Goal: Task Accomplishment & Management: Manage account settings

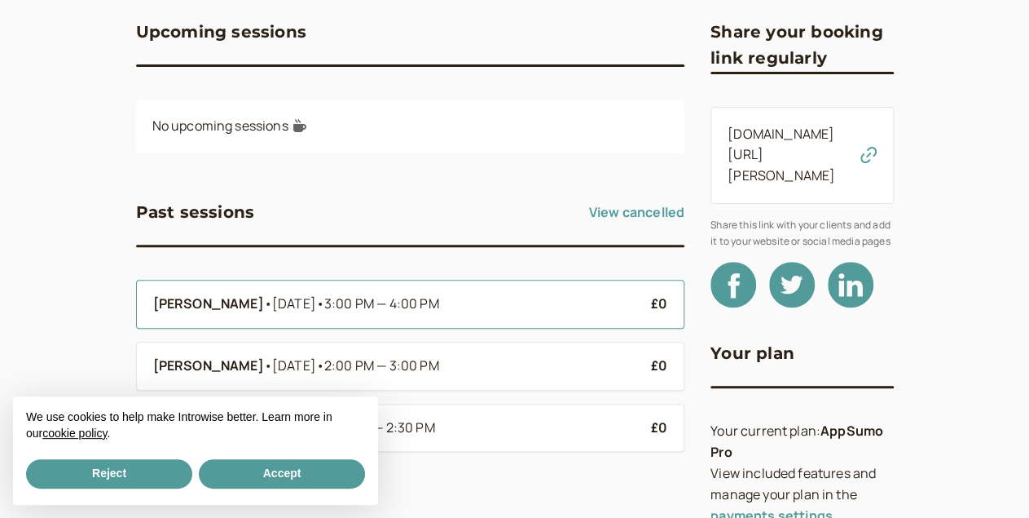
scroll to position [152, 0]
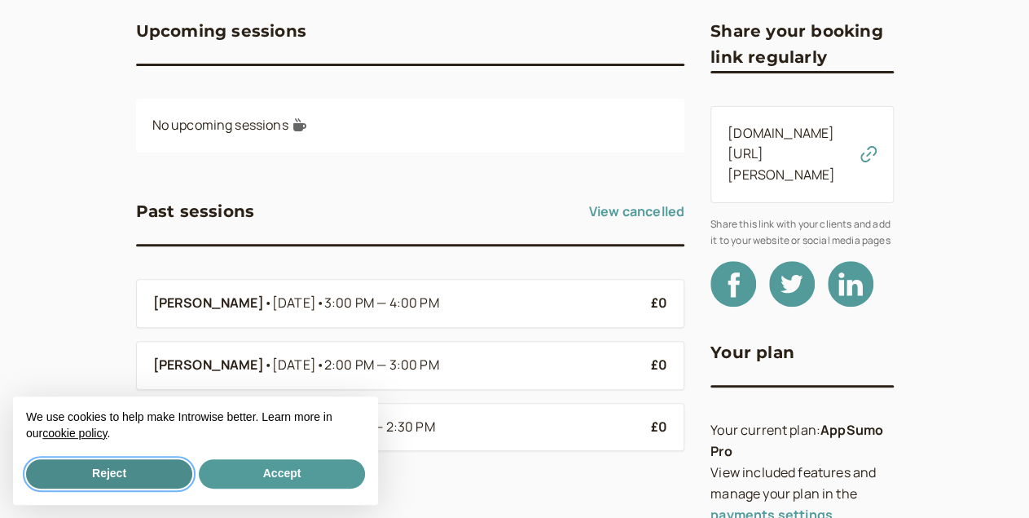
click at [136, 468] on button "Reject" at bounding box center [109, 473] width 166 height 29
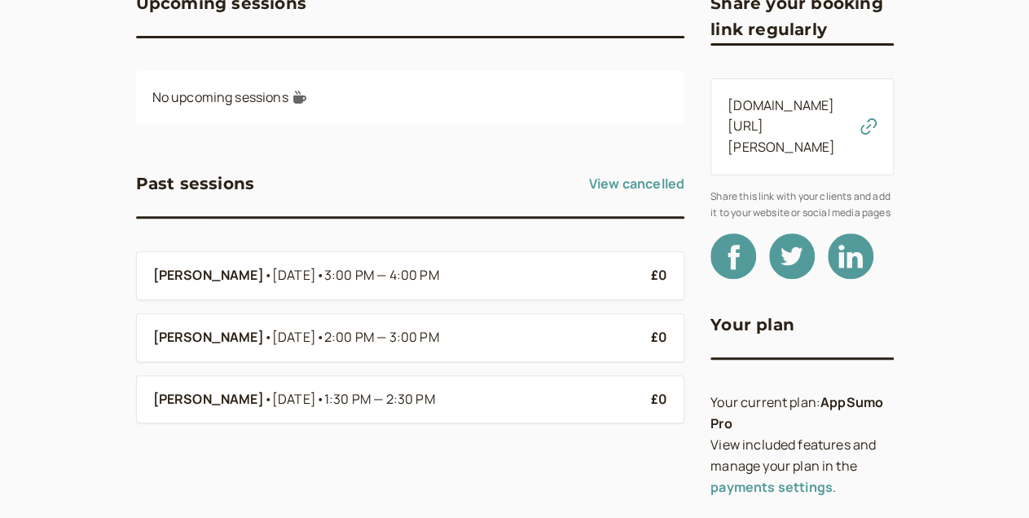
scroll to position [0, 0]
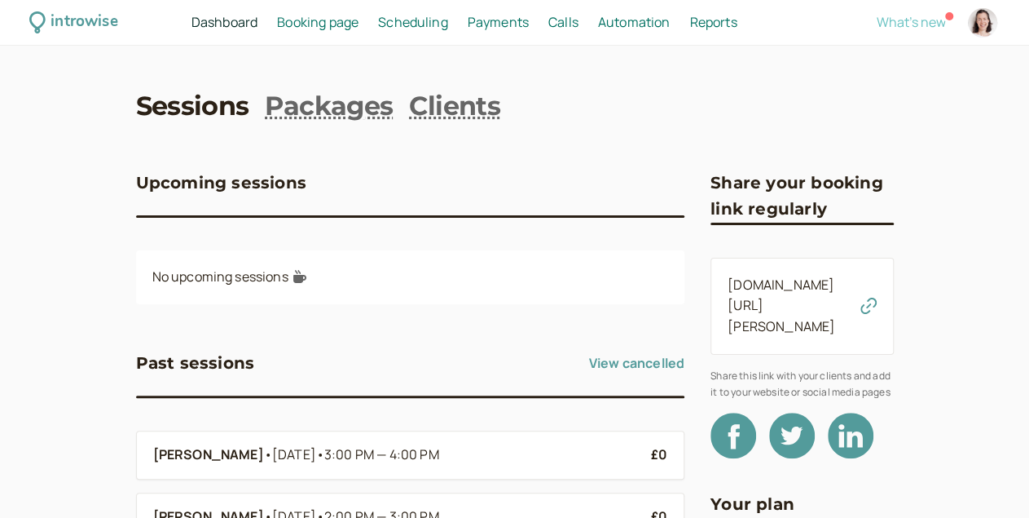
click at [881, 20] on span "What's new" at bounding box center [911, 22] width 69 height 18
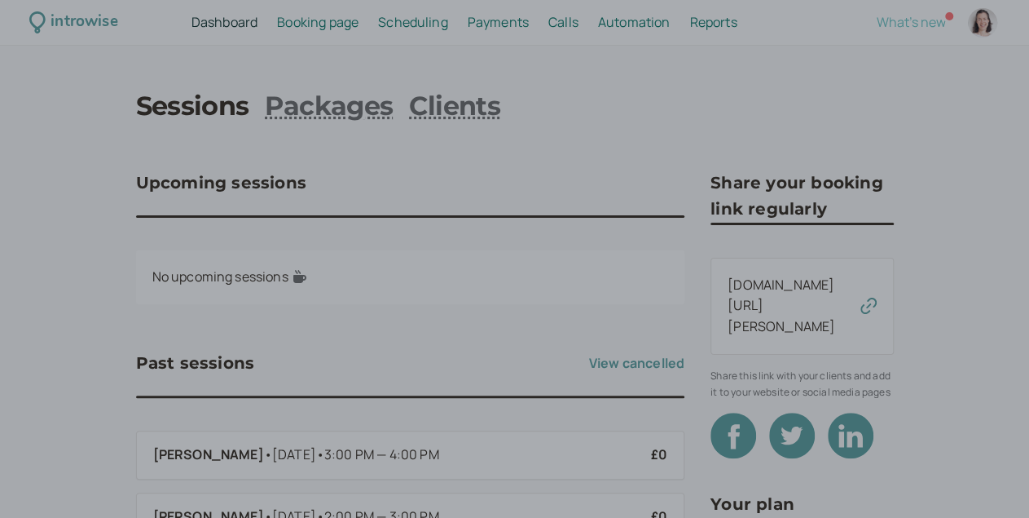
scroll to position [53, 0]
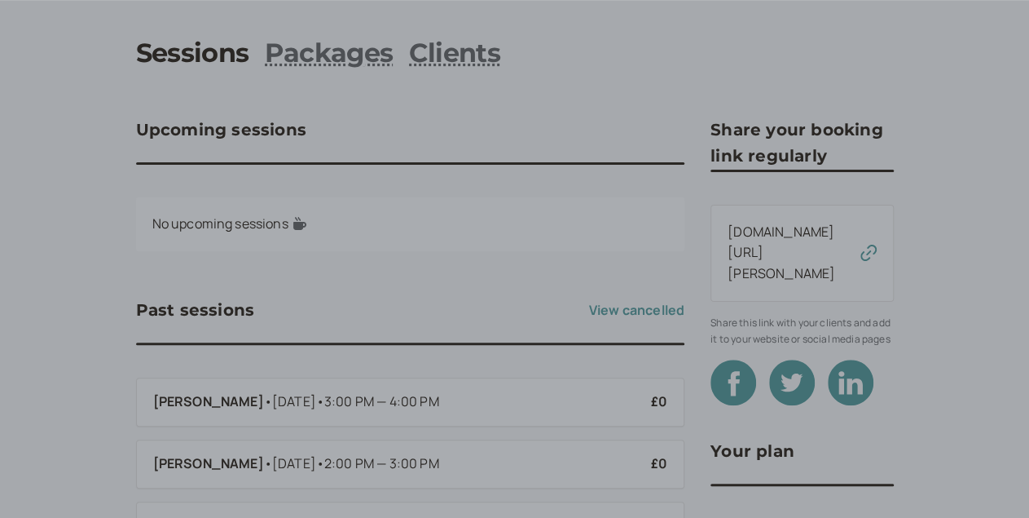
click at [114, 64] on div at bounding box center [514, 259] width 1029 height 518
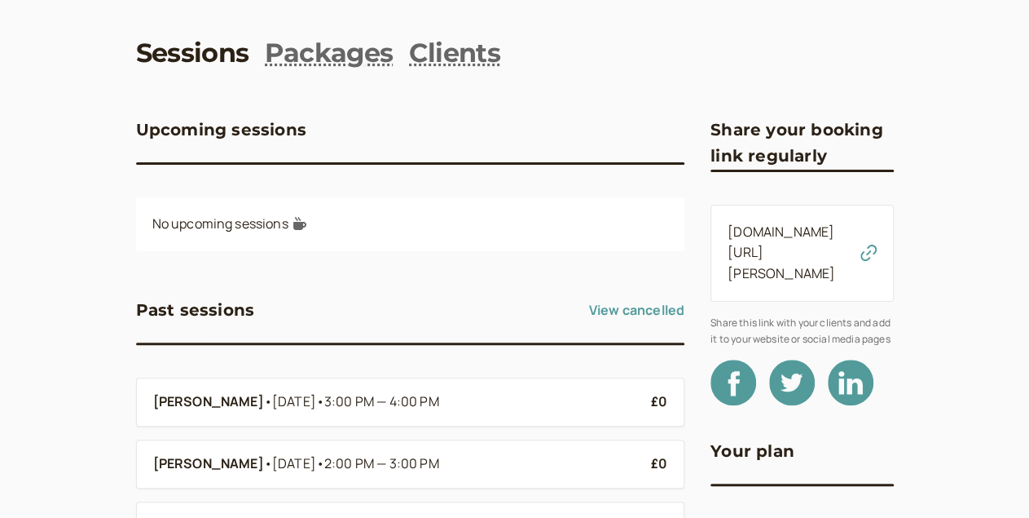
click at [136, 64] on link "Sessions" at bounding box center [192, 53] width 113 height 37
click at [409, 54] on link "Clients" at bounding box center [454, 53] width 91 height 37
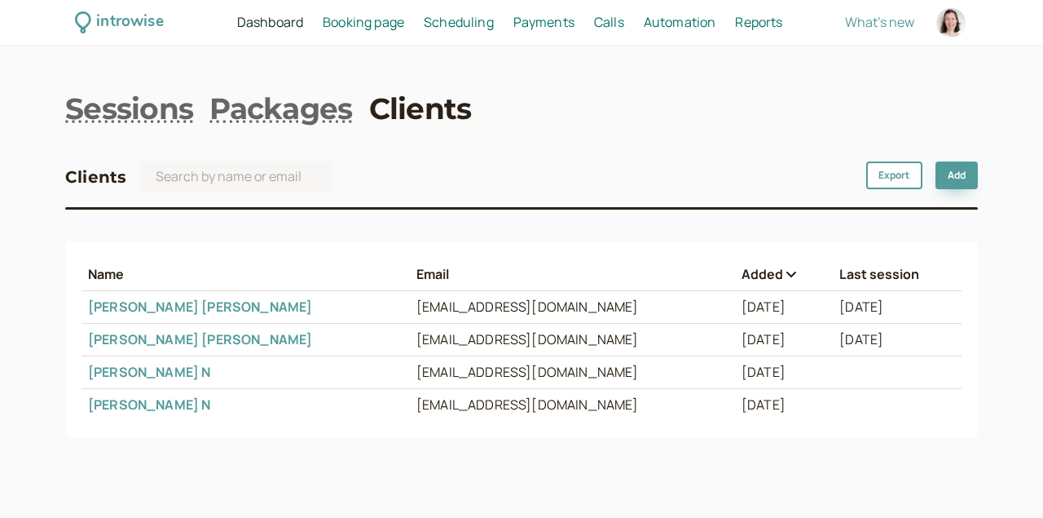
click at [276, 23] on span "Dashboard" at bounding box center [270, 22] width 66 height 18
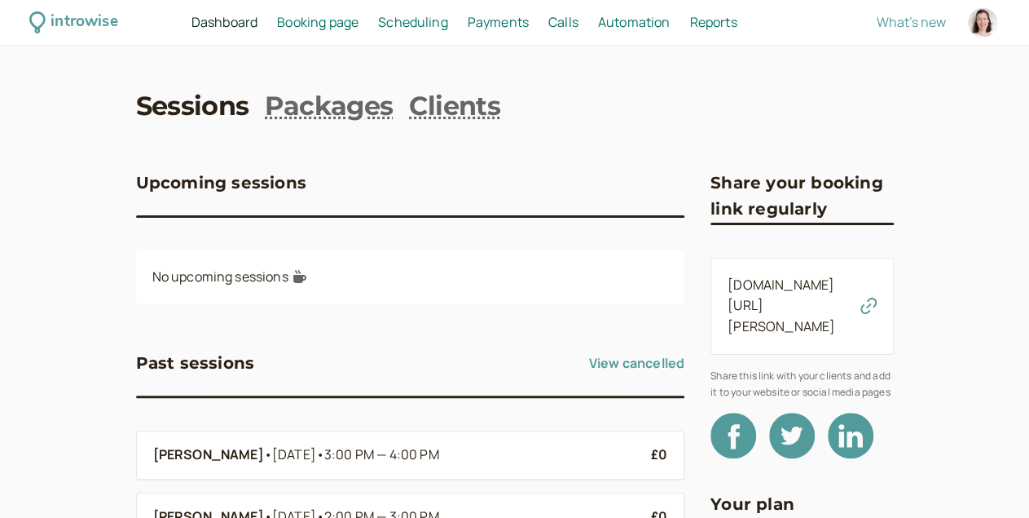
click at [448, 22] on span "Scheduling" at bounding box center [413, 22] width 70 height 18
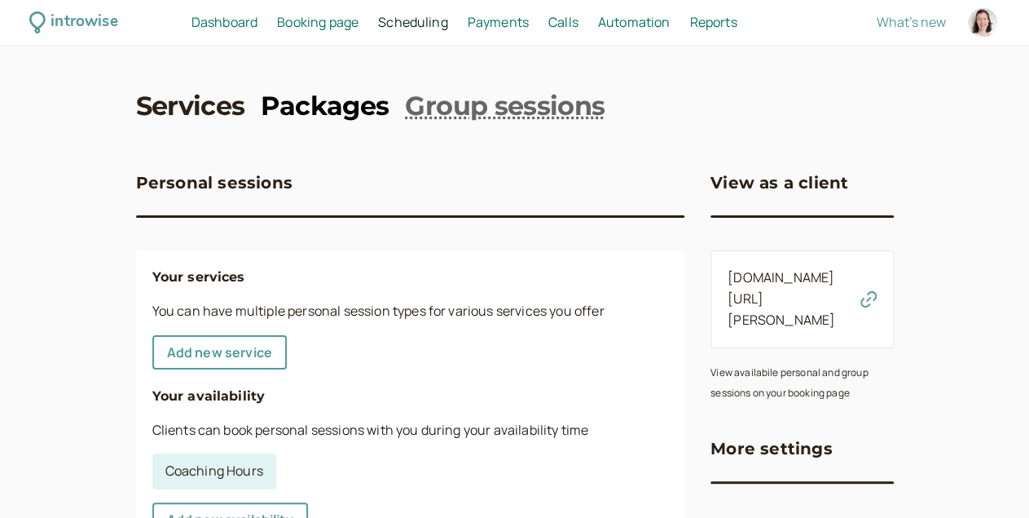
click at [313, 119] on link "Packages" at bounding box center [325, 106] width 128 height 37
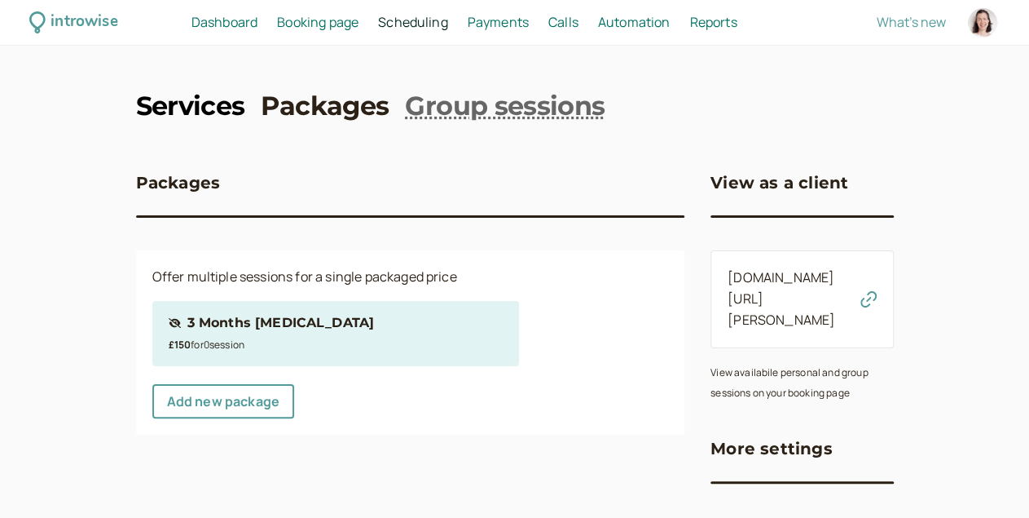
click at [136, 111] on link "Services" at bounding box center [190, 106] width 109 height 37
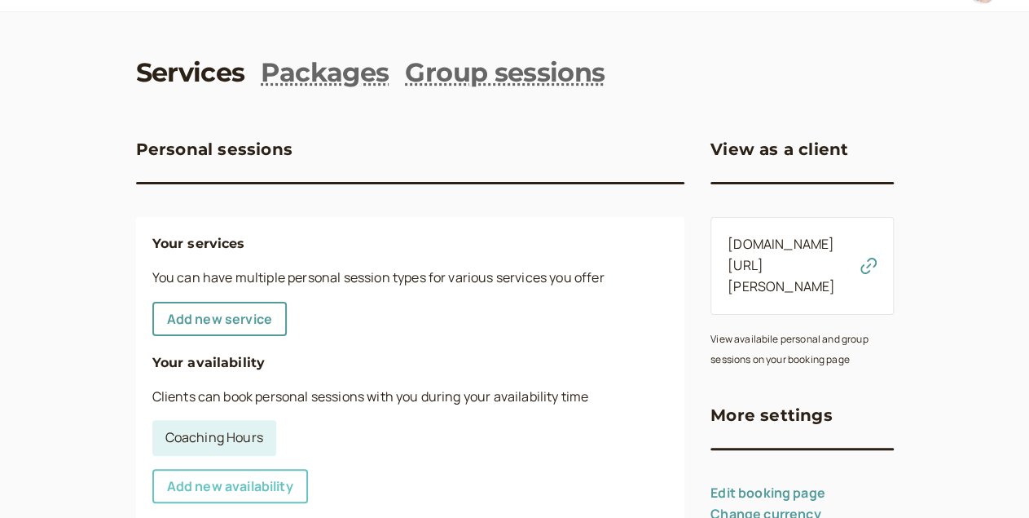
scroll to position [21, 0]
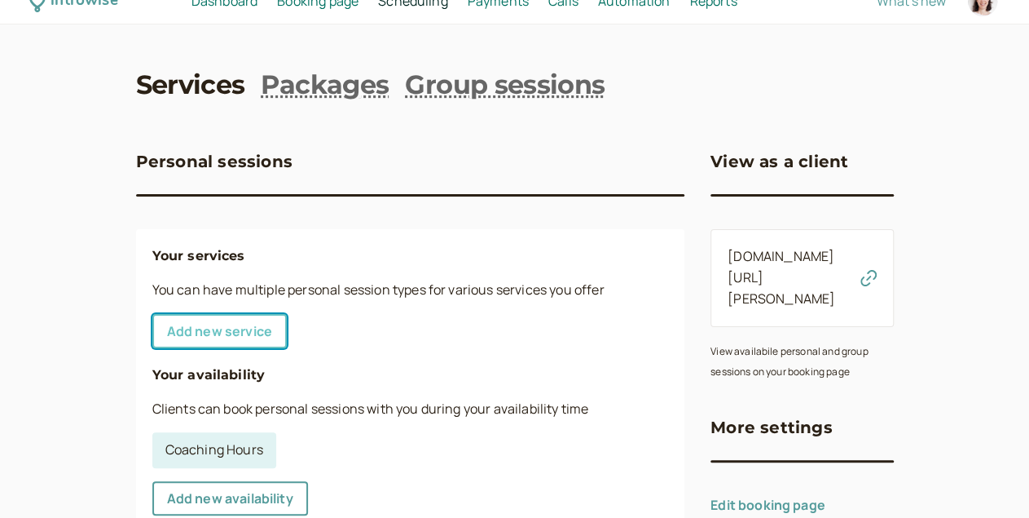
click at [152, 328] on link "Add new service" at bounding box center [219, 331] width 134 height 34
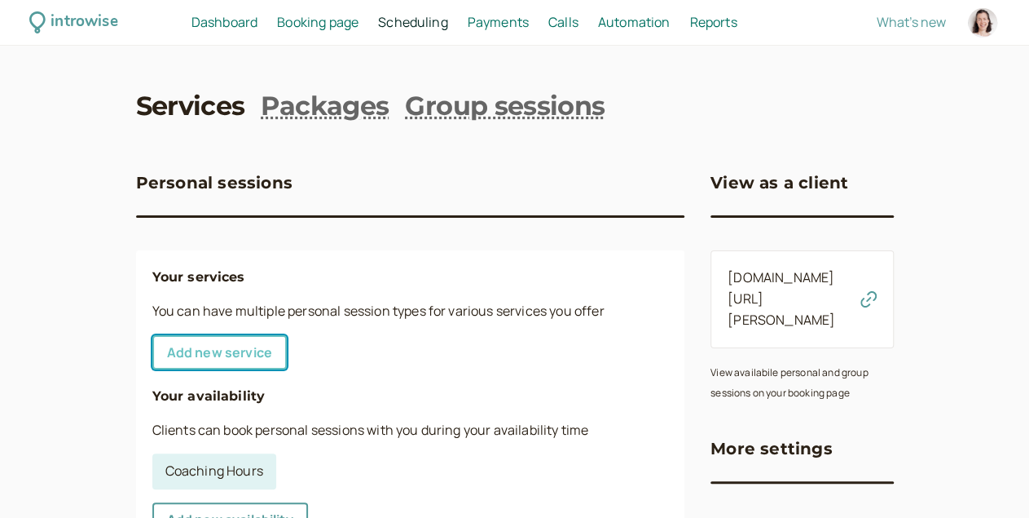
select select "30"
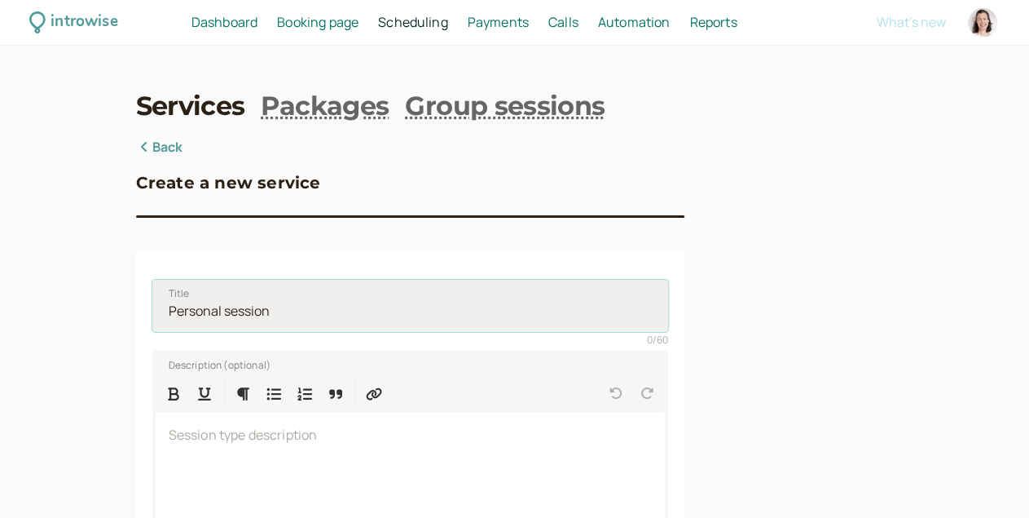
click at [179, 311] on input "Title" at bounding box center [410, 306] width 517 height 52
click at [163, 317] on input "Title" at bounding box center [410, 306] width 517 height 52
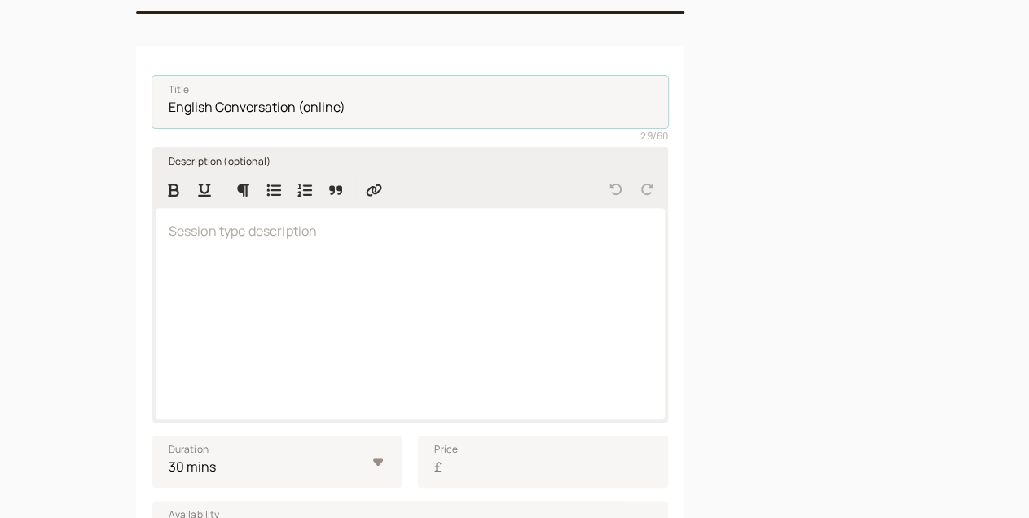
scroll to position [207, 0]
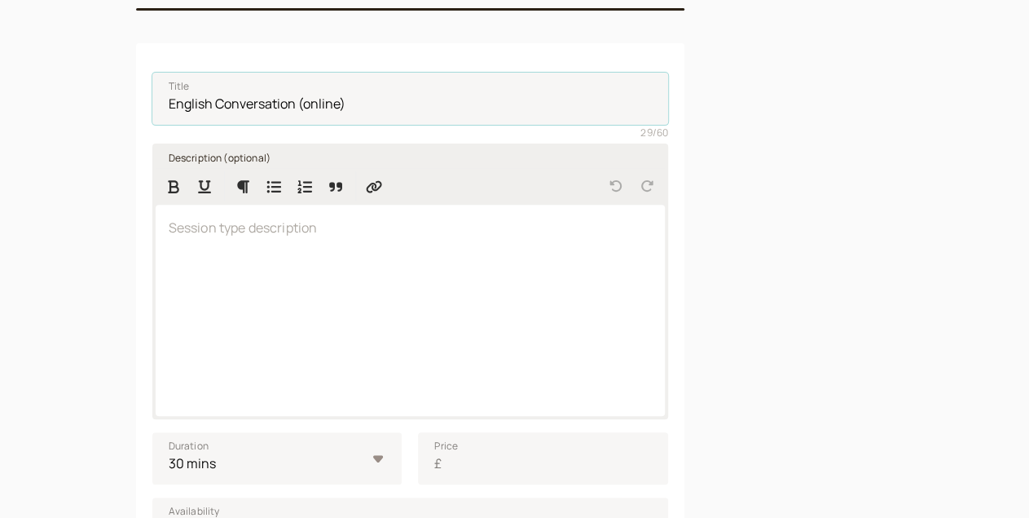
type input "English Conversation (online)"
click at [169, 271] on div at bounding box center [411, 310] width 510 height 211
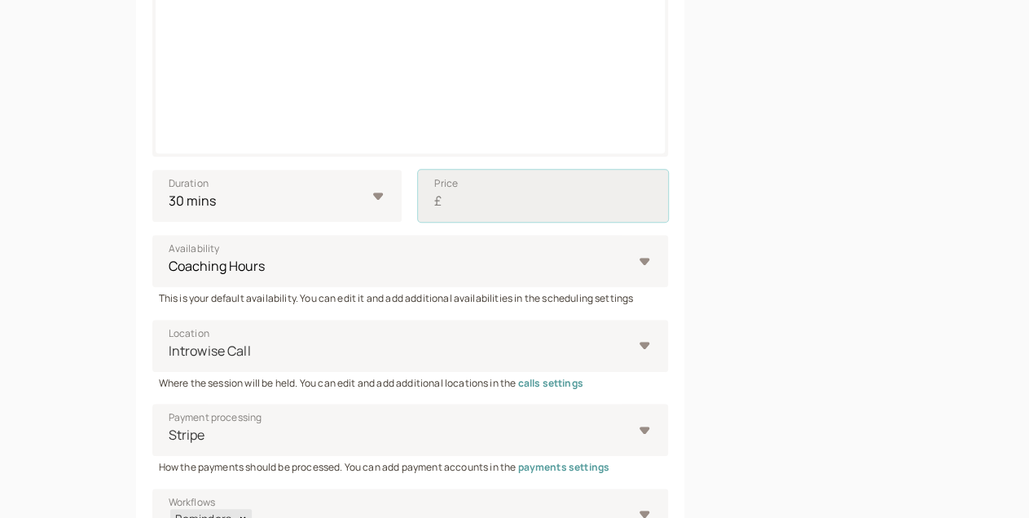
scroll to position [379, 0]
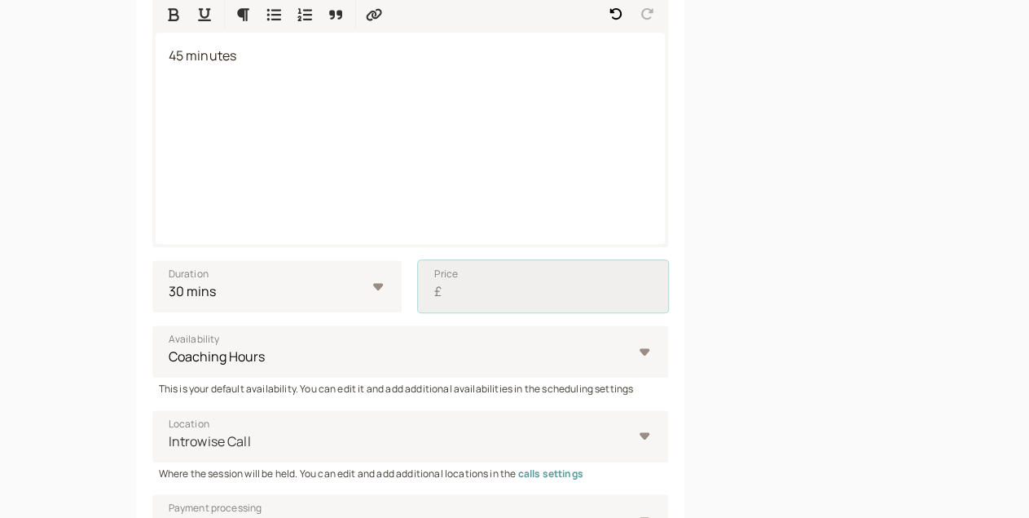
click at [419, 260] on input "Price £" at bounding box center [543, 286] width 250 height 52
click at [418, 298] on input "Price £" at bounding box center [543, 286] width 250 height 52
click at [434, 298] on span "£" at bounding box center [437, 291] width 7 height 21
click at [418, 298] on input "Price £" at bounding box center [543, 286] width 250 height 52
click at [418, 300] on input "Price £" at bounding box center [543, 286] width 250 height 52
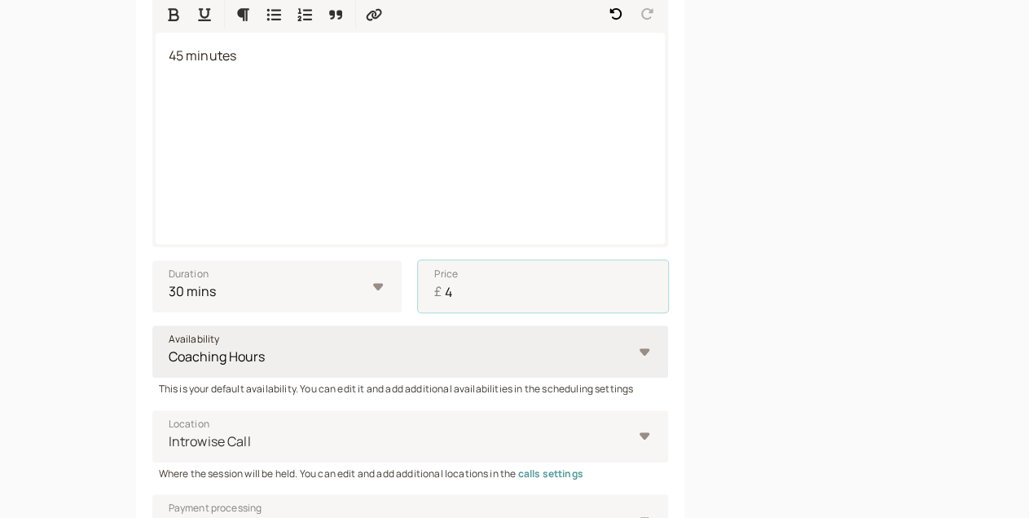
type input "4"
click at [152, 325] on select "Coaching Hours" at bounding box center [410, 351] width 517 height 52
click option "Coaching Hours" at bounding box center [0, 0] width 0 height 0
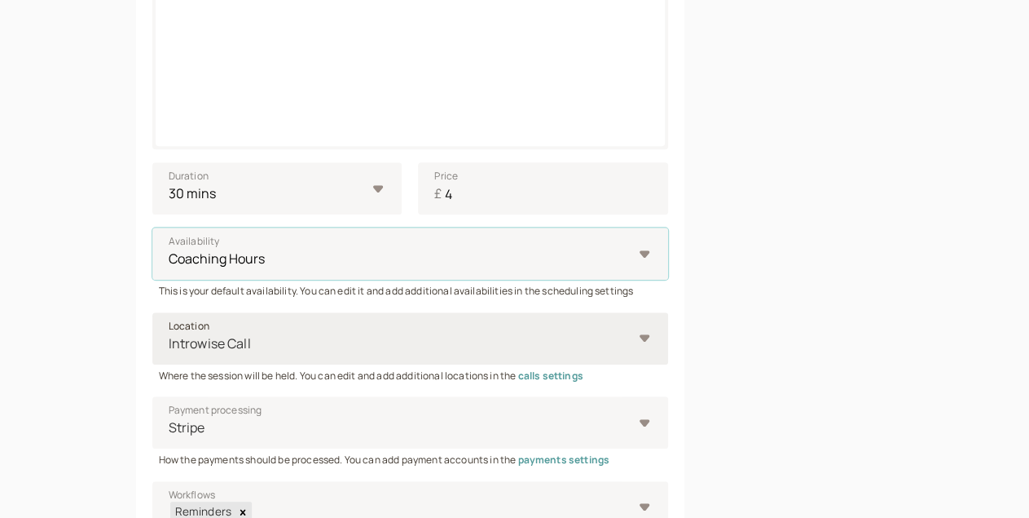
scroll to position [478, 0]
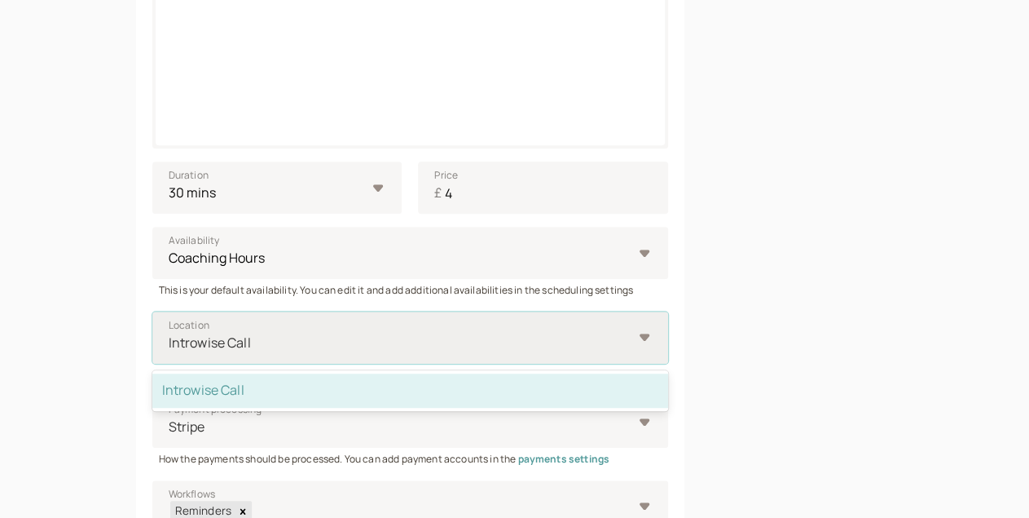
click at [241, 337] on div at bounding box center [400, 343] width 466 height 22
click at [170, 337] on input "Location option Introwise Call selected, 1 of 1. 1 result available. Use Up and…" at bounding box center [168, 342] width 2 height 19
click at [241, 337] on div at bounding box center [400, 343] width 466 height 22
click at [170, 337] on input "Location option Introwise Call selected, 1 of 1. 1 result available. Use Up and…" at bounding box center [168, 342] width 2 height 19
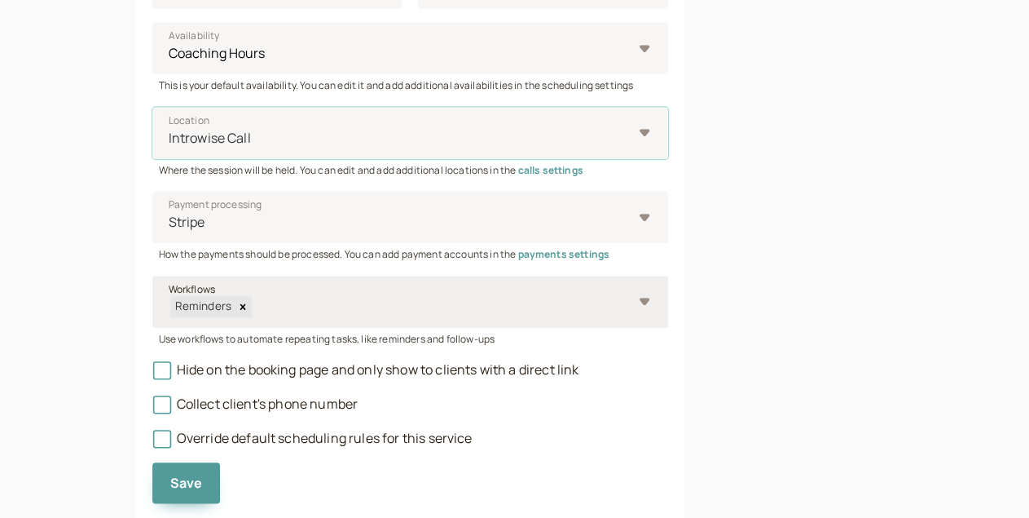
scroll to position [684, 0]
click at [237, 311] on icon "Remove Reminders" at bounding box center [242, 304] width 11 height 11
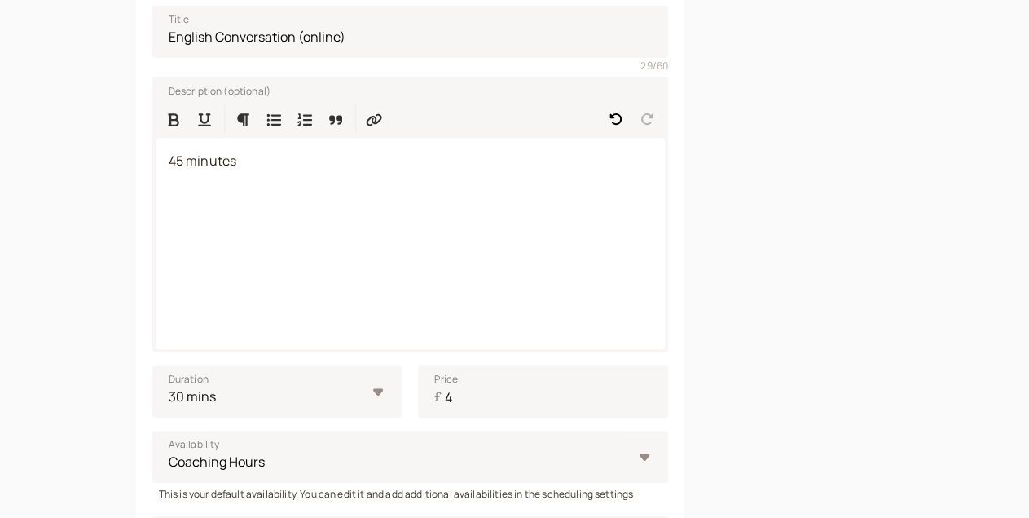
scroll to position [276, 0]
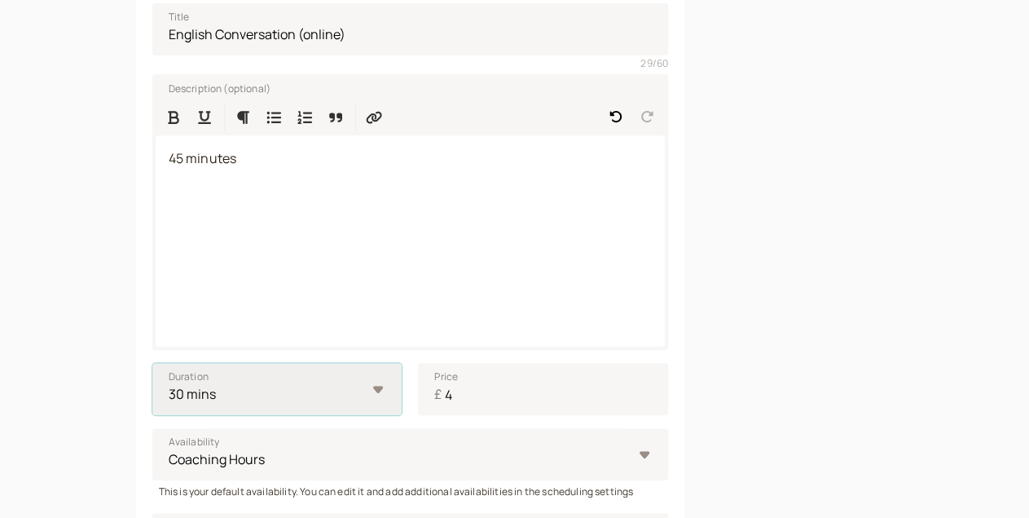
click at [152, 363] on select "10 mins 15 mins 30 mins 45 mins 1 hour 1.5 hours 2 hours Custom…" at bounding box center [277, 389] width 250 height 52
select select "45"
click option "45 mins" at bounding box center [0, 0] width 0 height 0
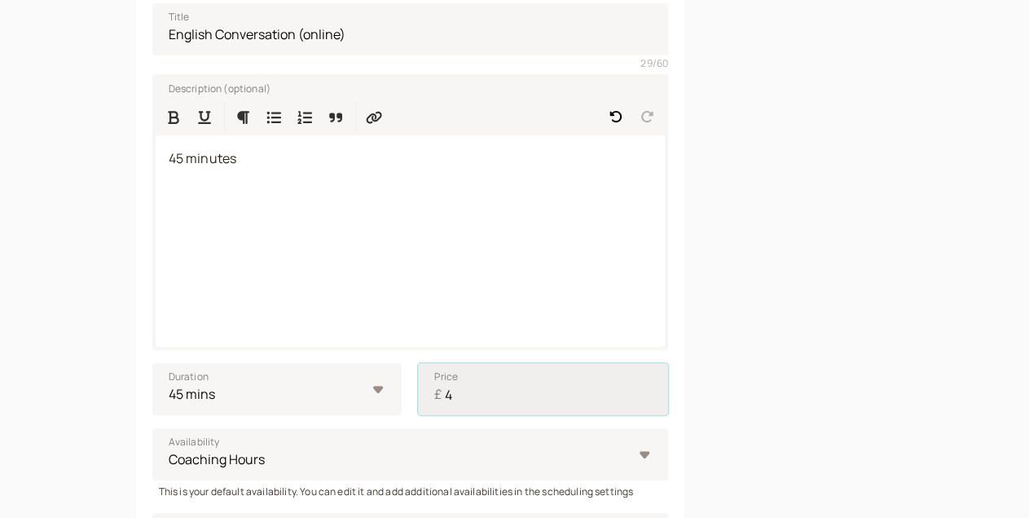
click at [434, 408] on input "4" at bounding box center [543, 389] width 250 height 52
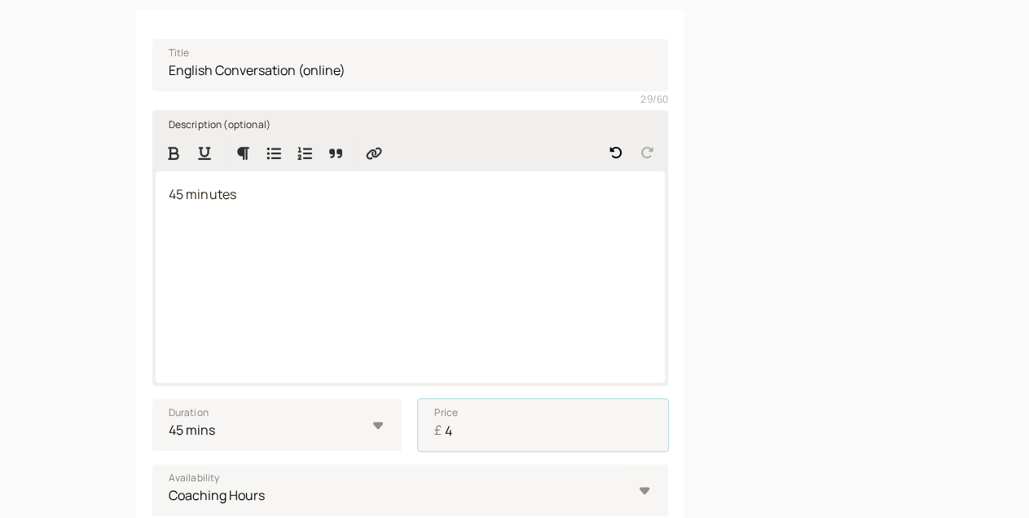
scroll to position [241, 0]
click at [216, 190] on p "45 minutes" at bounding box center [411, 193] width 484 height 21
click at [418, 434] on input "4" at bounding box center [543, 424] width 250 height 52
type input "0"
click at [161, 287] on div "45 minutes" at bounding box center [411, 275] width 510 height 211
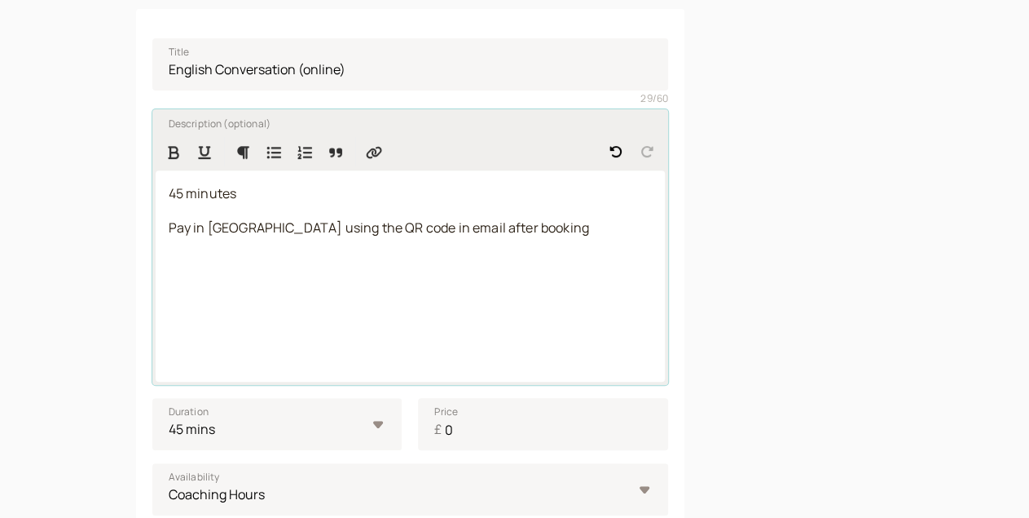
click at [190, 313] on div "45 minutes Pay in CZK using the QR code in email after booking" at bounding box center [411, 275] width 510 height 211
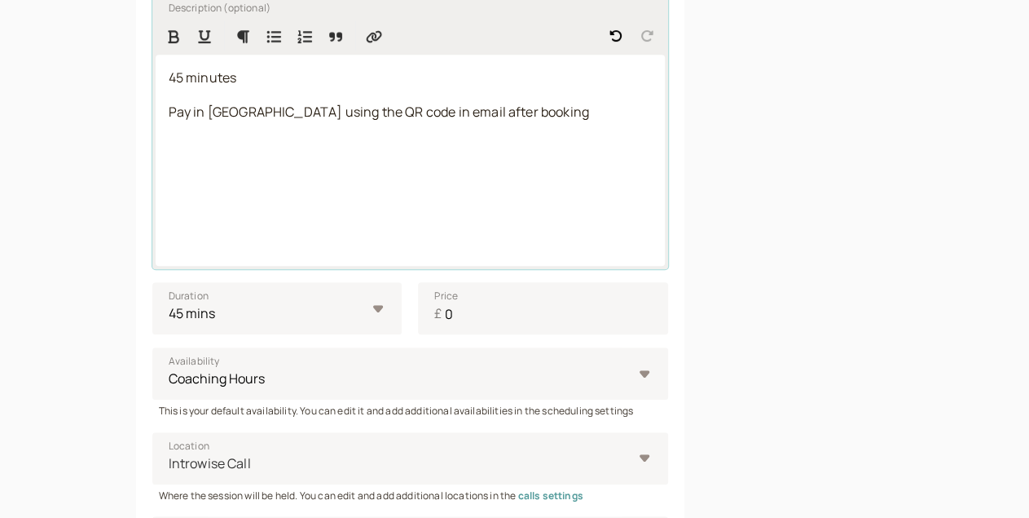
scroll to position [359, 0]
click at [245, 182] on div "45 minutes Pay in CZK using the QR code in email after booking" at bounding box center [411, 158] width 510 height 211
click at [410, 145] on div "45 minutes Pay in CZK using the QR code in email after booking" at bounding box center [411, 158] width 510 height 211
click at [190, 222] on div "45 minutes Pay in CZK using the QR code in email after booking" at bounding box center [411, 158] width 510 height 211
click at [156, 194] on div "45 minutes Pay in CZK using the QR code in email after booking" at bounding box center [411, 158] width 510 height 211
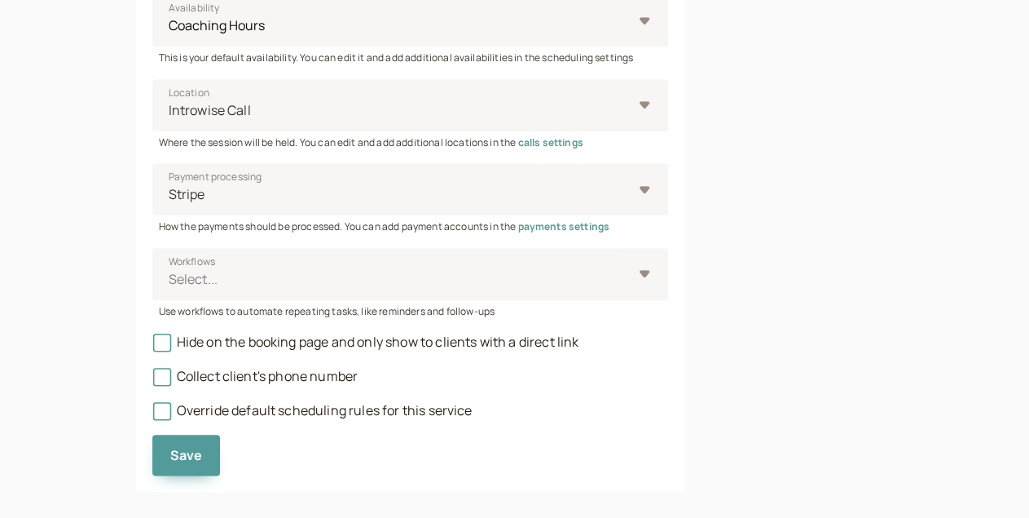
scroll to position [734, 0]
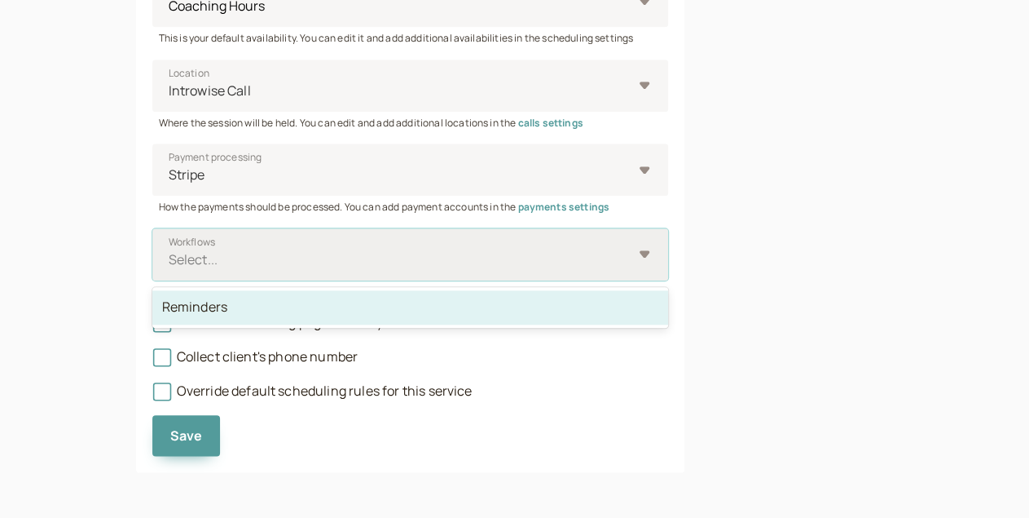
click at [167, 267] on div at bounding box center [400, 260] width 466 height 22
click at [167, 267] on input "Workflows option Reminders focused, 1 of 1. 1 result available. Use Up and Down…" at bounding box center [168, 259] width 2 height 19
click at [152, 302] on div "Reminders" at bounding box center [410, 307] width 517 height 34
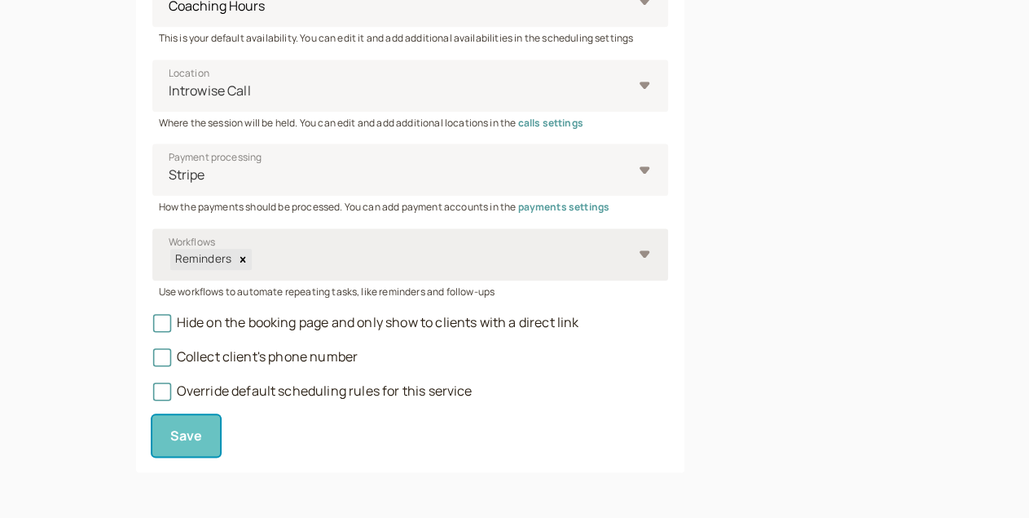
click at [170, 441] on span "Save" at bounding box center [186, 435] width 33 height 18
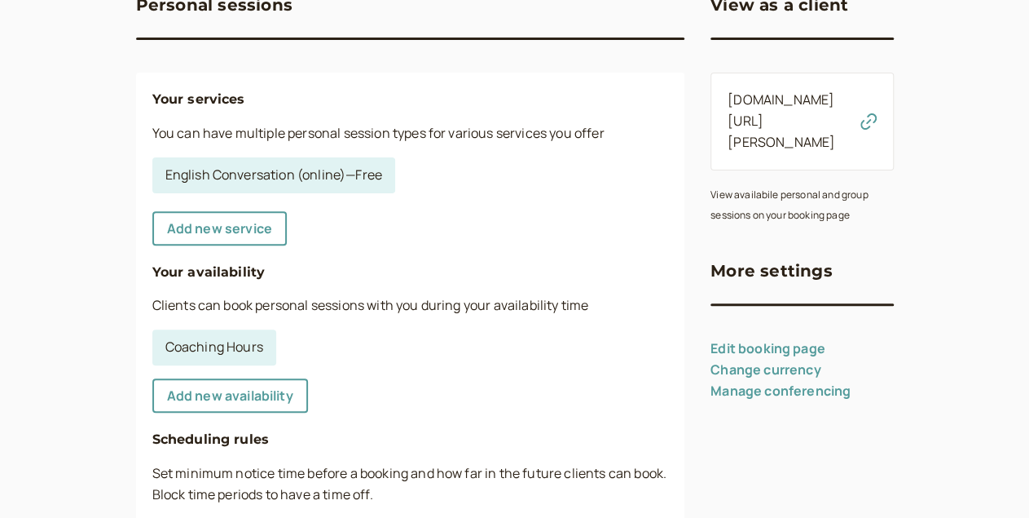
scroll to position [179, 0]
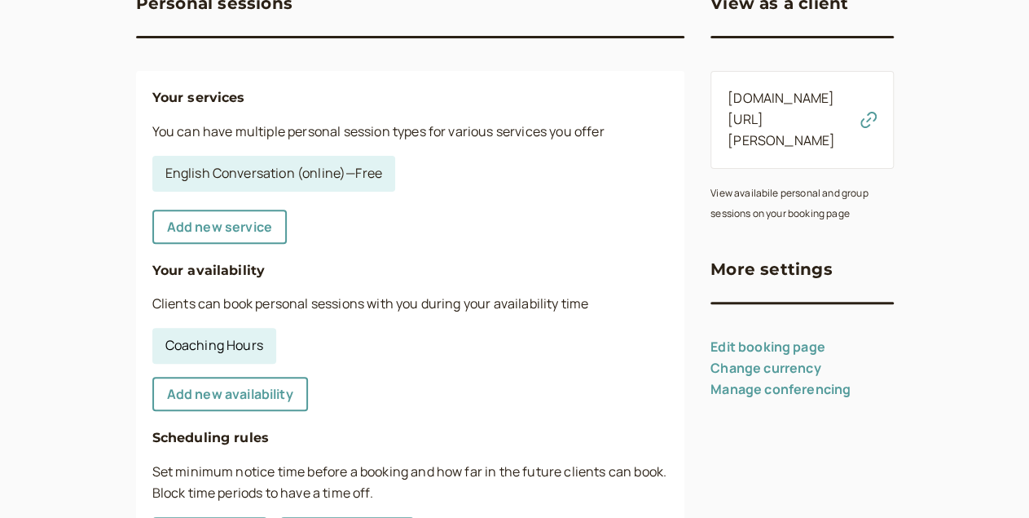
click at [152, 348] on link "Coaching Hours" at bounding box center [214, 346] width 124 height 36
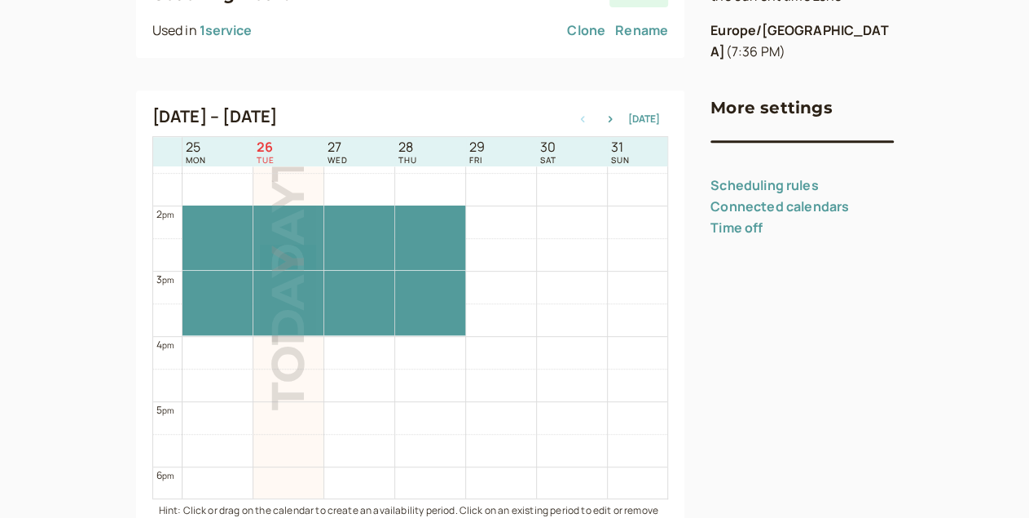
scroll to position [882, 0]
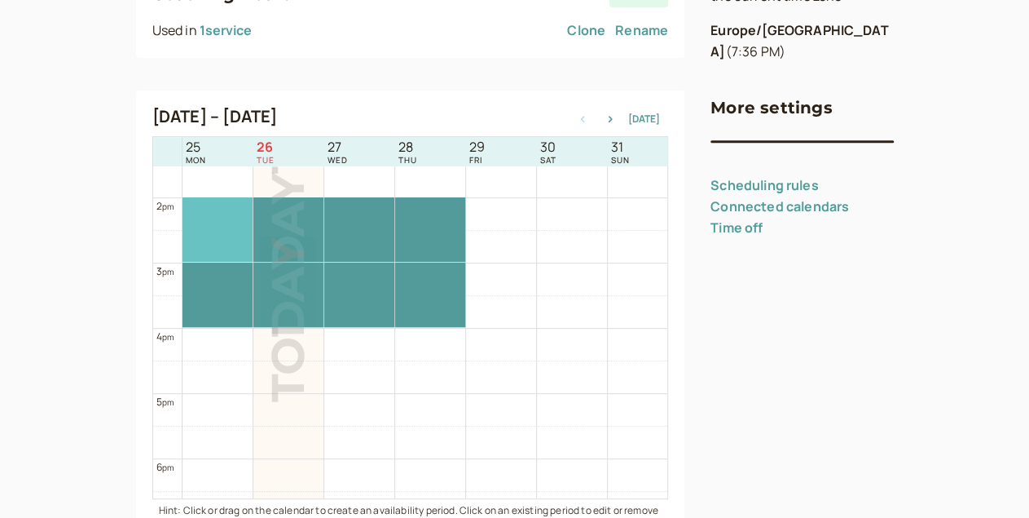
click at [183, 241] on div at bounding box center [218, 229] width 70 height 64
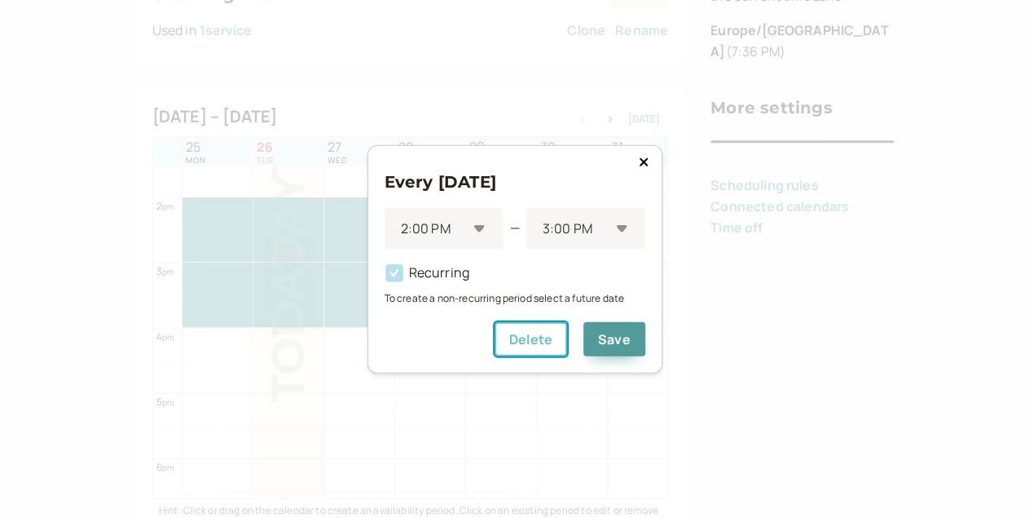
click at [540, 345] on button "Delete" at bounding box center [531, 339] width 73 height 34
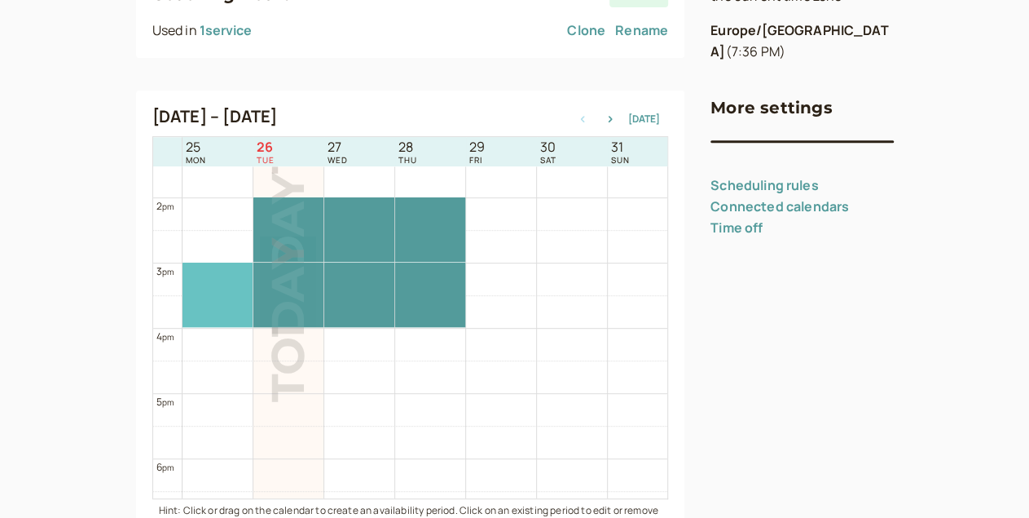
click at [183, 295] on div at bounding box center [218, 294] width 70 height 64
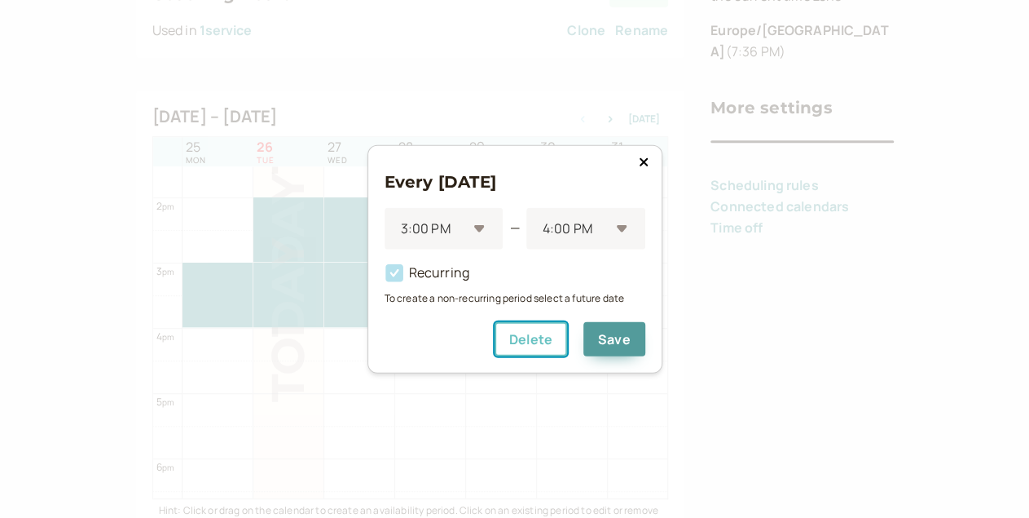
click at [525, 326] on button "Delete" at bounding box center [531, 339] width 73 height 34
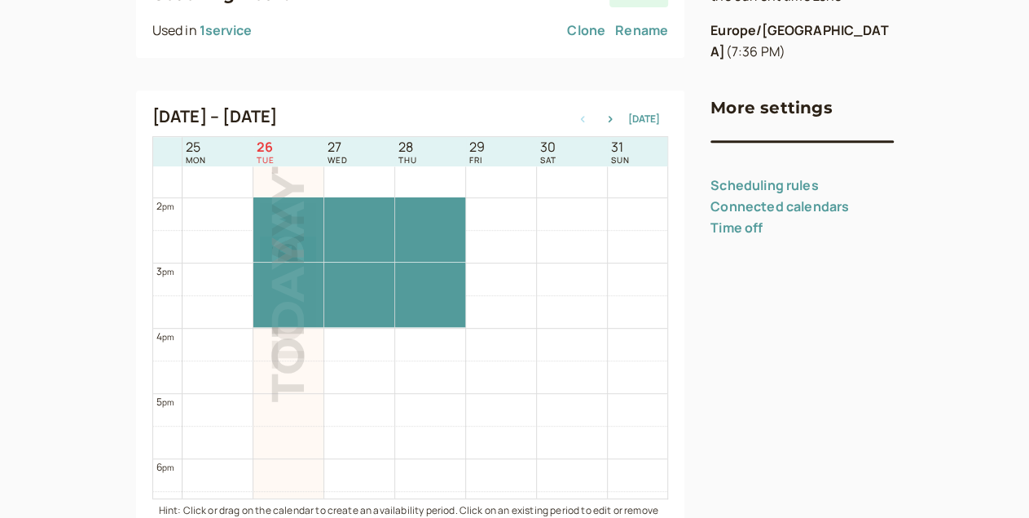
click at [253, 258] on div at bounding box center [288, 261] width 70 height 7
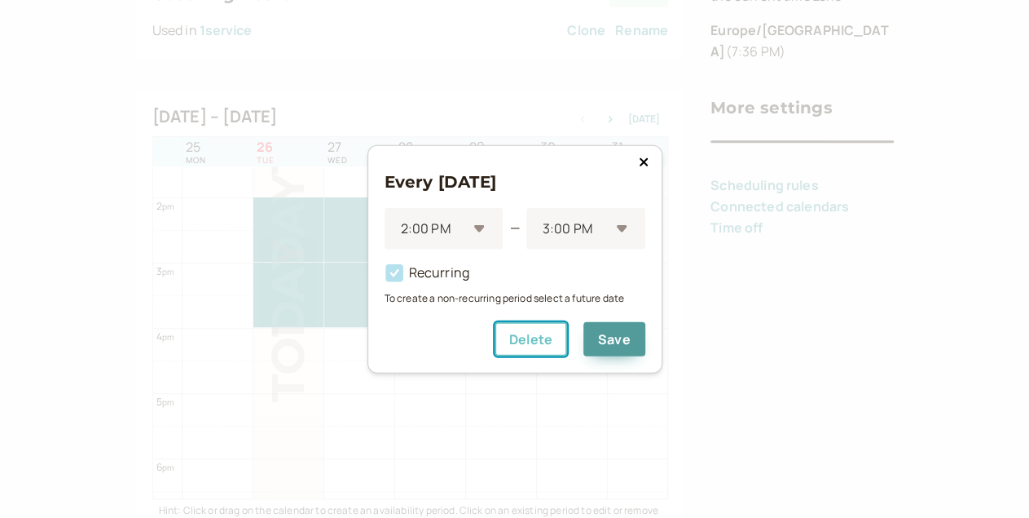
click at [540, 330] on button "Delete" at bounding box center [531, 339] width 73 height 34
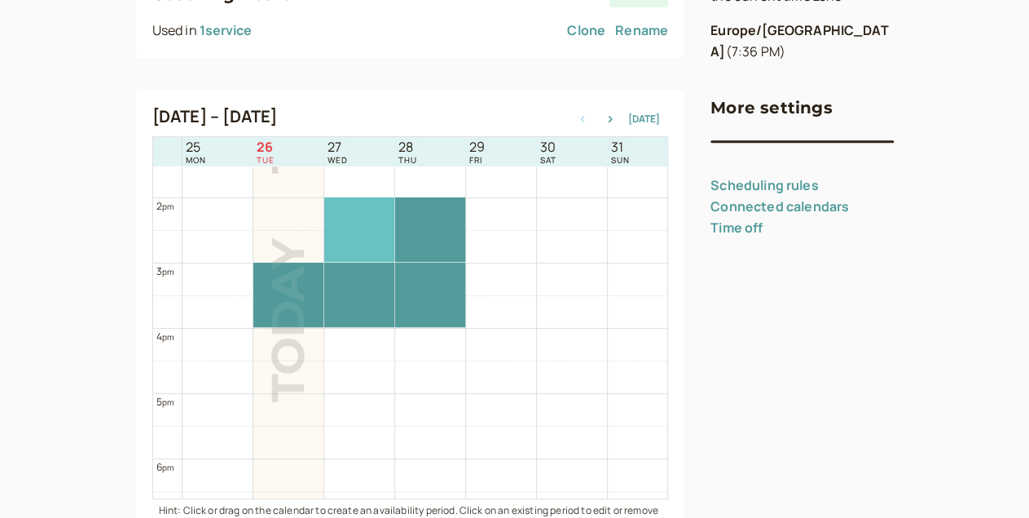
click at [324, 231] on div at bounding box center [359, 229] width 70 height 64
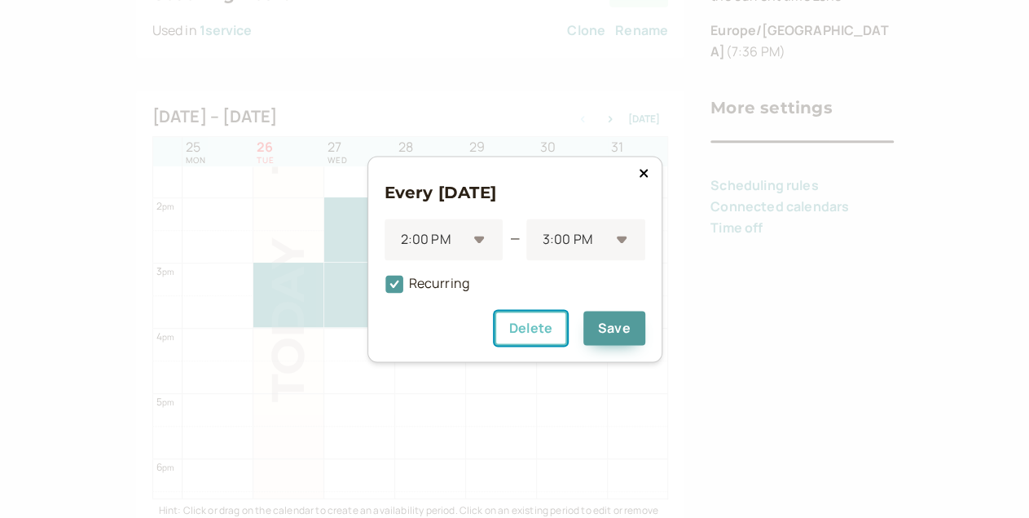
click at [546, 336] on button "Delete" at bounding box center [531, 328] width 73 height 34
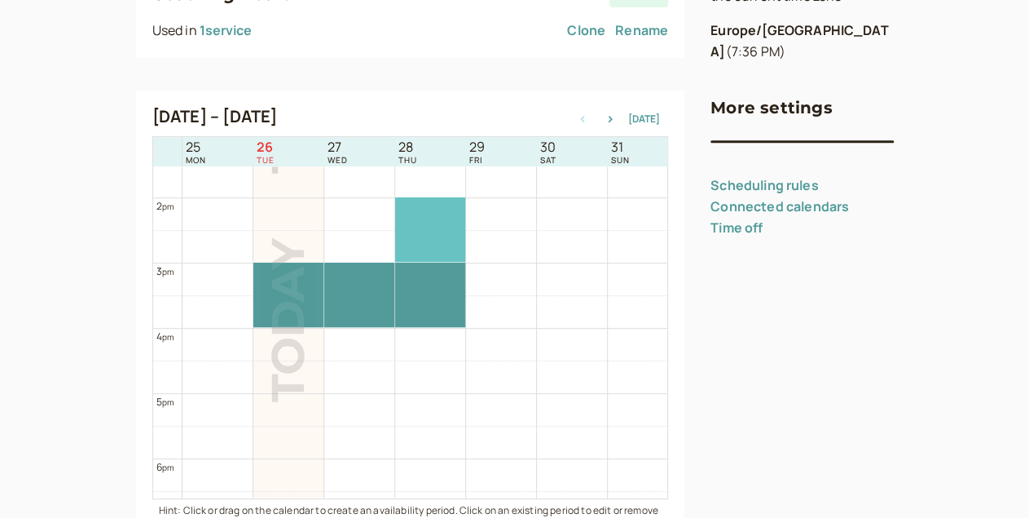
click at [395, 240] on div at bounding box center [430, 229] width 70 height 64
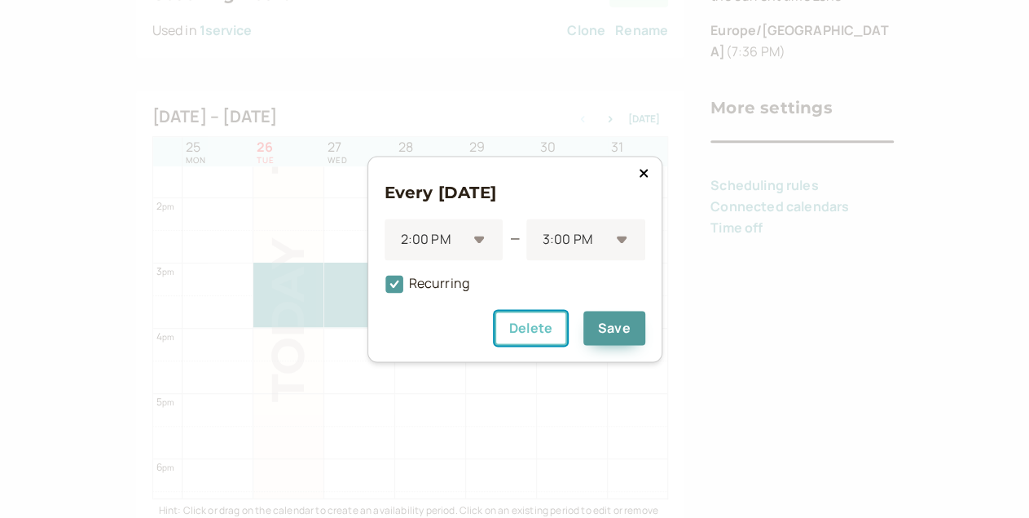
click at [499, 322] on button "Delete" at bounding box center [531, 328] width 73 height 34
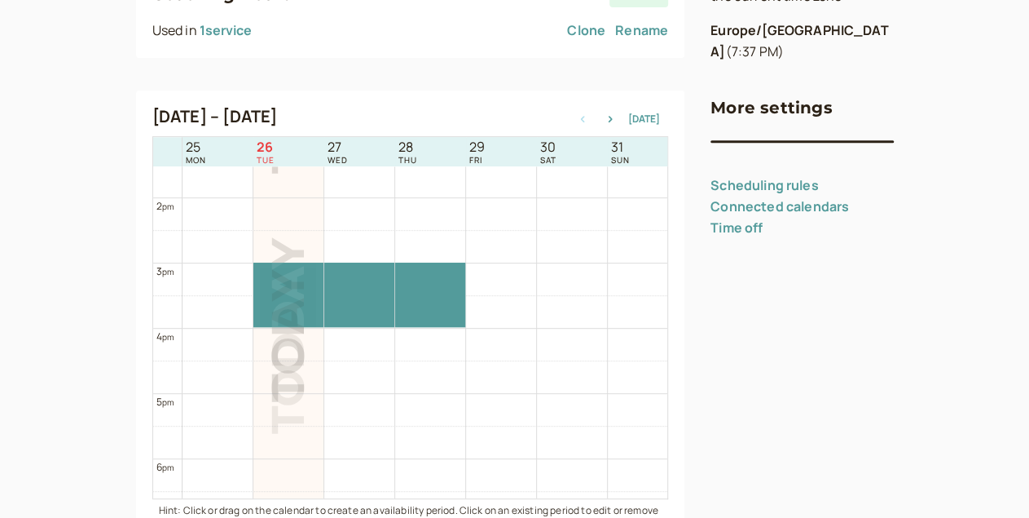
click at [253, 324] on div at bounding box center [288, 327] width 70 height 7
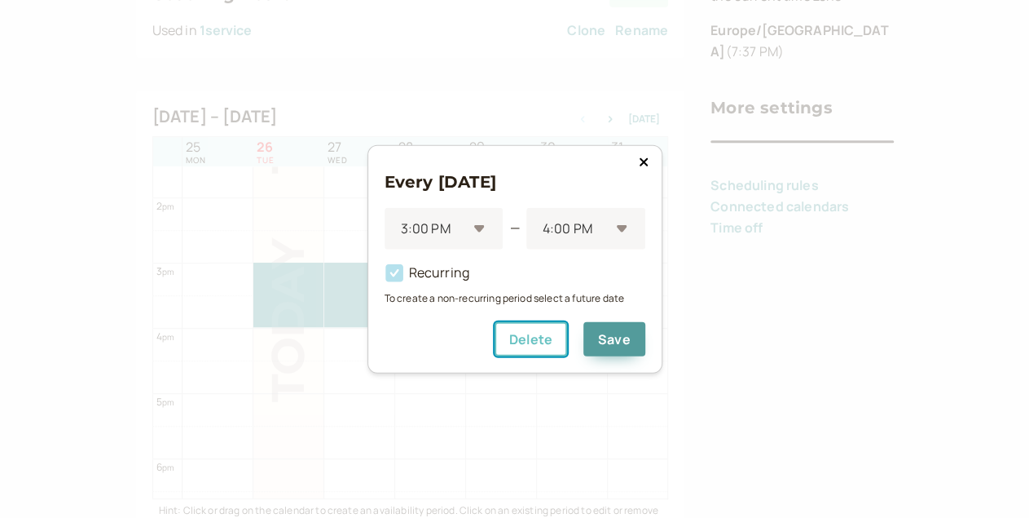
click at [518, 340] on button "Delete" at bounding box center [531, 339] width 73 height 34
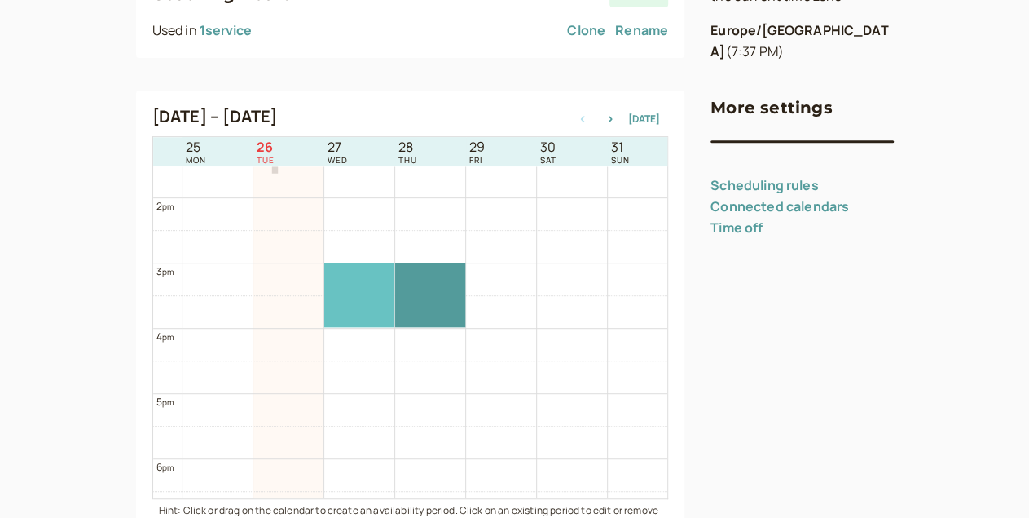
click at [324, 291] on div at bounding box center [359, 294] width 70 height 64
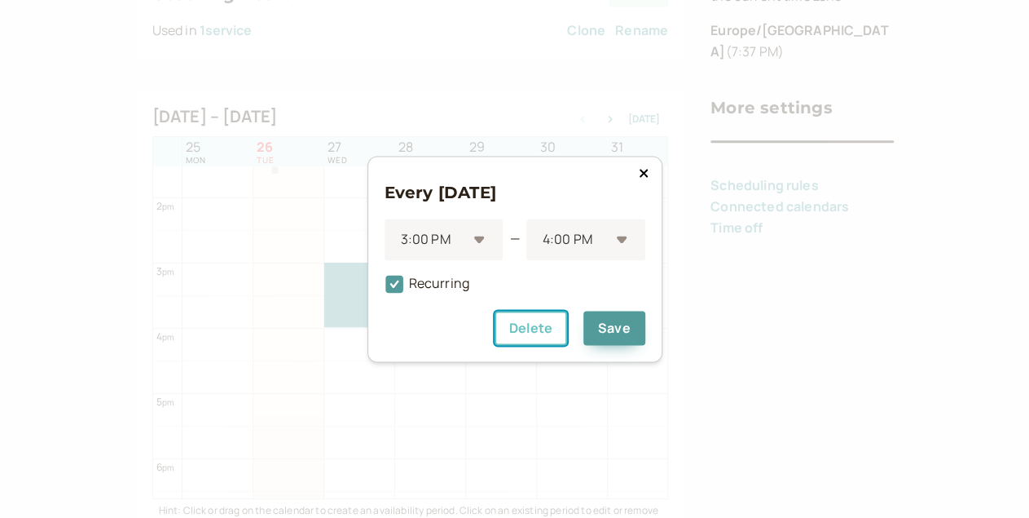
click at [516, 333] on button "Delete" at bounding box center [531, 328] width 73 height 34
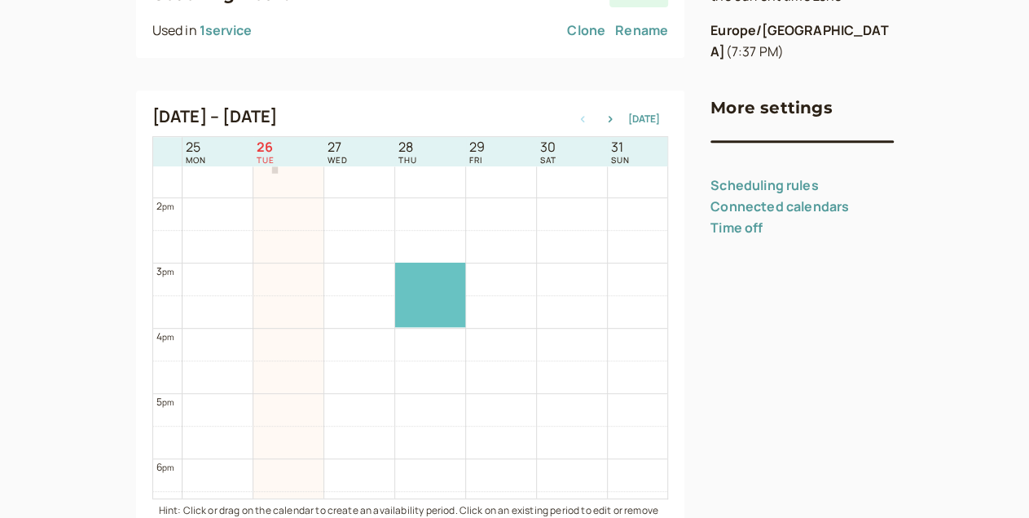
click at [395, 293] on div at bounding box center [430, 294] width 70 height 64
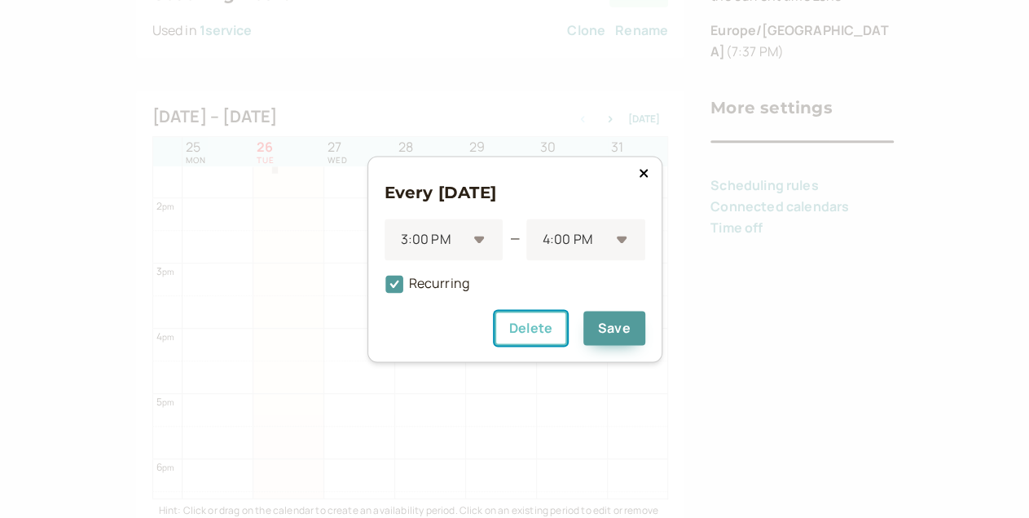
click at [528, 329] on button "Delete" at bounding box center [531, 328] width 73 height 34
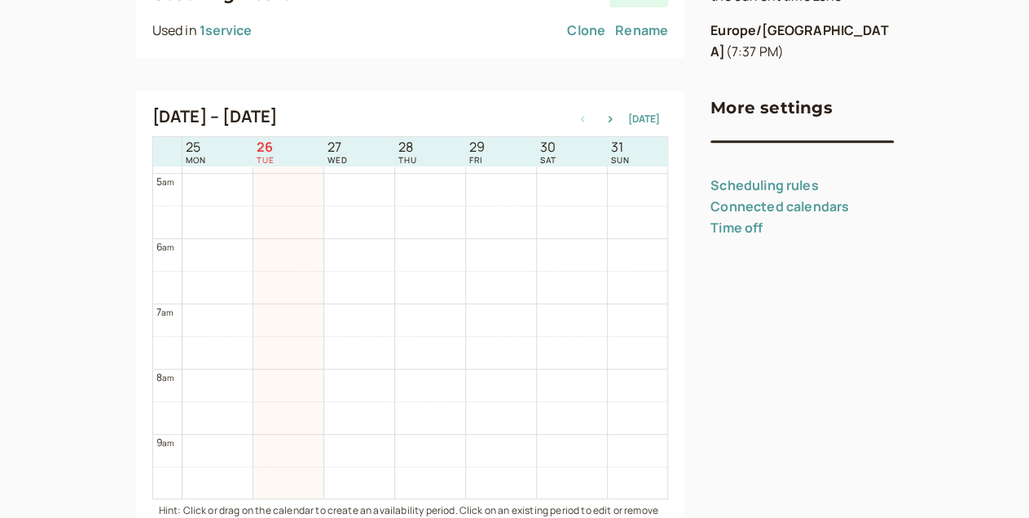
scroll to position [0, 0]
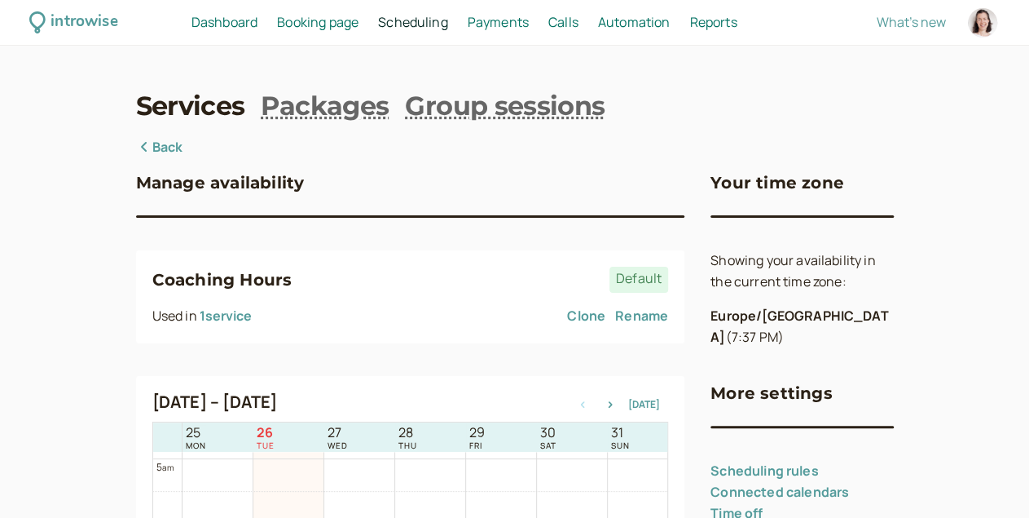
click at [615, 327] on link "Rename" at bounding box center [641, 316] width 53 height 21
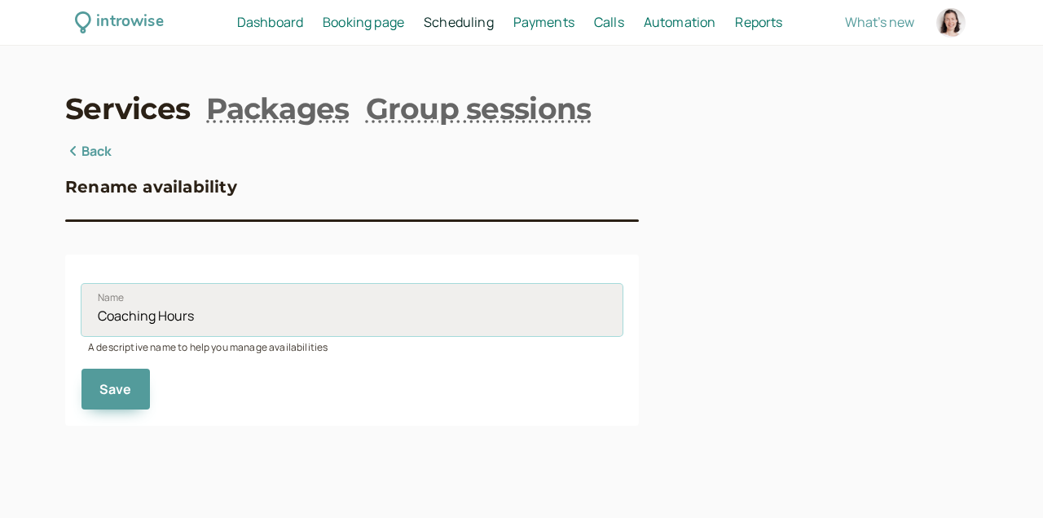
click at [205, 315] on input "Coaching Hours" at bounding box center [352, 310] width 541 height 52
type input "ESL Conversation (45minutes Online)"
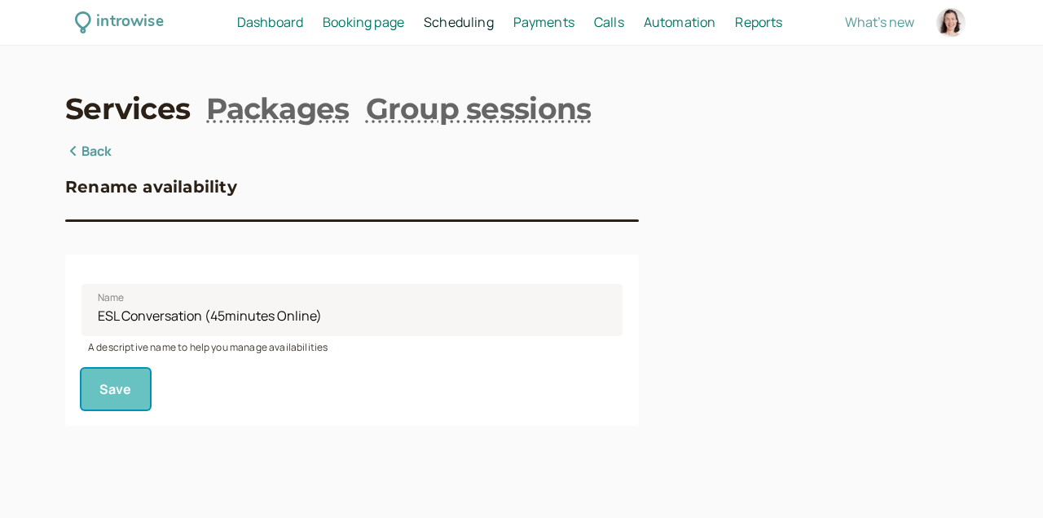
click at [93, 395] on button "Save" at bounding box center [116, 388] width 68 height 41
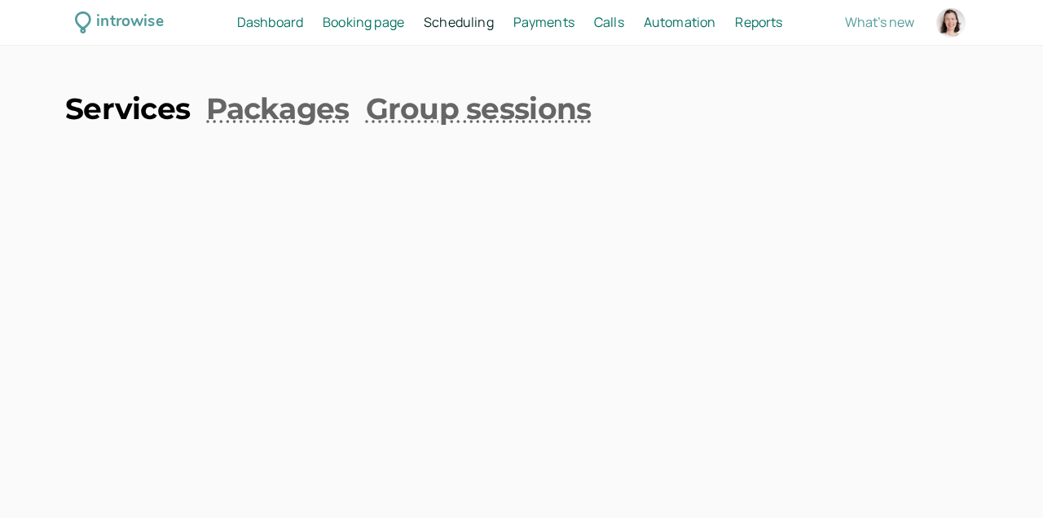
click at [141, 110] on link "Services" at bounding box center [127, 108] width 125 height 41
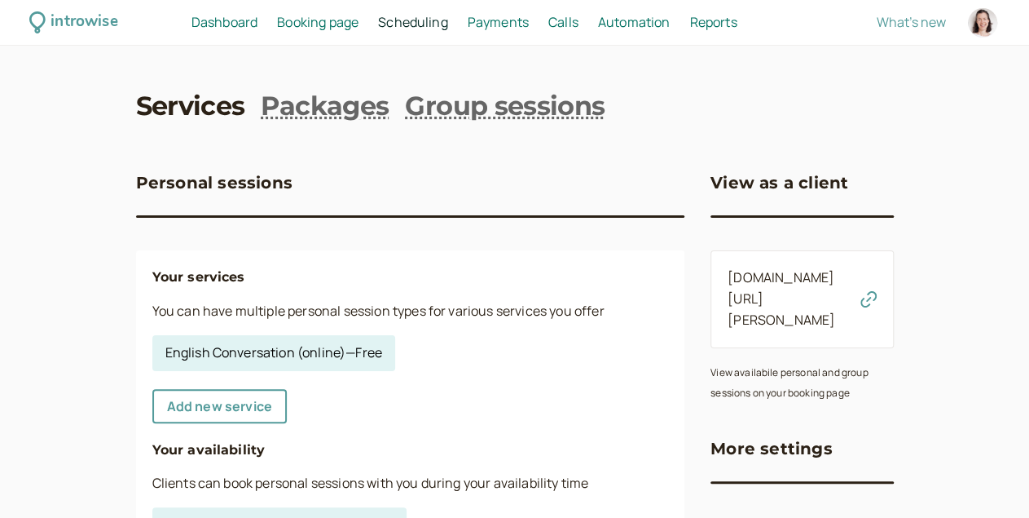
click at [183, 351] on link "English Conversation (online) — Free" at bounding box center [273, 353] width 243 height 36
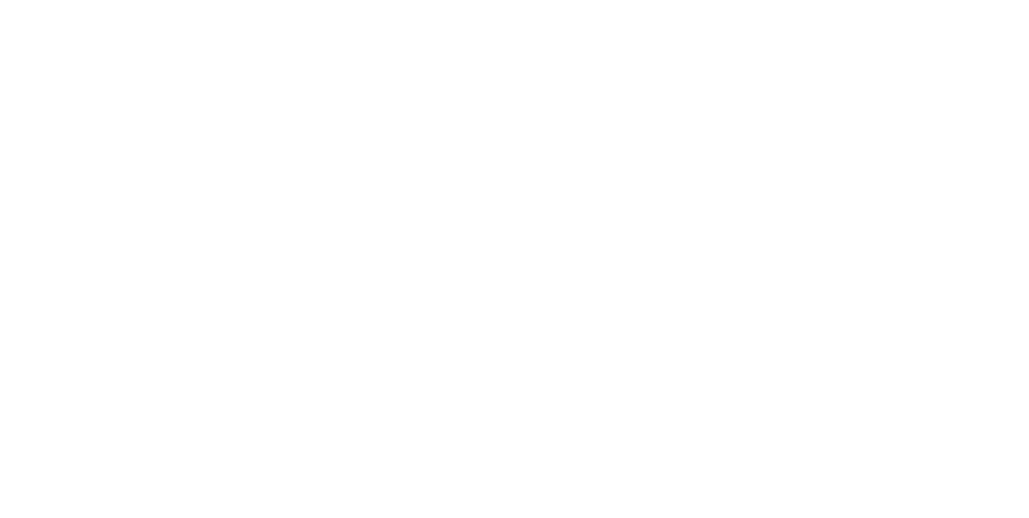
select select "45"
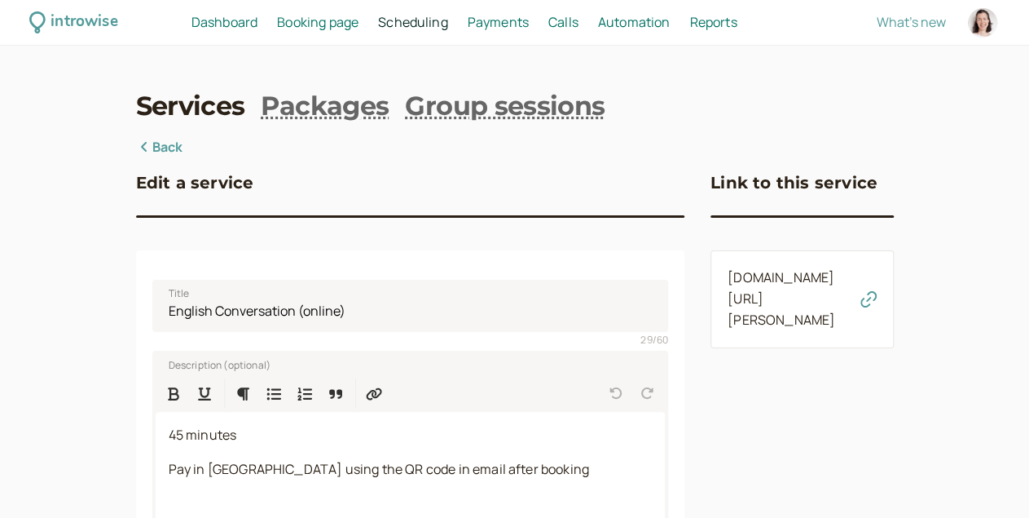
click at [448, 27] on span "Scheduling" at bounding box center [413, 22] width 70 height 18
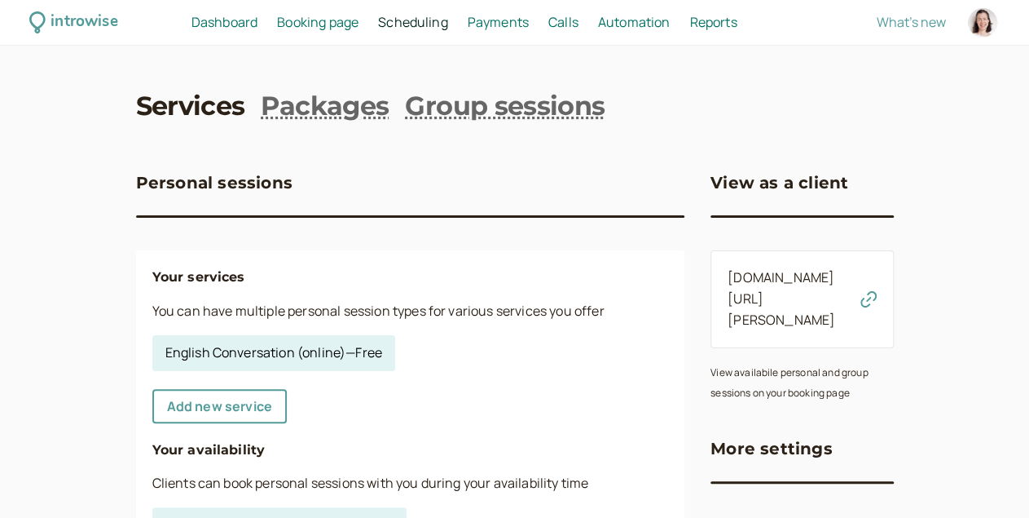
click at [158, 355] on link "English Conversation (online) — Free" at bounding box center [273, 353] width 243 height 36
select select "45"
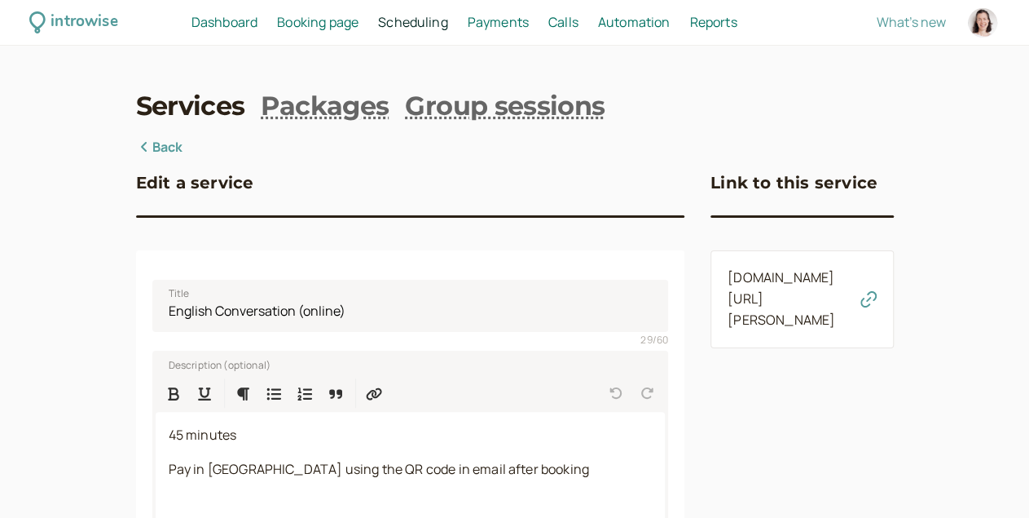
click at [359, 30] on span "Booking page" at bounding box center [318, 22] width 82 height 18
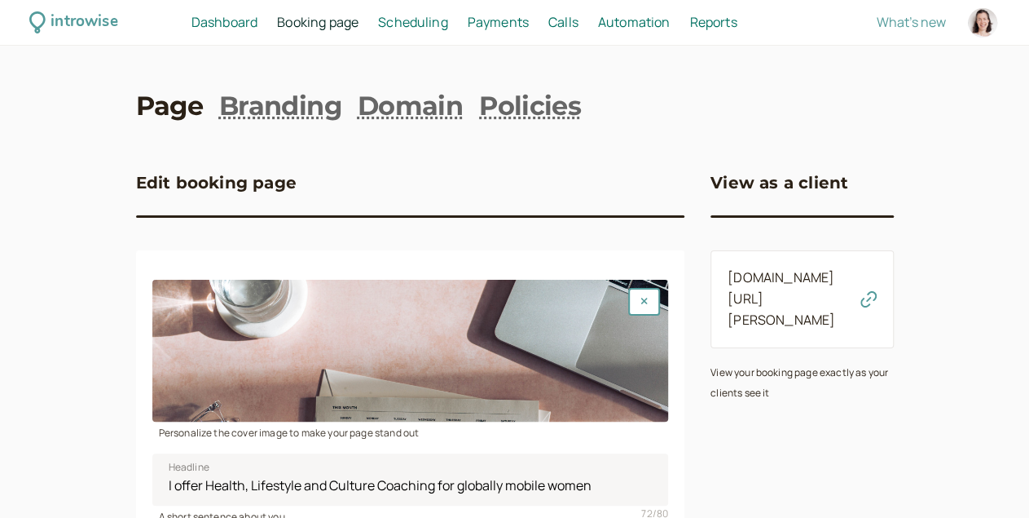
click at [671, 20] on span "Automation" at bounding box center [634, 22] width 73 height 18
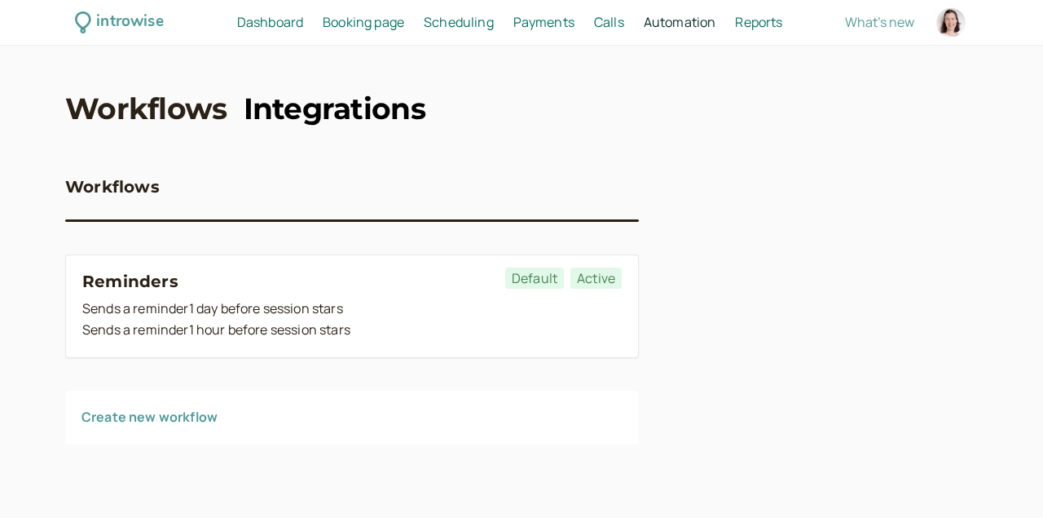
click at [337, 107] on link "Integrations" at bounding box center [335, 108] width 182 height 41
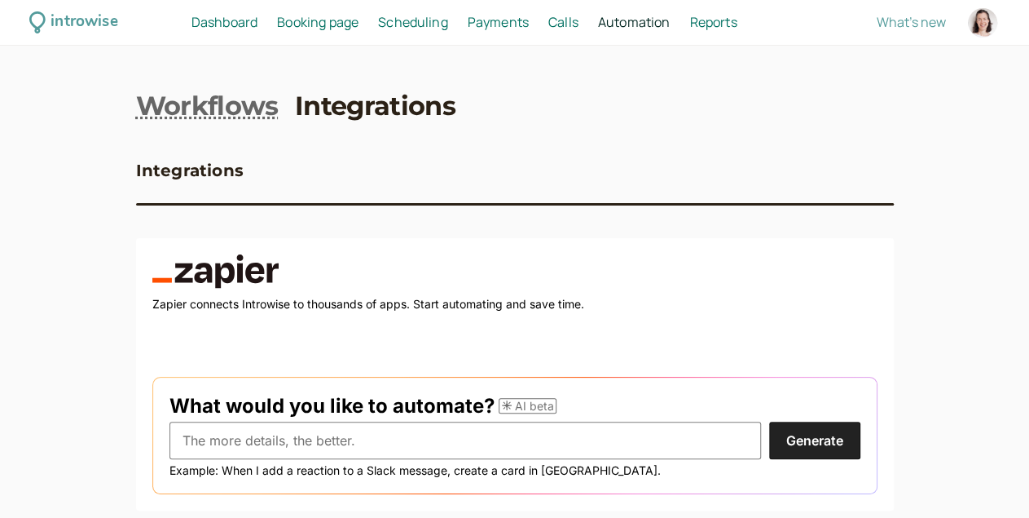
click at [579, 29] on span "Calls" at bounding box center [563, 22] width 30 height 18
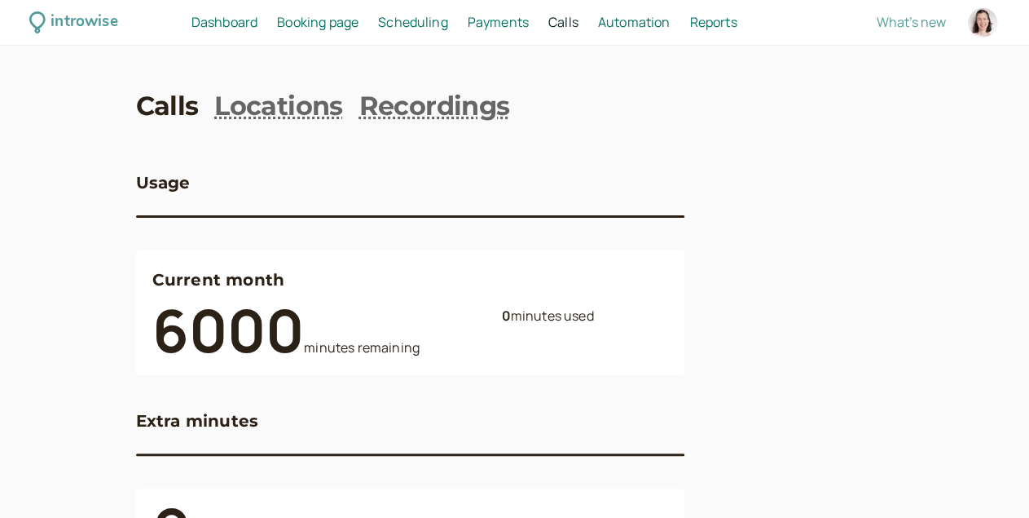
click at [529, 24] on span "Payments" at bounding box center [498, 22] width 61 height 18
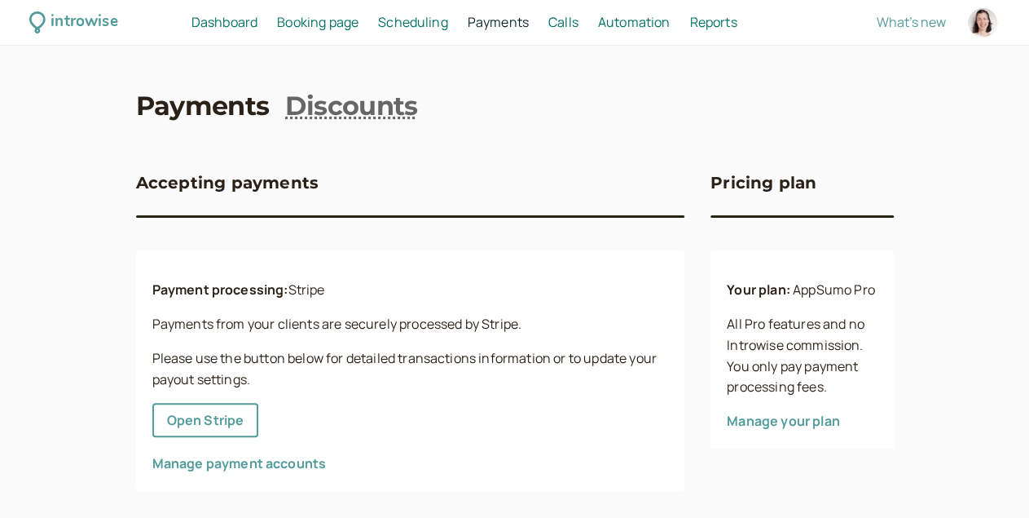
click at [579, 22] on span "Calls" at bounding box center [563, 22] width 30 height 18
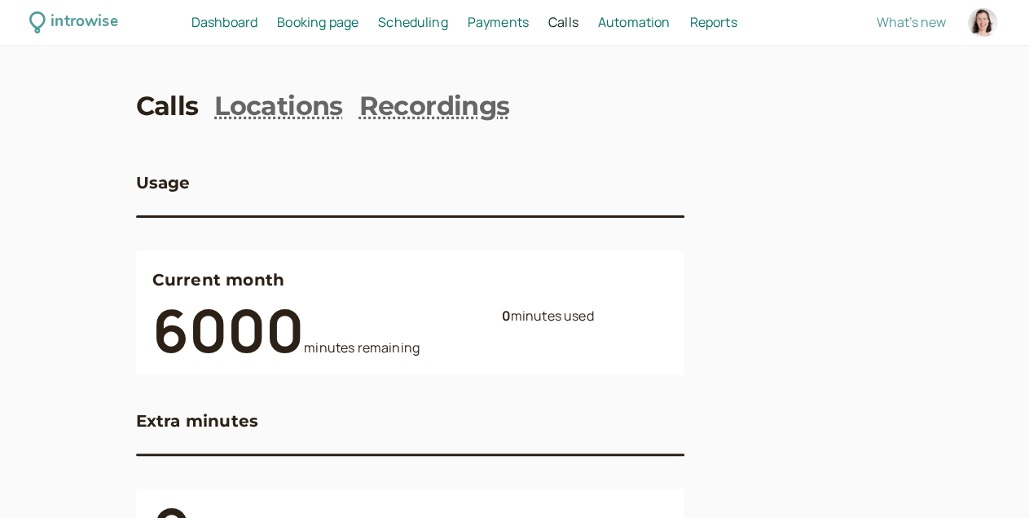
click at [448, 15] on span "Scheduling" at bounding box center [413, 22] width 70 height 18
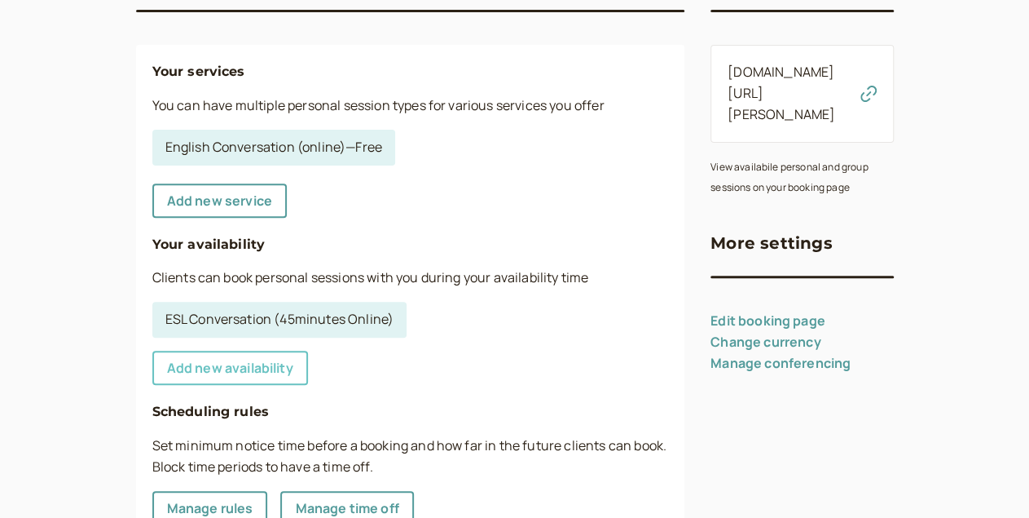
scroll to position [205, 0]
click at [176, 323] on link "ESL Conversation (45minutes Online)" at bounding box center [279, 320] width 255 height 36
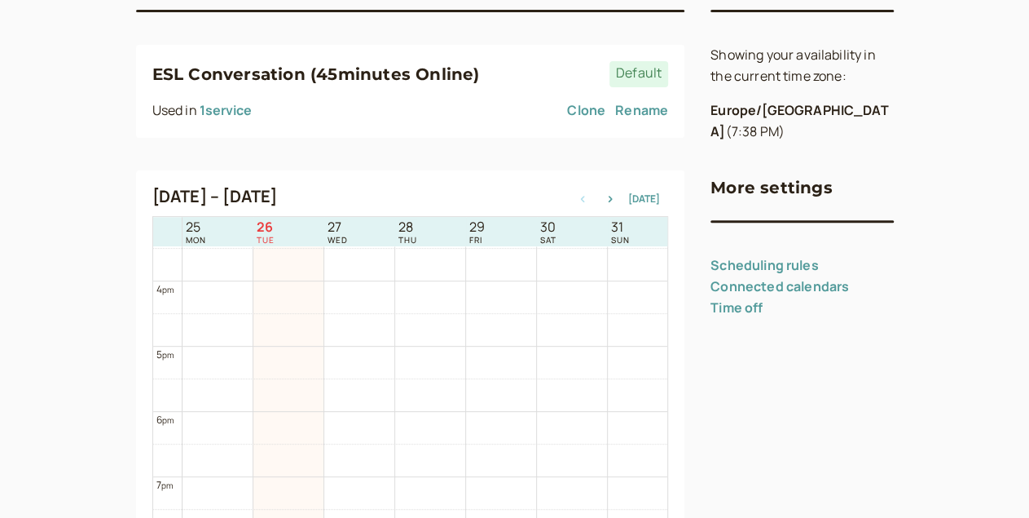
scroll to position [1002, 0]
click at [601, 202] on icon "button" at bounding box center [611, 199] width 20 height 7
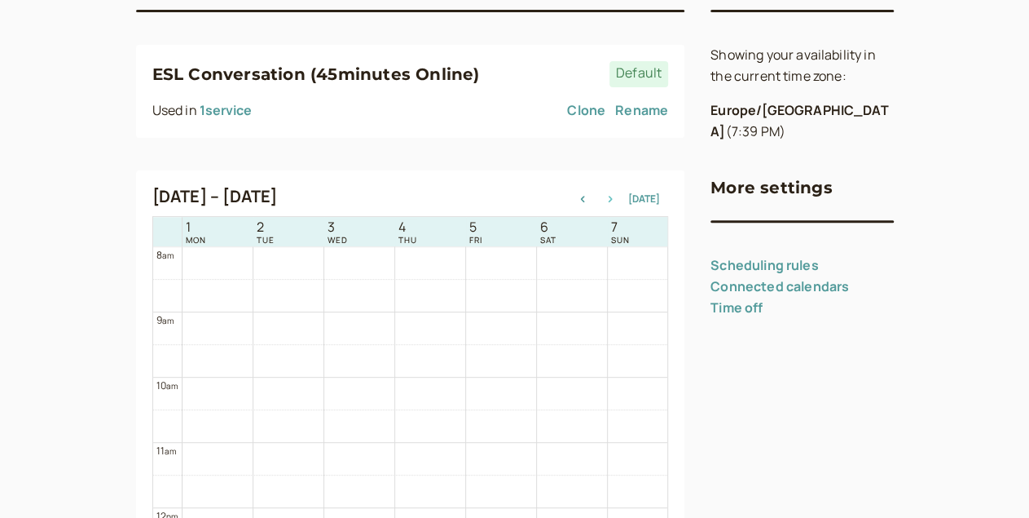
click at [601, 198] on button "button" at bounding box center [611, 198] width 20 height 11
click at [153, 329] on div "12 am 1 am 2 am 3 am 4 am 5 am 6 am 7 am 8 am 9 am 10 am 11 am 12 pm 1 pm 2 pm …" at bounding box center [416, 49] width 526 height 1565
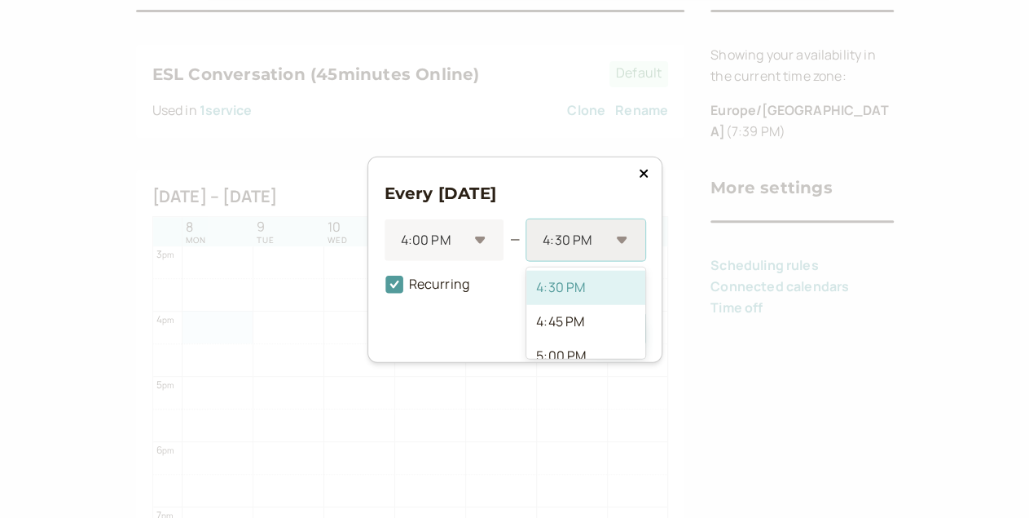
click at [621, 241] on div "4:30 PM" at bounding box center [585, 239] width 118 height 42
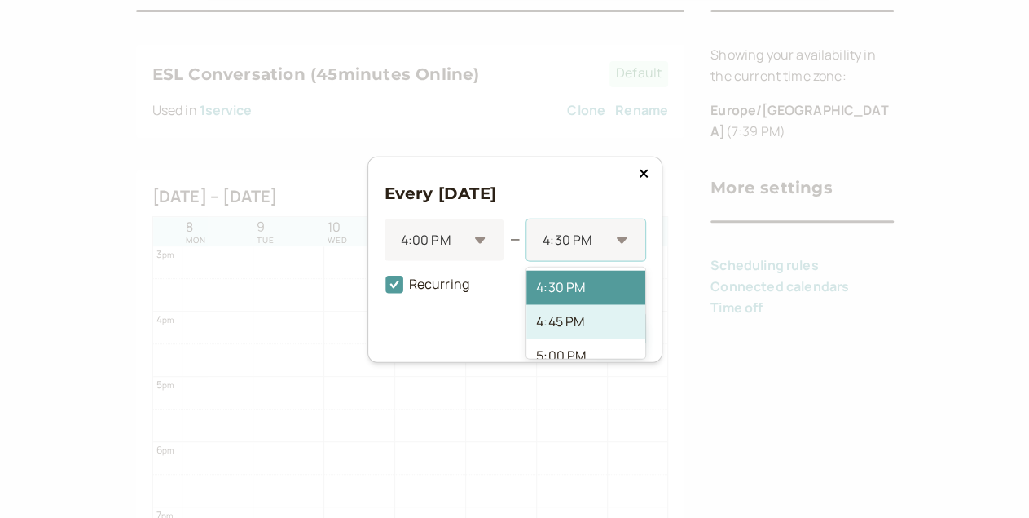
click at [559, 322] on div "4:45 PM" at bounding box center [585, 321] width 118 height 34
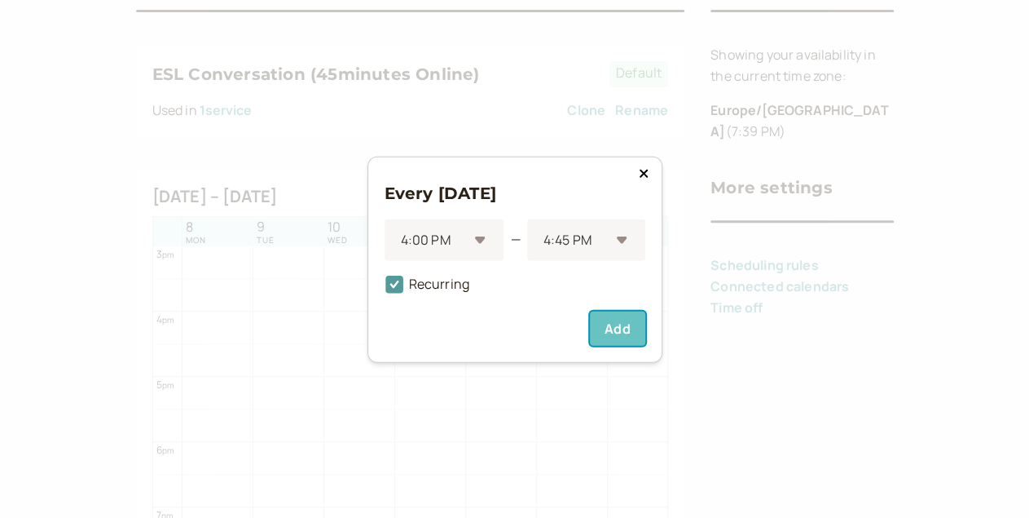
click at [612, 331] on button "Add" at bounding box center [617, 328] width 55 height 34
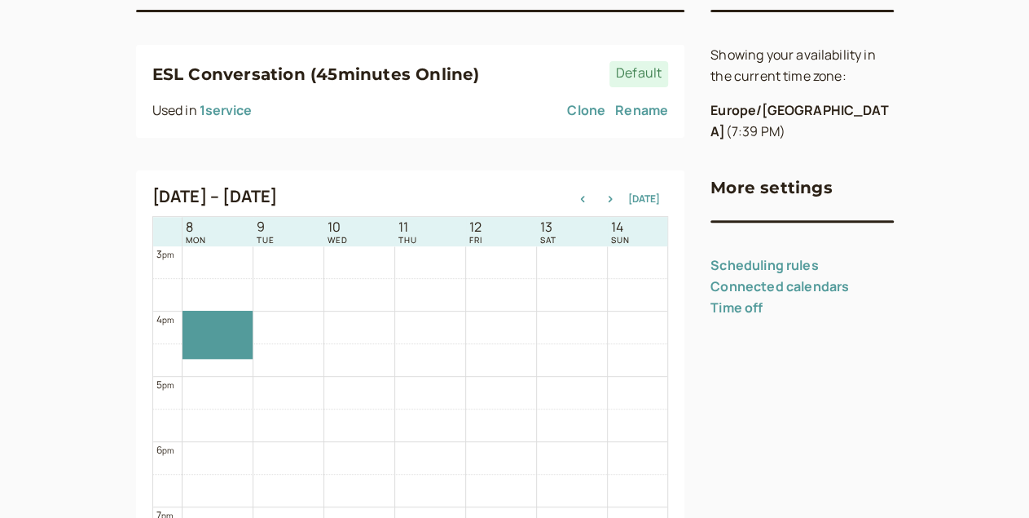
click at [153, 390] on div "12 am 1 am 2 am 3 am 4 am 5 am 6 am 7 am 8 am 9 am 10 am 11 am 12 pm 1 pm 2 pm …" at bounding box center [416, 49] width 526 height 1565
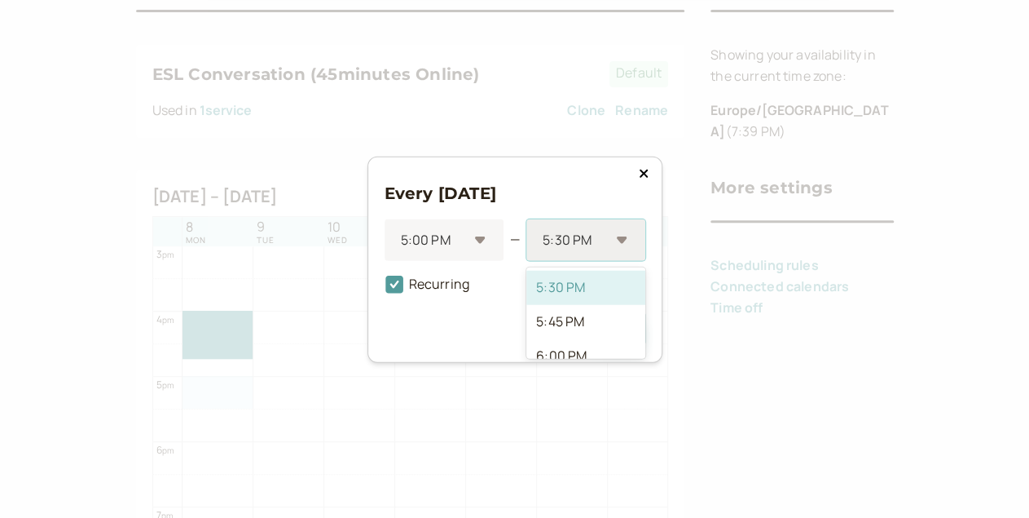
click at [628, 240] on div "5:30 PM" at bounding box center [585, 239] width 118 height 42
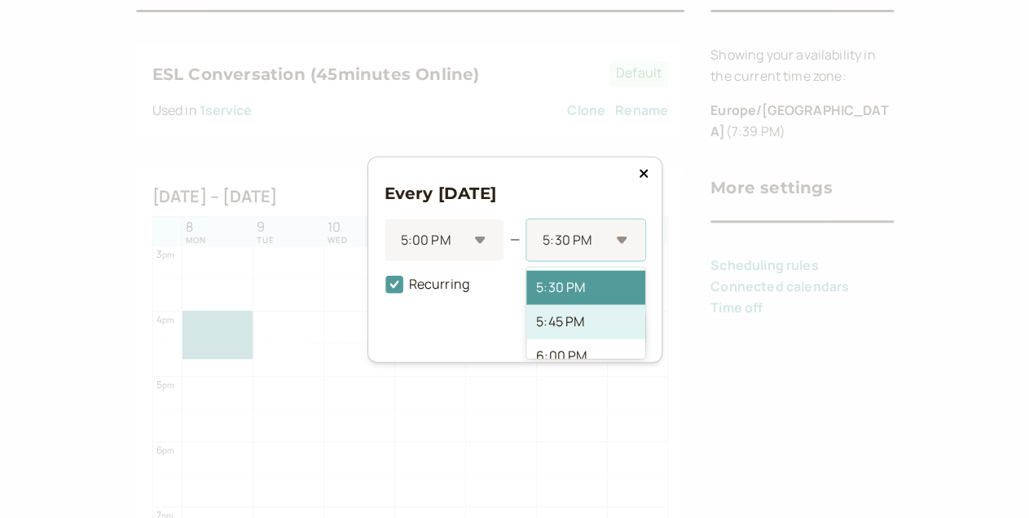
click at [537, 319] on div "5:45 PM" at bounding box center [585, 321] width 118 height 34
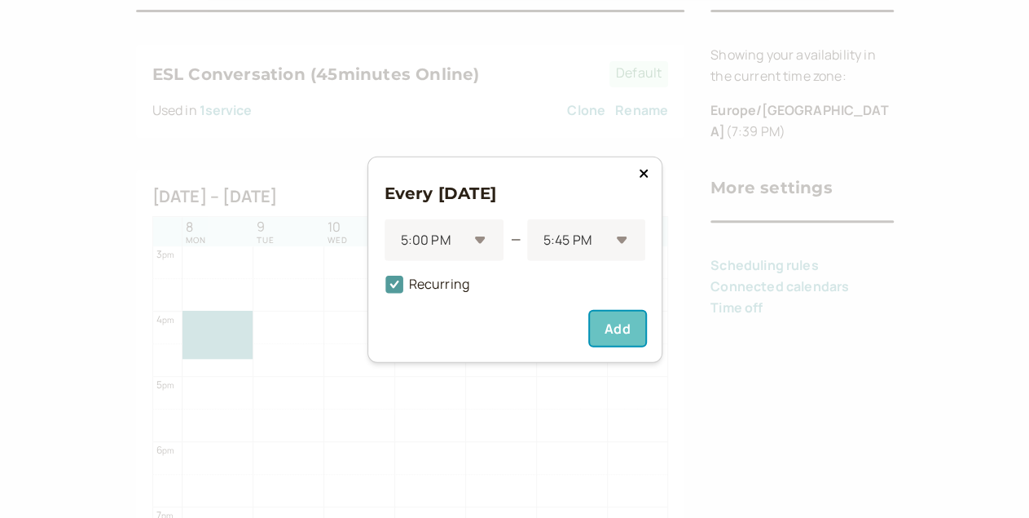
click at [610, 341] on button "Add" at bounding box center [617, 328] width 55 height 34
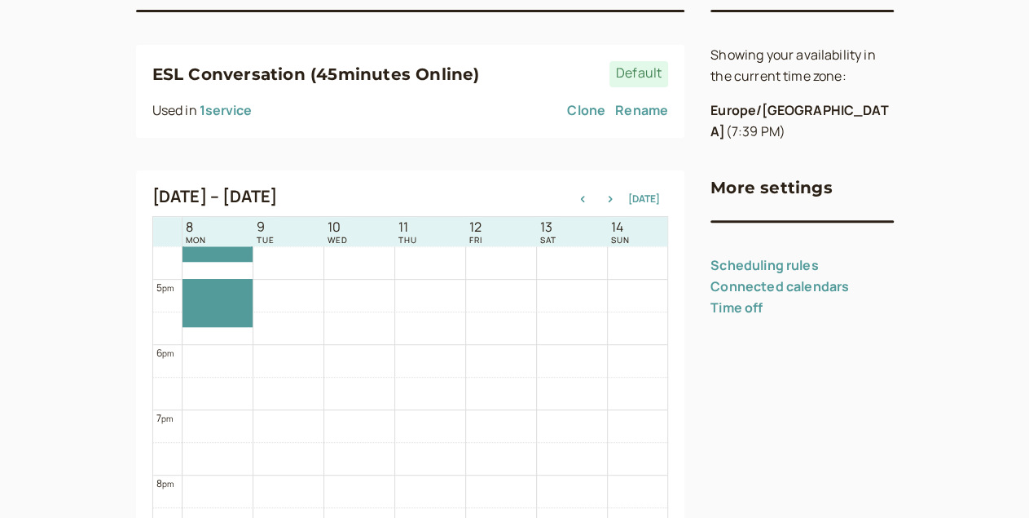
scroll to position [1079, 0]
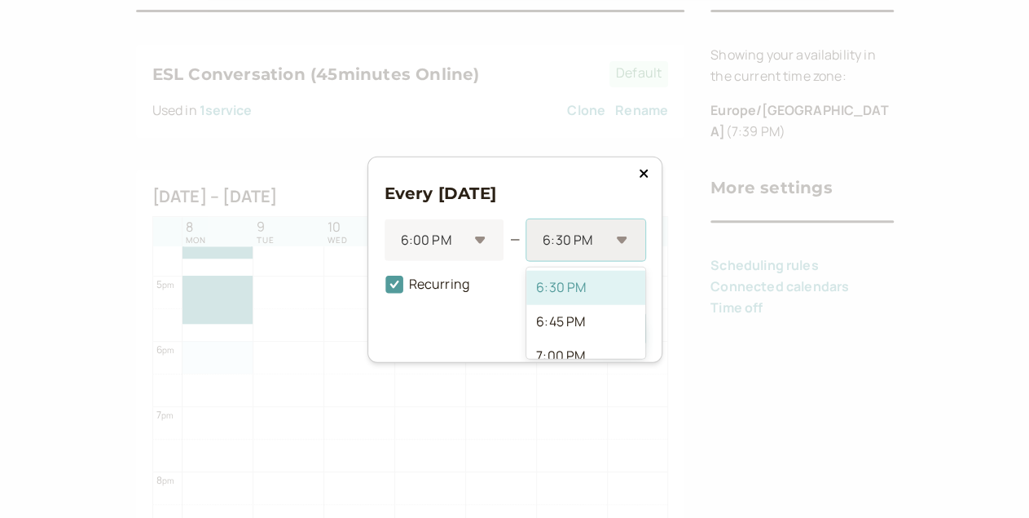
click at [627, 241] on div "6:30 PM" at bounding box center [585, 239] width 118 height 42
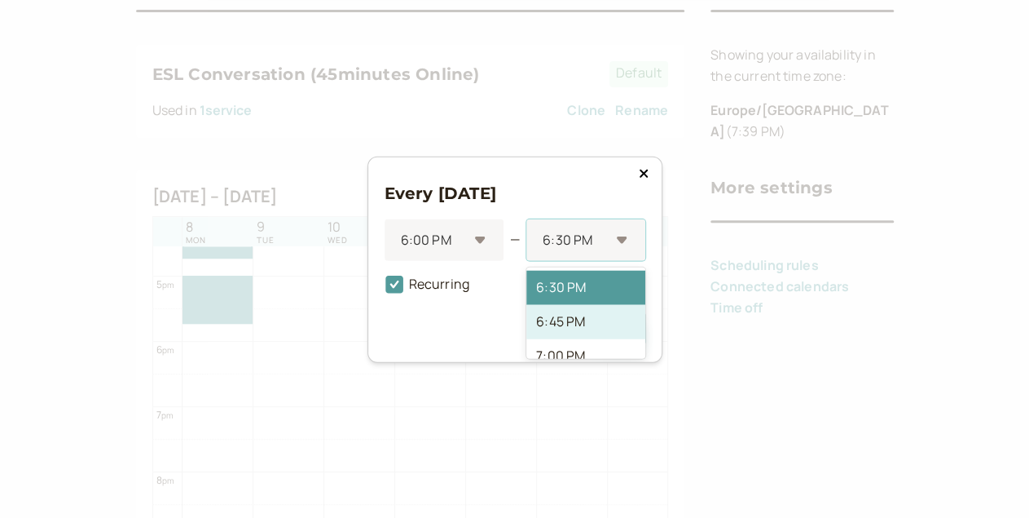
click at [557, 322] on div "6:45 PM" at bounding box center [585, 321] width 118 height 34
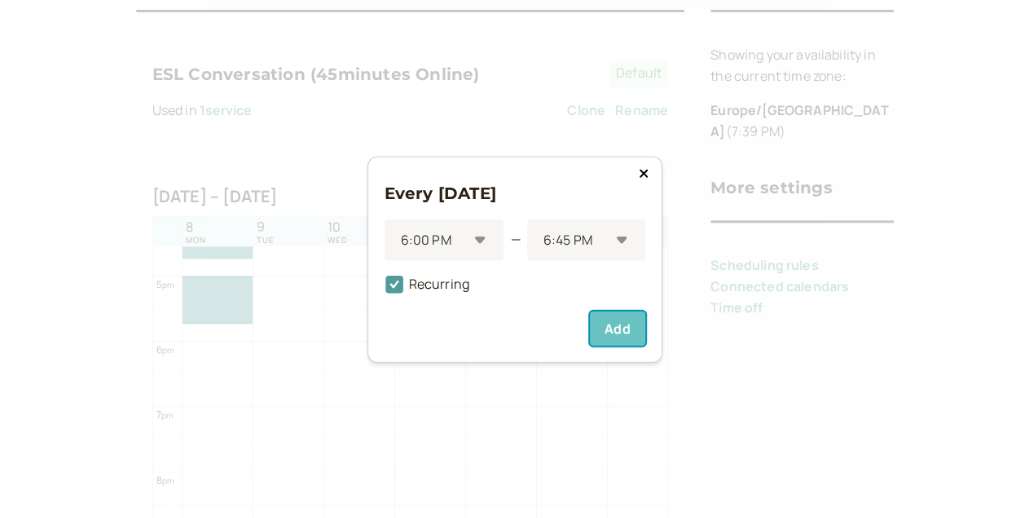
click at [597, 333] on button "Add" at bounding box center [617, 328] width 55 height 34
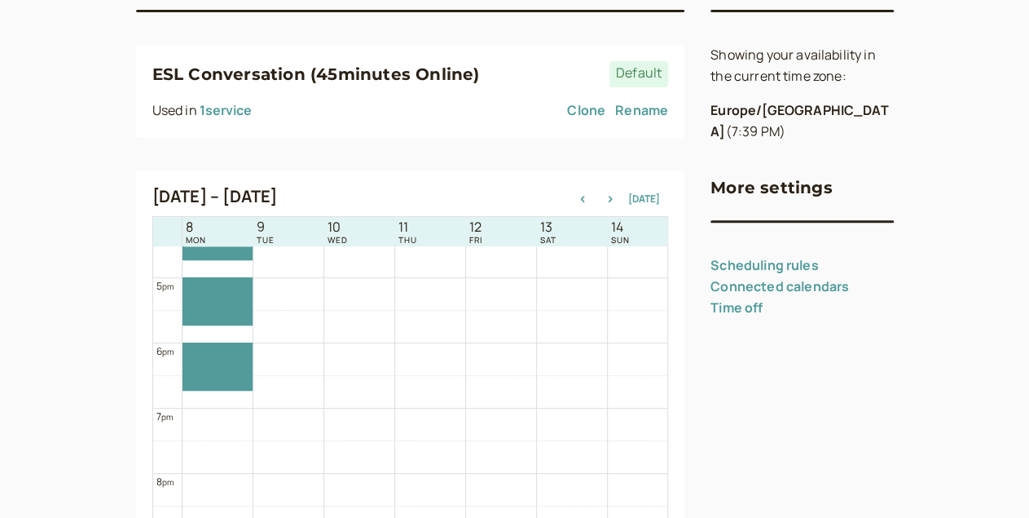
scroll to position [1043, 0]
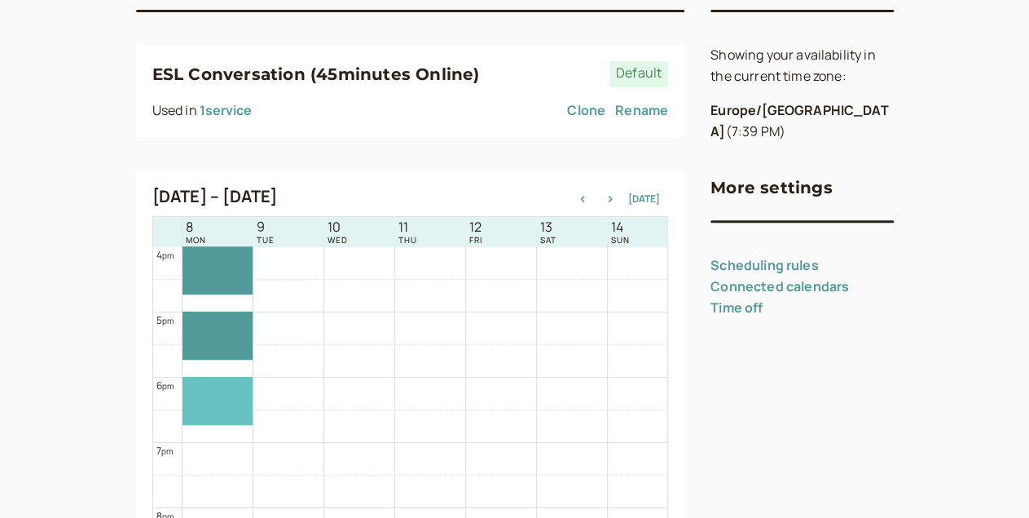
click at [183, 390] on div at bounding box center [218, 401] width 70 height 48
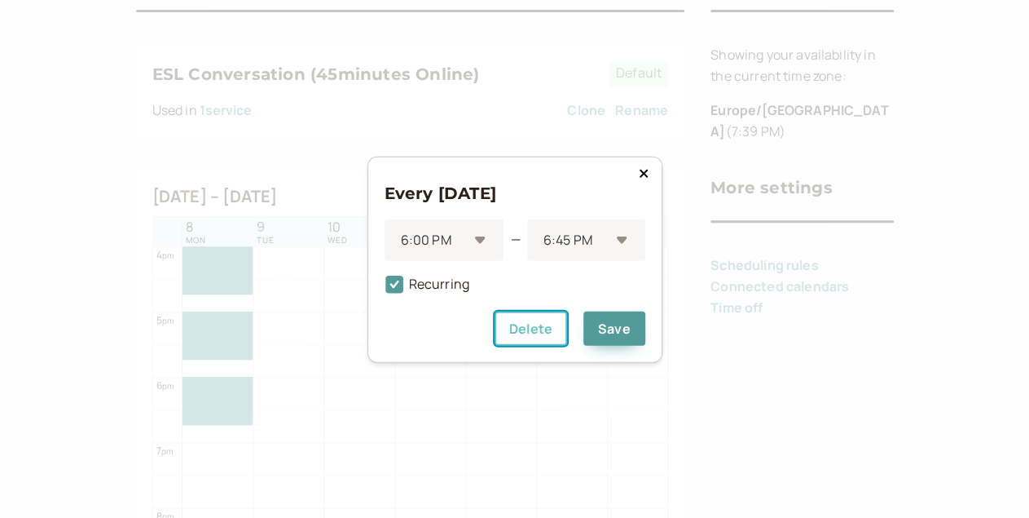
click at [529, 326] on button "Delete" at bounding box center [531, 328] width 73 height 34
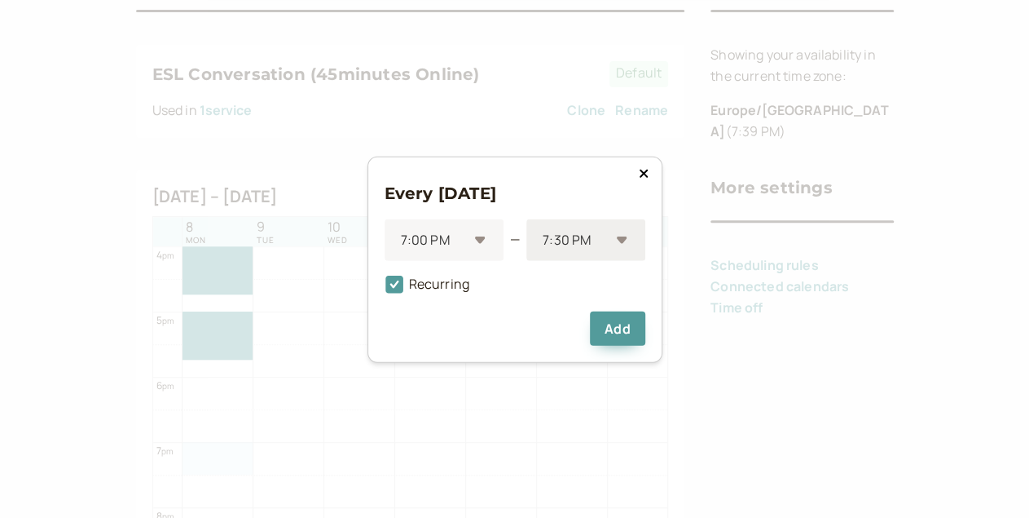
click at [623, 248] on div "7:30 PM" at bounding box center [585, 239] width 118 height 42
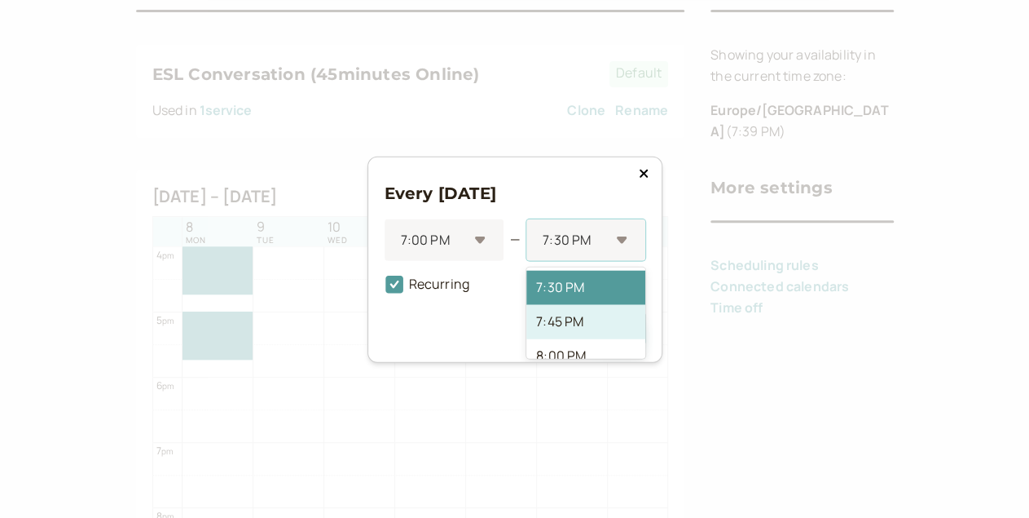
click at [566, 323] on div "7:45 PM" at bounding box center [585, 321] width 118 height 34
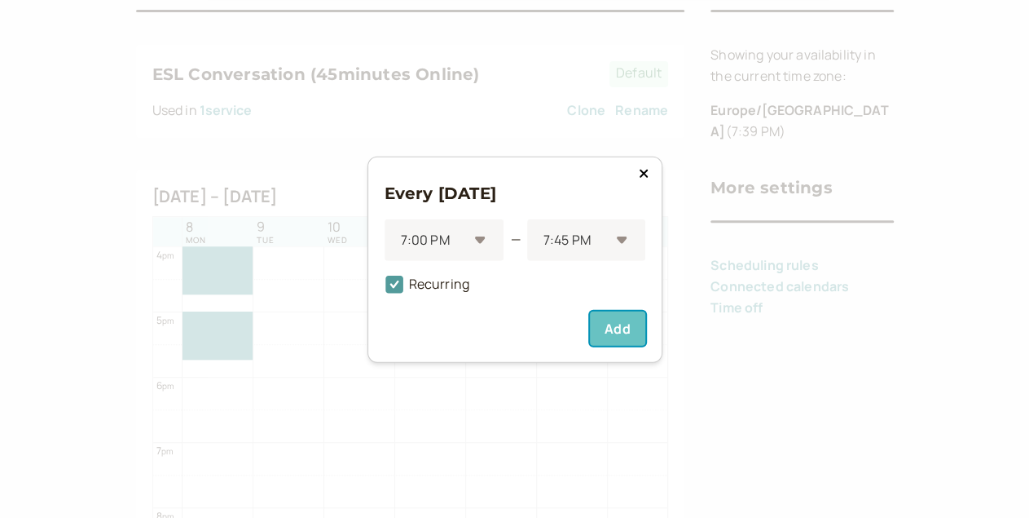
click at [620, 332] on button "Add" at bounding box center [617, 328] width 55 height 34
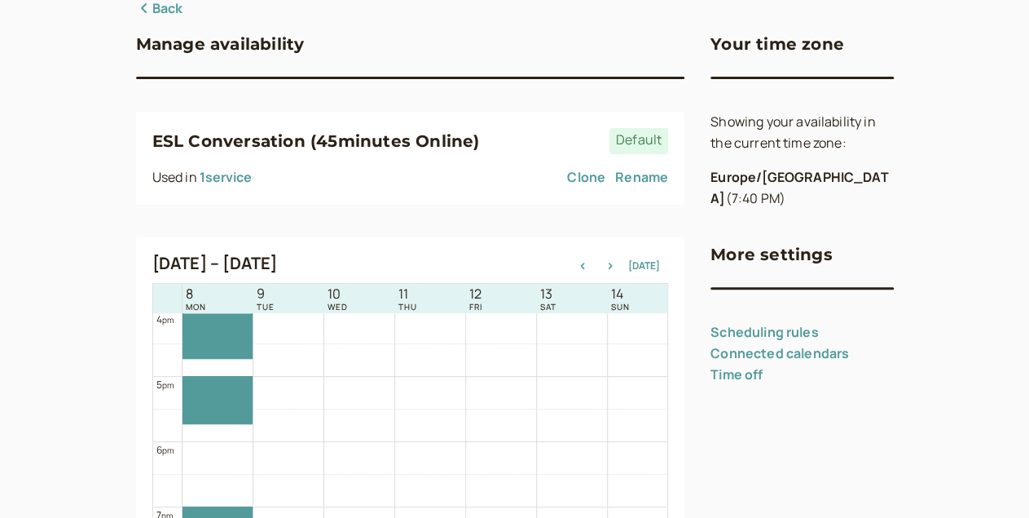
scroll to position [1050, 0]
click at [601, 267] on button "button" at bounding box center [611, 265] width 20 height 11
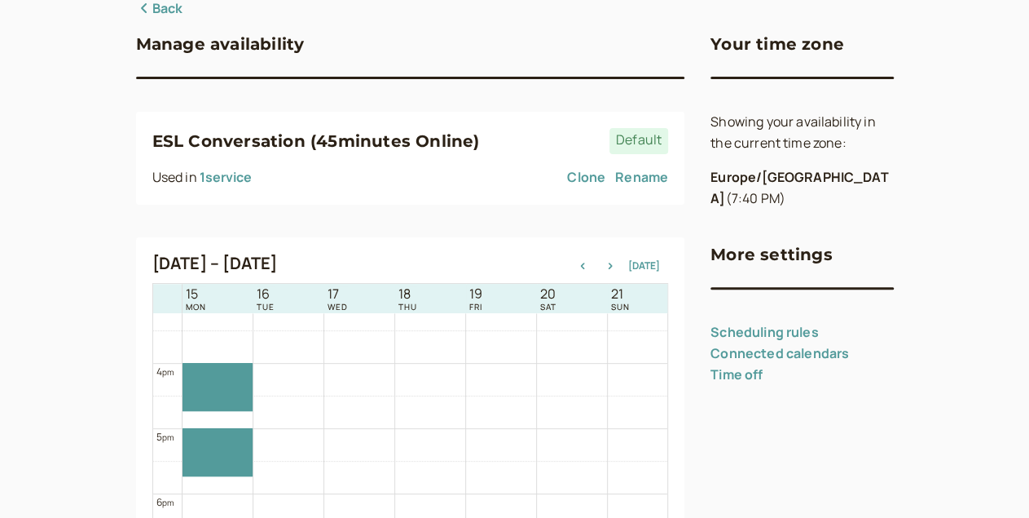
scroll to position [990, 0]
click at [200, 178] on button "1 service" at bounding box center [226, 177] width 52 height 15
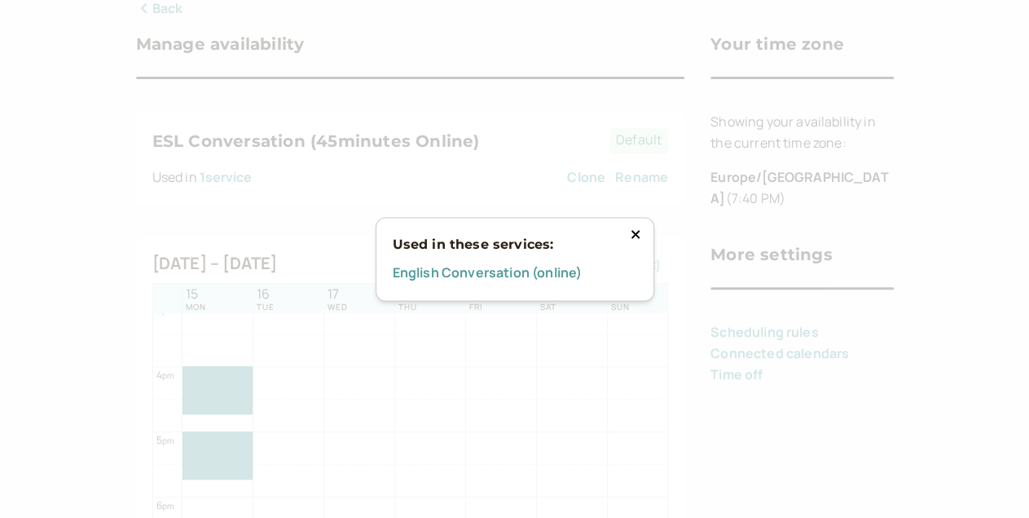
click at [633, 232] on icon at bounding box center [635, 234] width 8 height 8
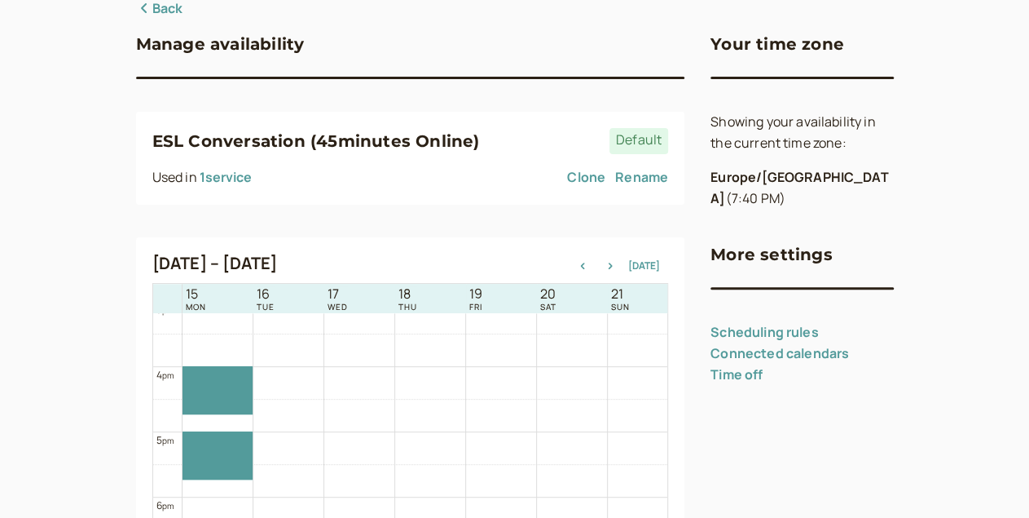
scroll to position [197, 0]
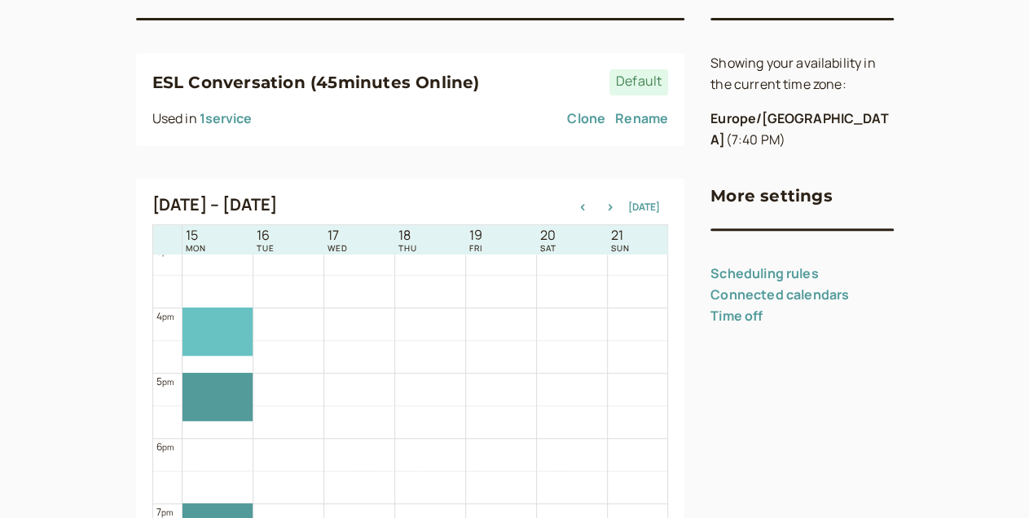
click at [183, 317] on div at bounding box center [218, 331] width 70 height 48
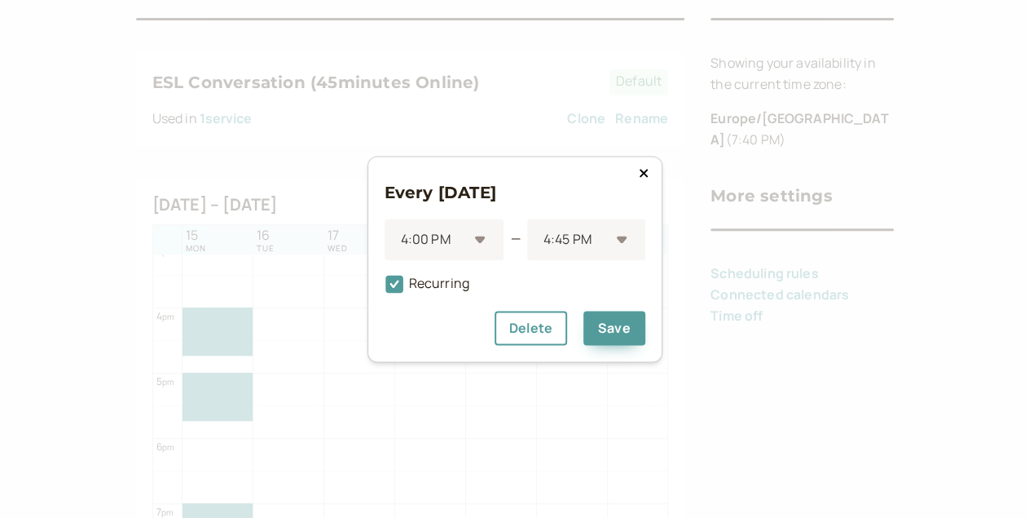
click at [645, 174] on icon at bounding box center [643, 173] width 8 height 8
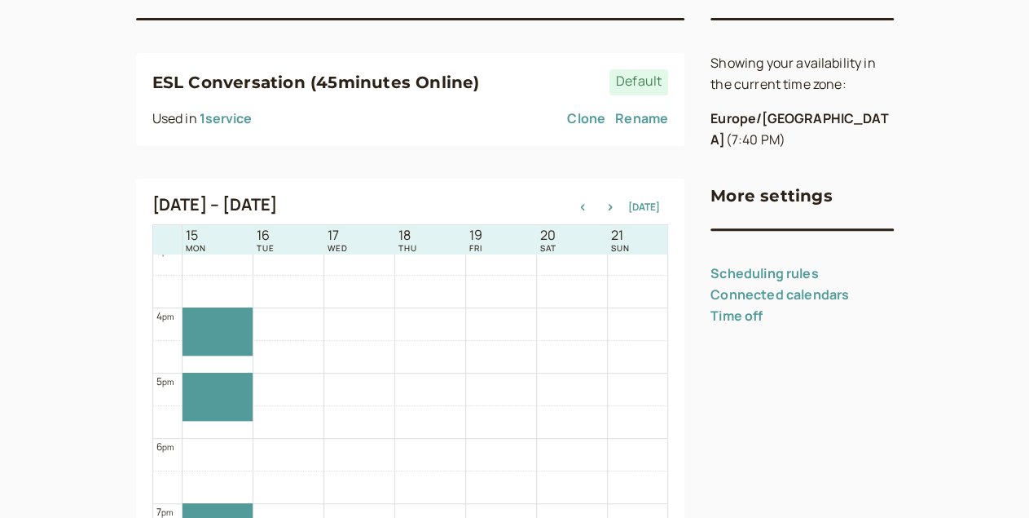
click at [752, 264] on link "Scheduling rules" at bounding box center [765, 273] width 108 height 18
select select "15"
select select "1440"
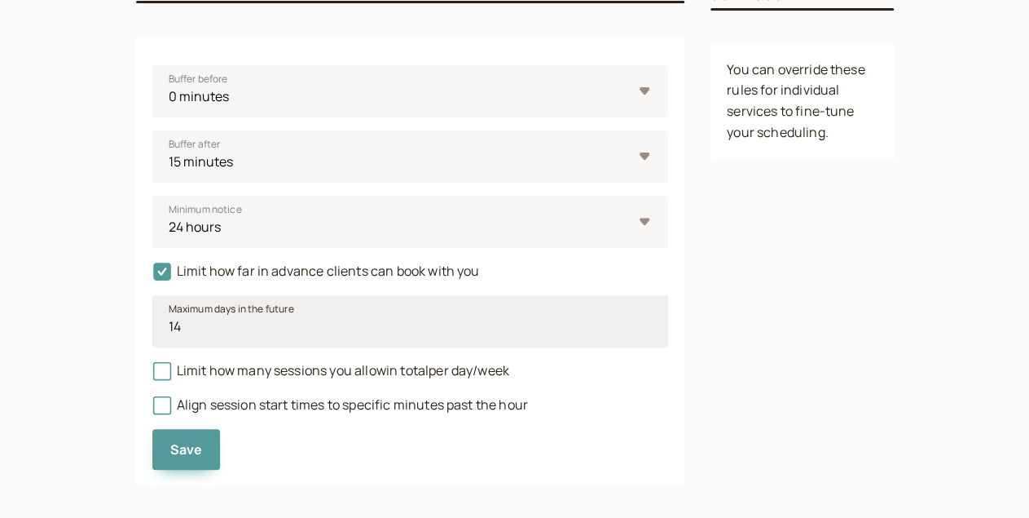
scroll to position [231, 0]
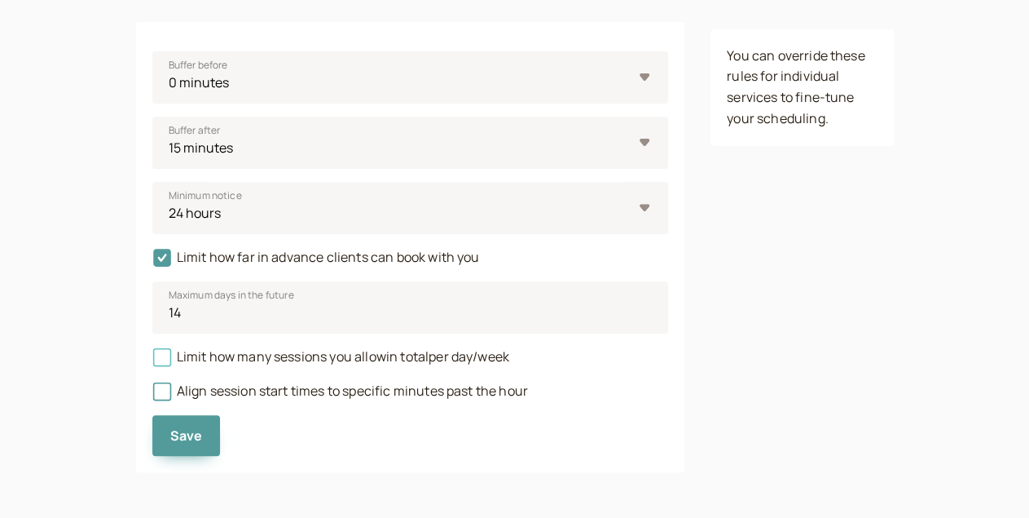
click at [156, 361] on icon at bounding box center [161, 356] width 11 height 11
click at [152, 361] on input "Limit how many sessions you allow in total per day/week" at bounding box center [152, 361] width 0 height 0
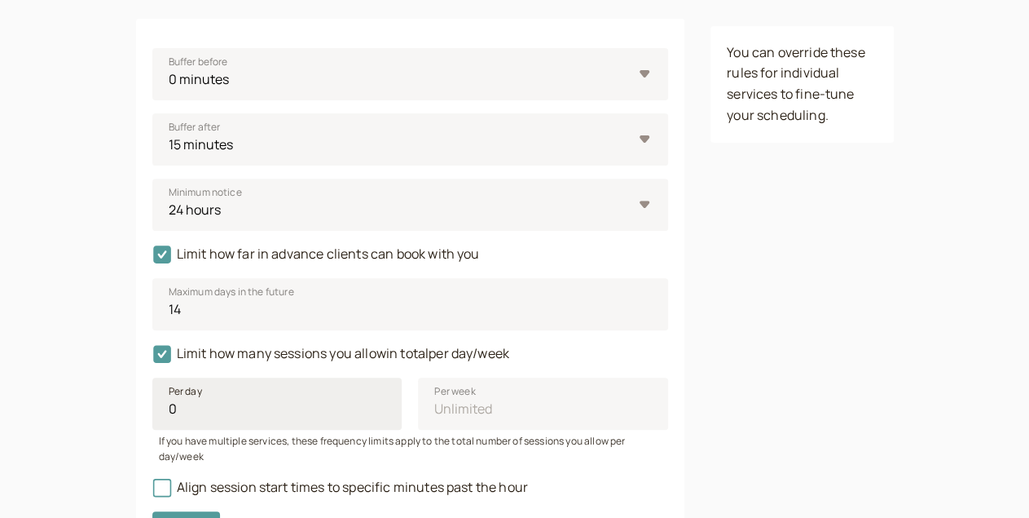
click at [316, 420] on input "0" at bounding box center [277, 403] width 250 height 52
type input "1"
click at [313, 408] on input "1" at bounding box center [277, 403] width 250 height 52
click at [591, 406] on input "1" at bounding box center [543, 403] width 250 height 52
type input "2"
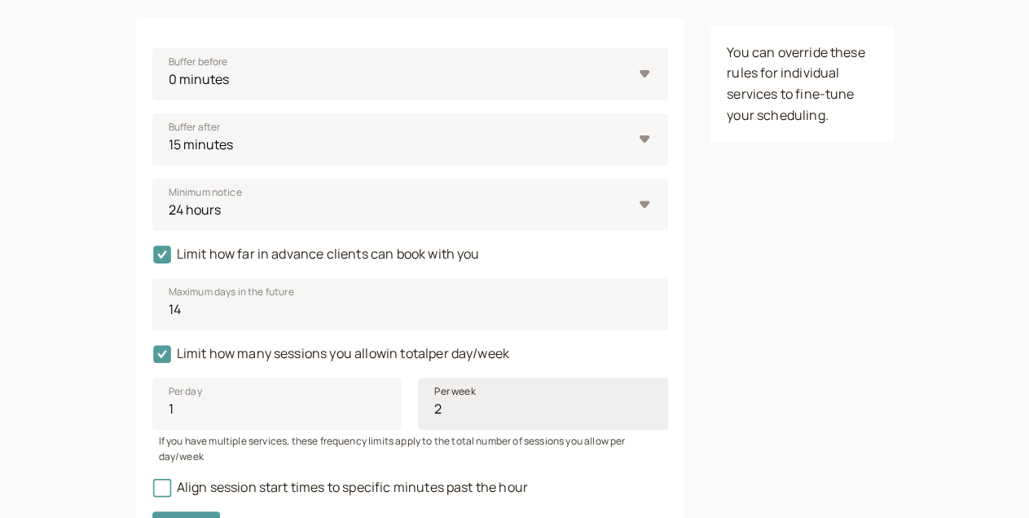
click at [591, 406] on input "2" at bounding box center [543, 403] width 250 height 52
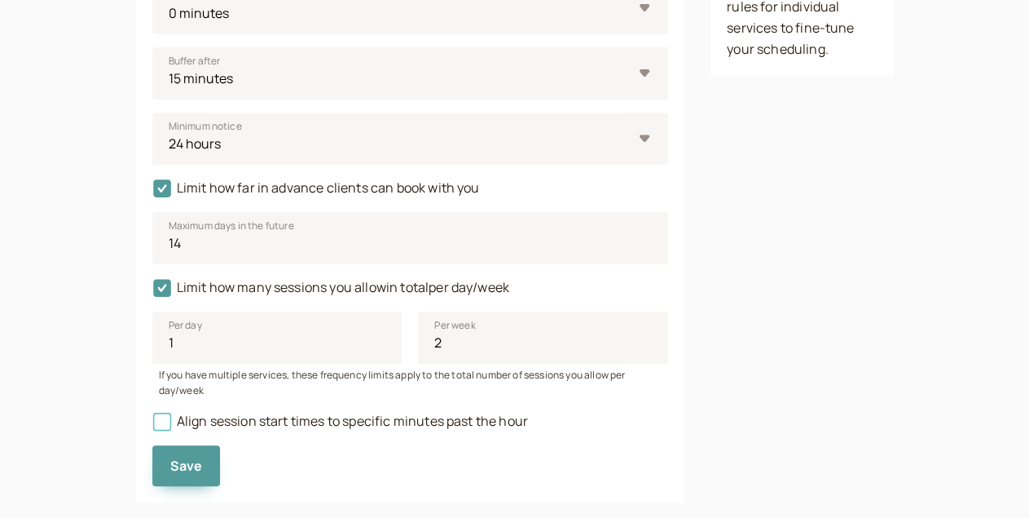
scroll to position [316, 0]
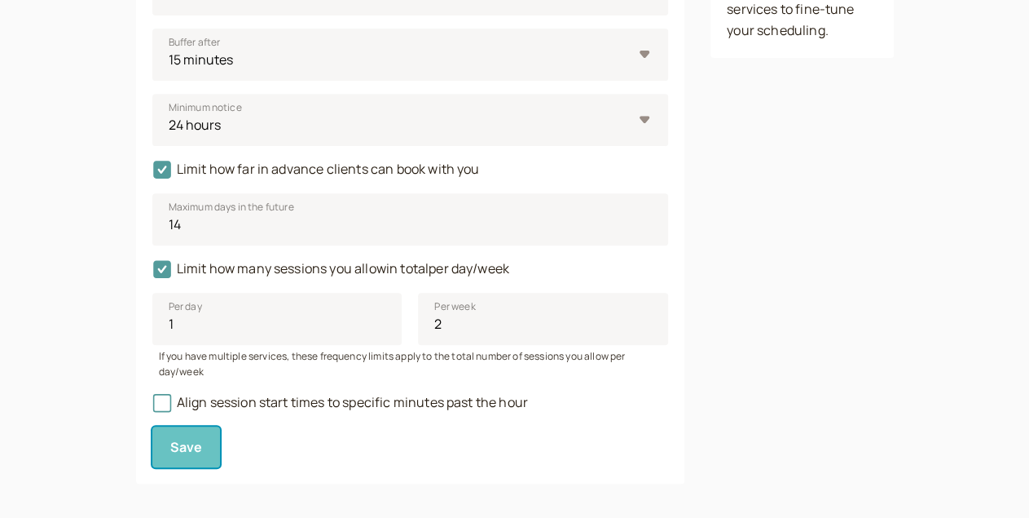
click at [170, 438] on span "Save" at bounding box center [186, 447] width 33 height 18
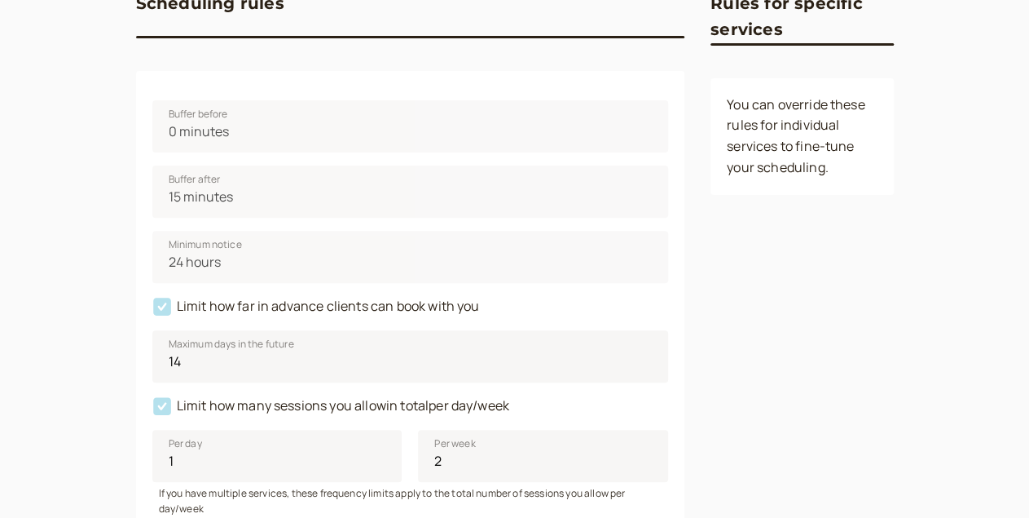
scroll to position [178, 0]
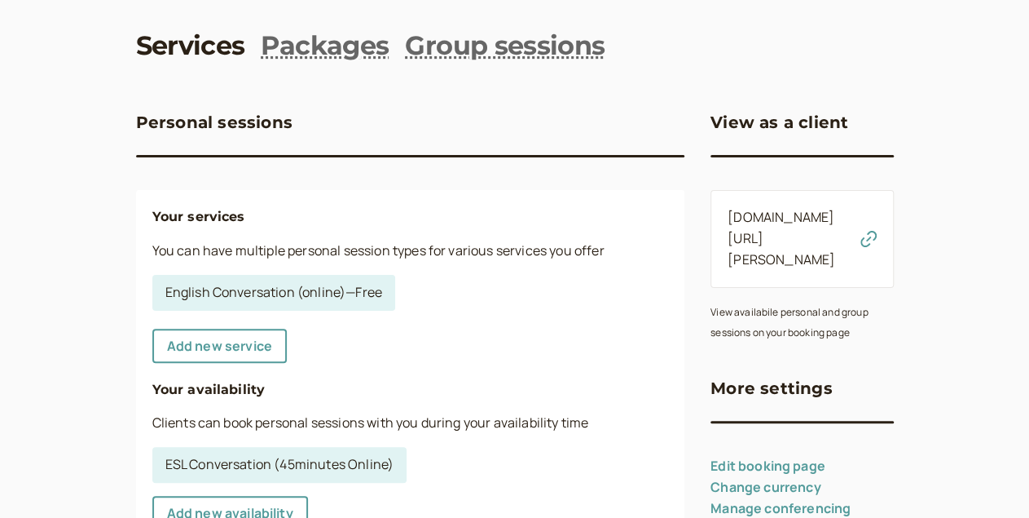
scroll to position [64, 0]
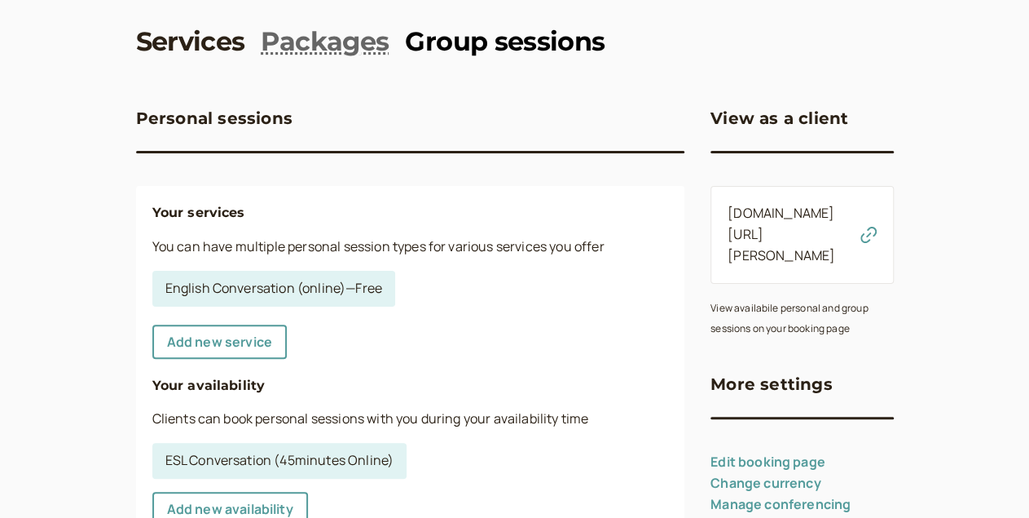
click at [421, 55] on link "Group sessions" at bounding box center [505, 42] width 200 height 37
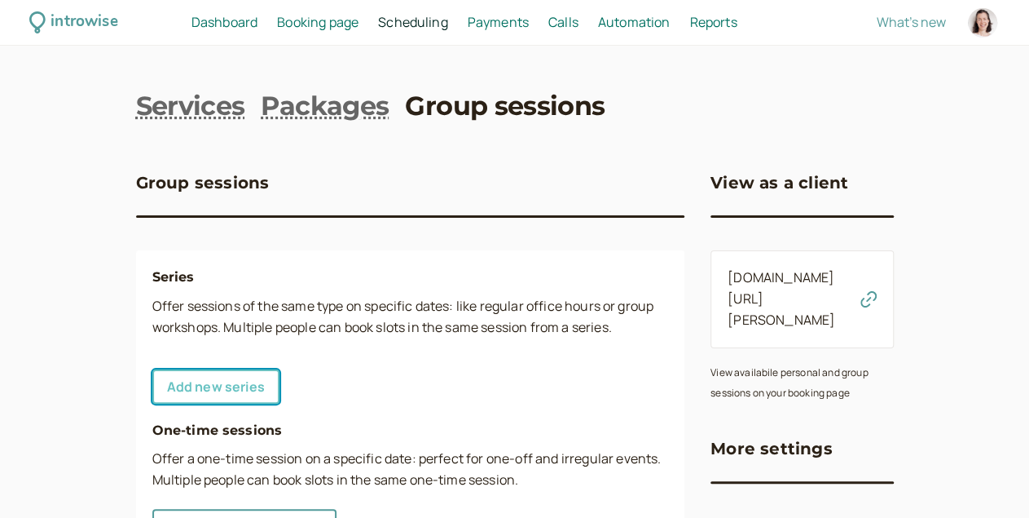
click at [152, 389] on link "Add new series" at bounding box center [215, 386] width 127 height 34
select select "30"
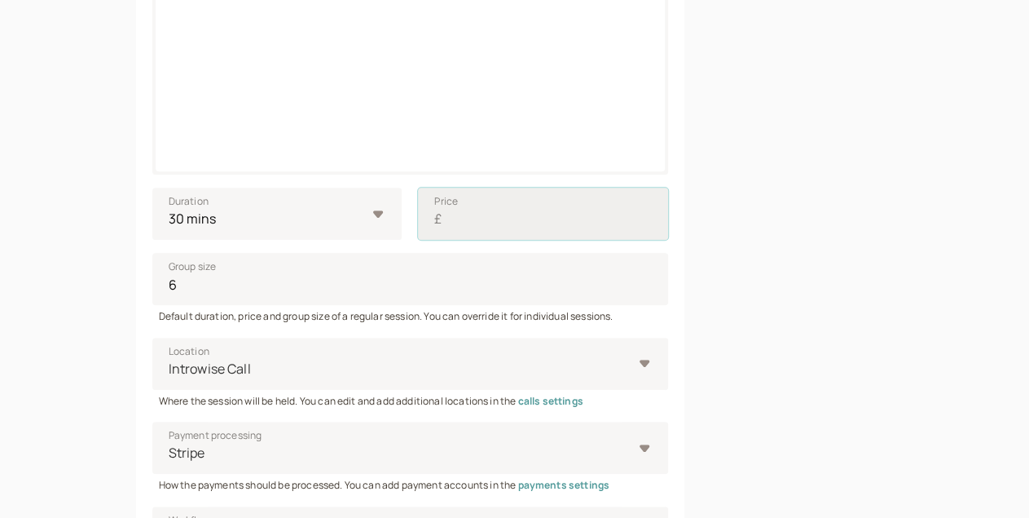
scroll to position [379, 0]
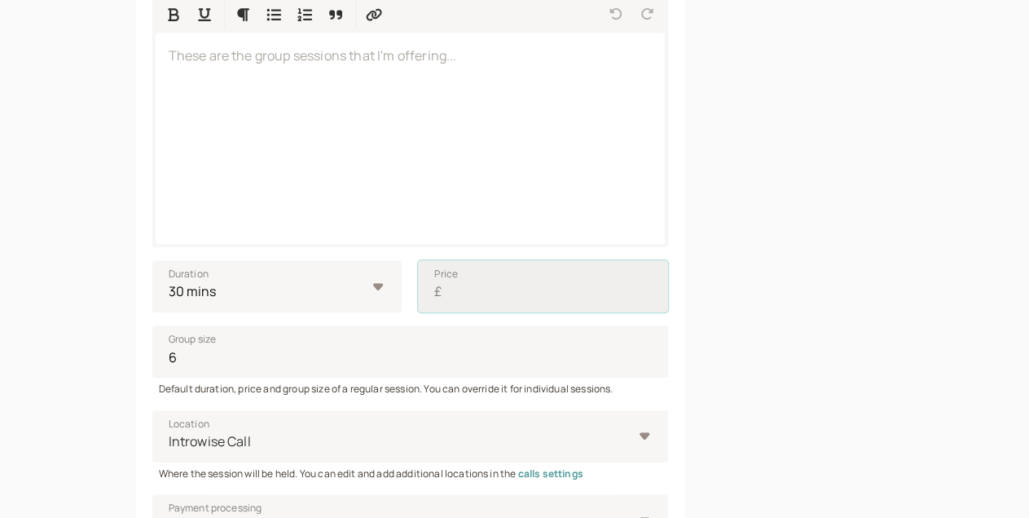
click at [418, 260] on input "Price £" at bounding box center [543, 286] width 250 height 52
type input "0"
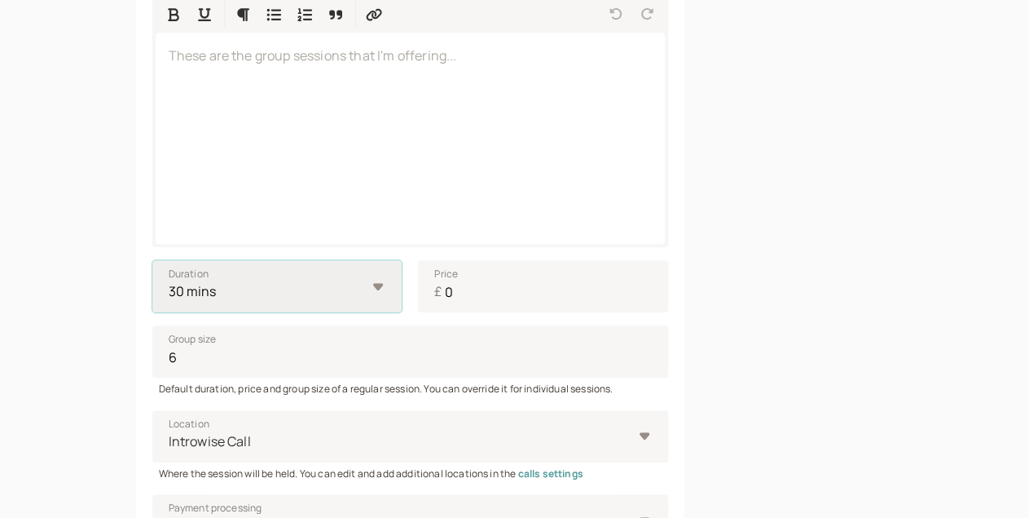
click at [152, 260] on select "10 mins 15 mins 30 mins 45 mins 1 hour 1.5 hours 2 hours" at bounding box center [277, 286] width 250 height 52
select select "45"
click option "45 mins" at bounding box center [0, 0] width 0 height 0
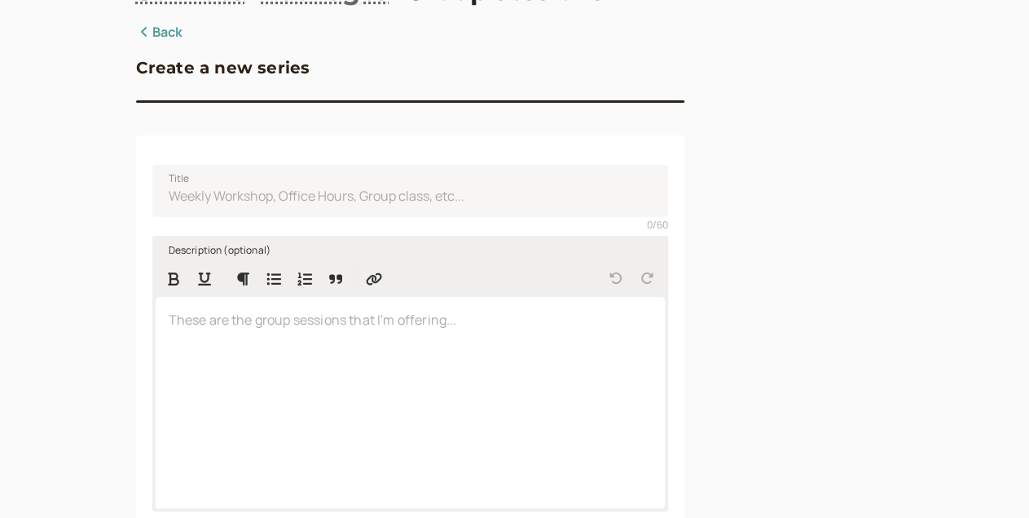
scroll to position [110, 0]
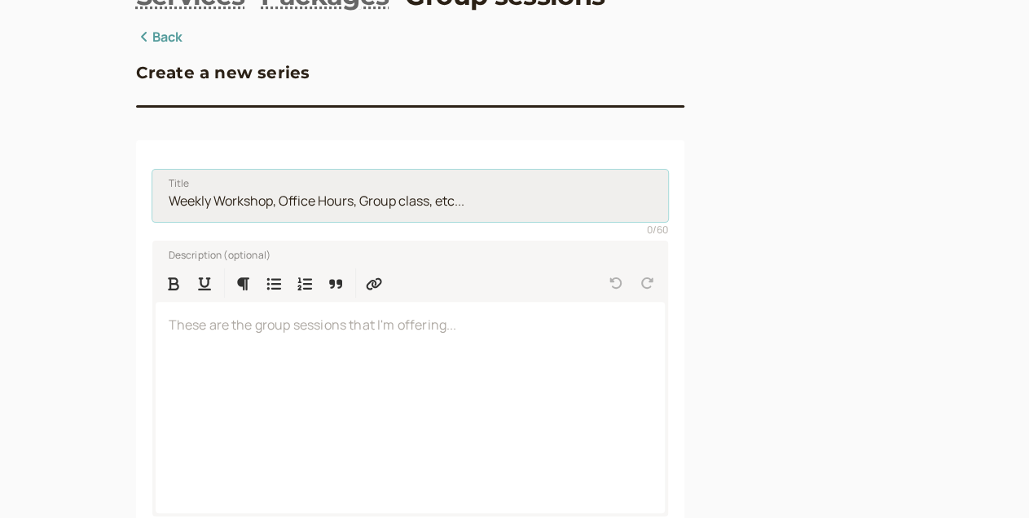
click at [171, 200] on input "Title" at bounding box center [410, 196] width 517 height 52
type input "G"
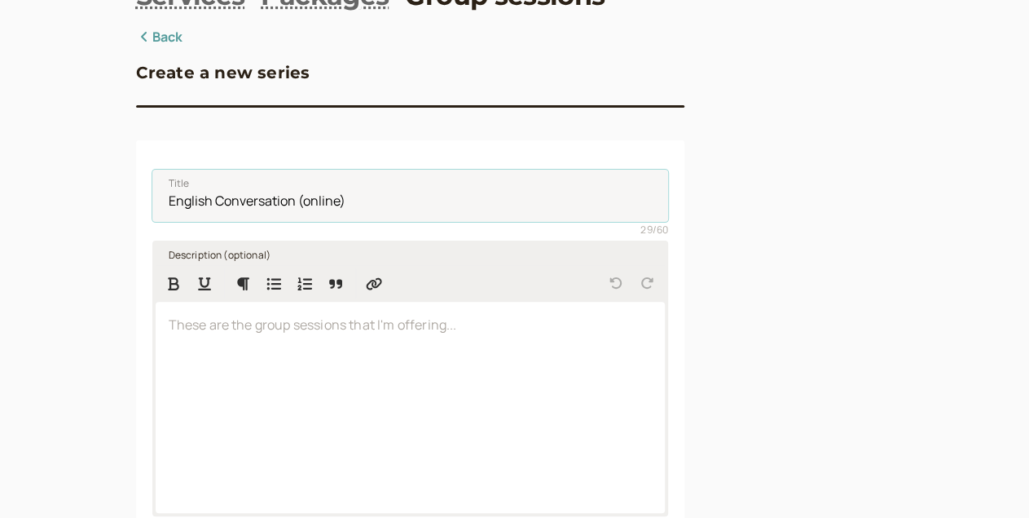
type input "English Conversation (online)"
click at [277, 363] on div at bounding box center [411, 407] width 510 height 211
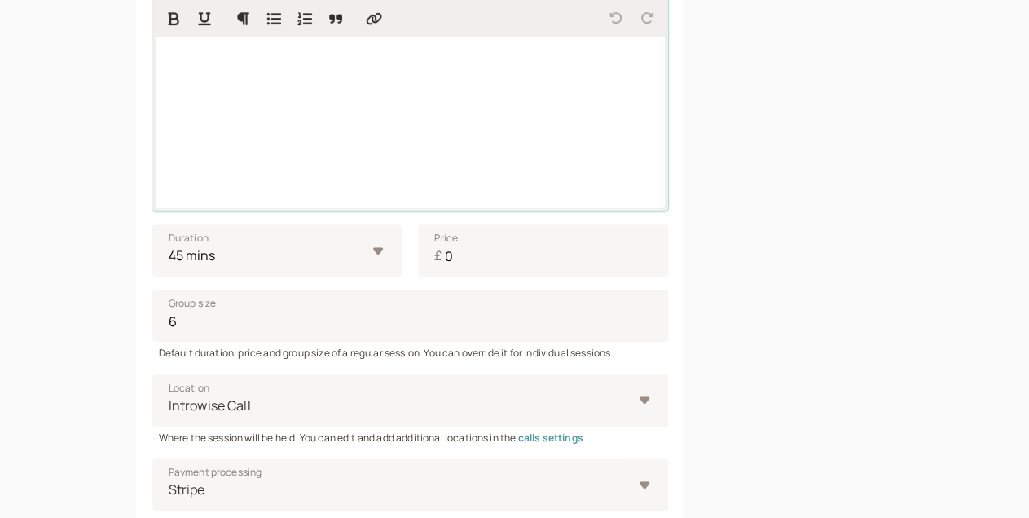
scroll to position [421, 0]
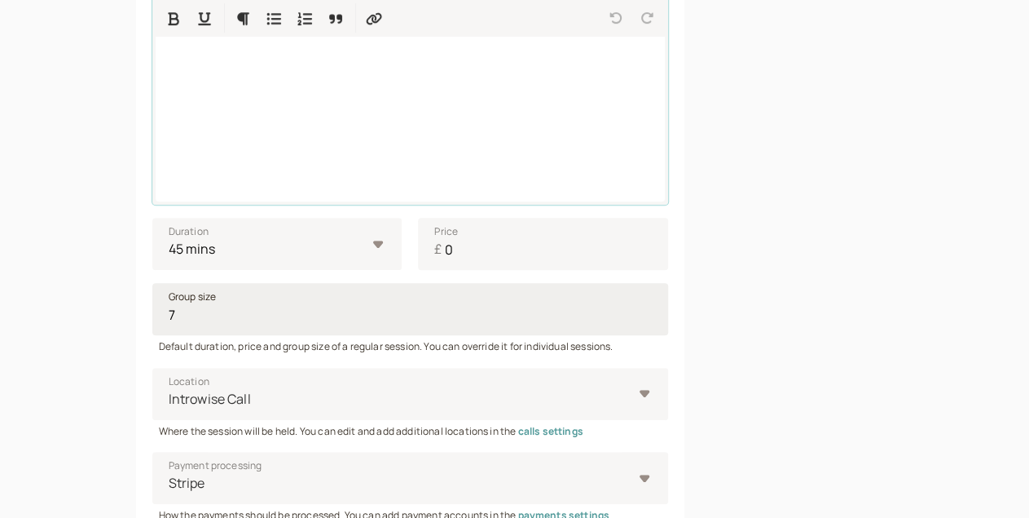
click at [588, 318] on input "7" at bounding box center [410, 309] width 517 height 52
type input "8"
click at [588, 318] on input "8" at bounding box center [410, 309] width 517 height 52
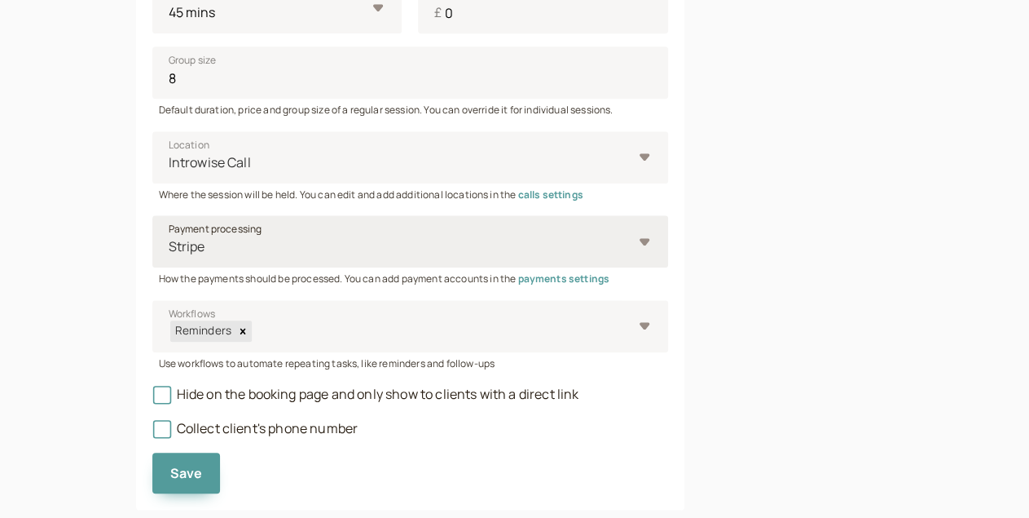
scroll to position [699, 0]
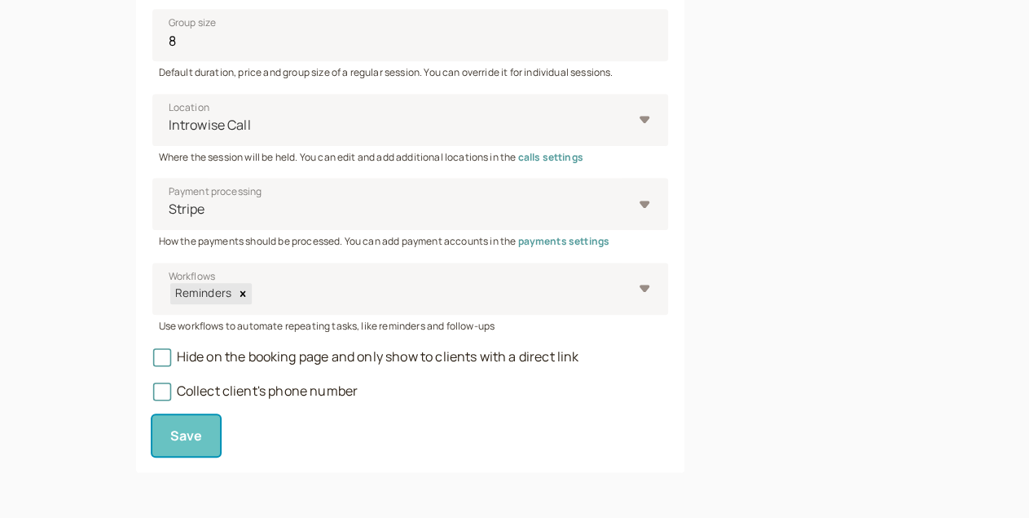
click at [170, 429] on span "Save" at bounding box center [186, 435] width 33 height 18
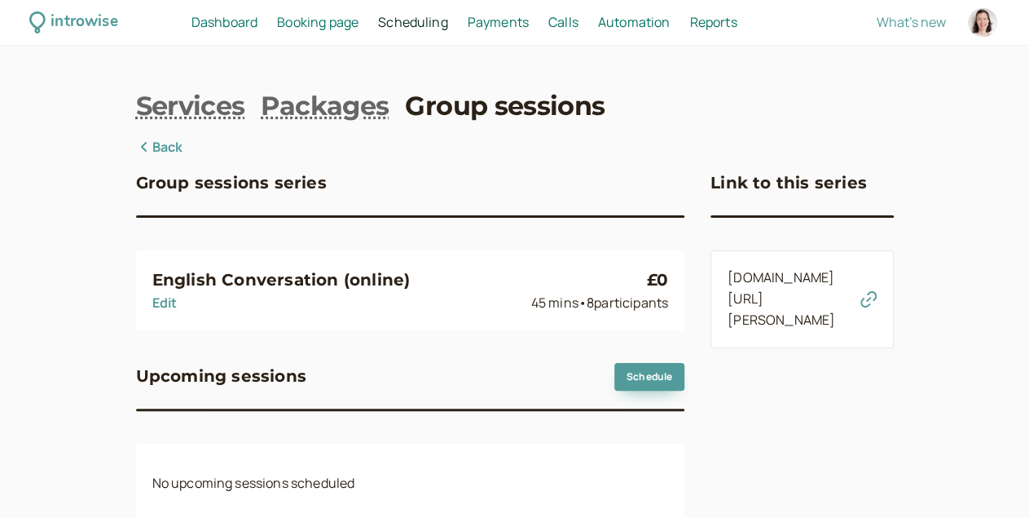
scroll to position [55, 0]
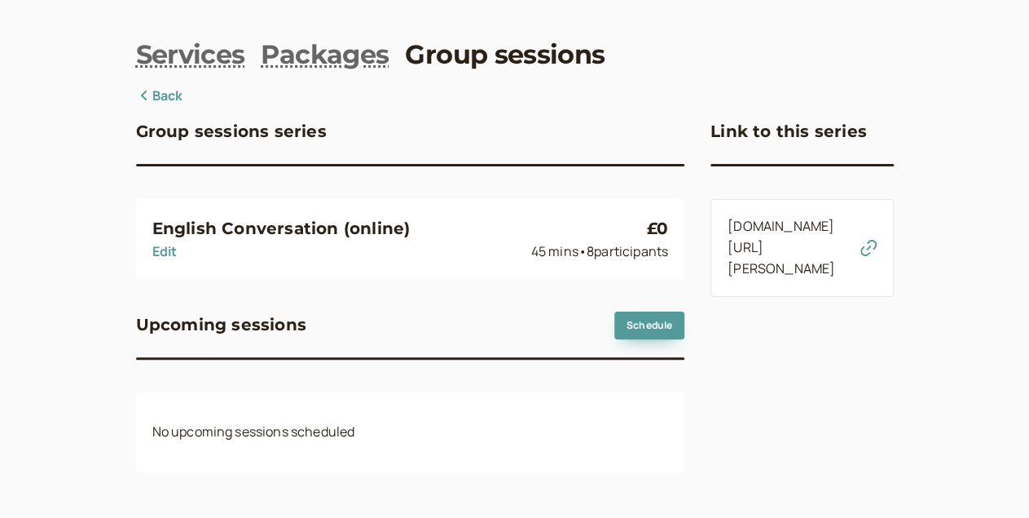
click at [152, 254] on link "Edit" at bounding box center [164, 251] width 25 height 18
select select "45"
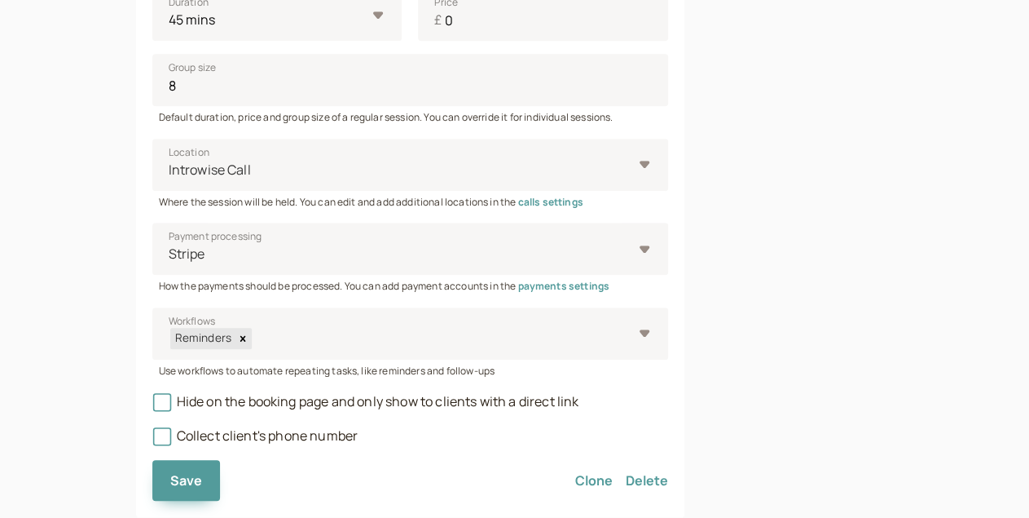
scroll to position [655, 0]
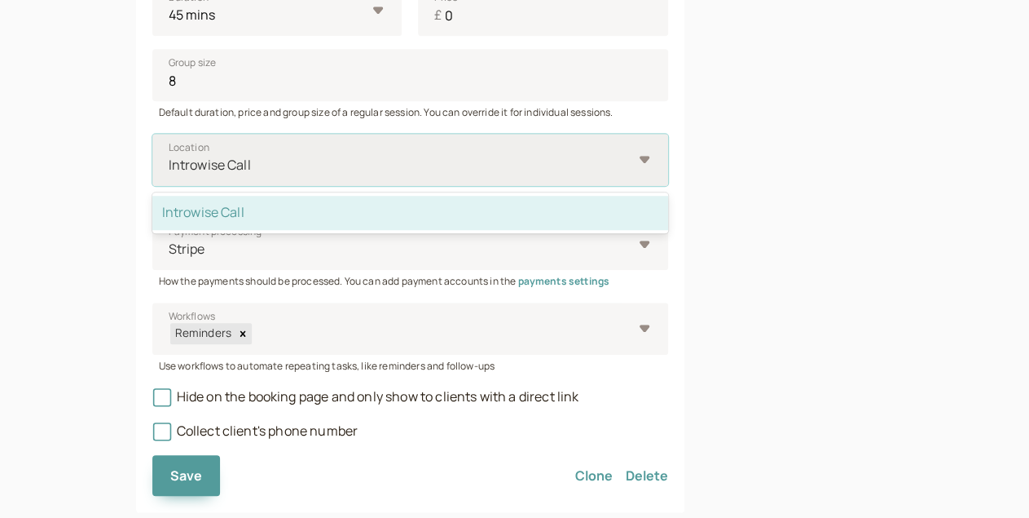
click at [408, 186] on div "Introwise Call" at bounding box center [410, 160] width 517 height 52
click at [170, 174] on input "Location option Introwise Call selected, 1 of 1. 1 result available. Use Up and…" at bounding box center [168, 165] width 2 height 19
click at [408, 186] on div "Introwise Call" at bounding box center [410, 160] width 517 height 52
click at [170, 174] on input "Location option Introwise Call selected, 1 of 1. 1 result available. Use Up and…" at bounding box center [168, 165] width 2 height 19
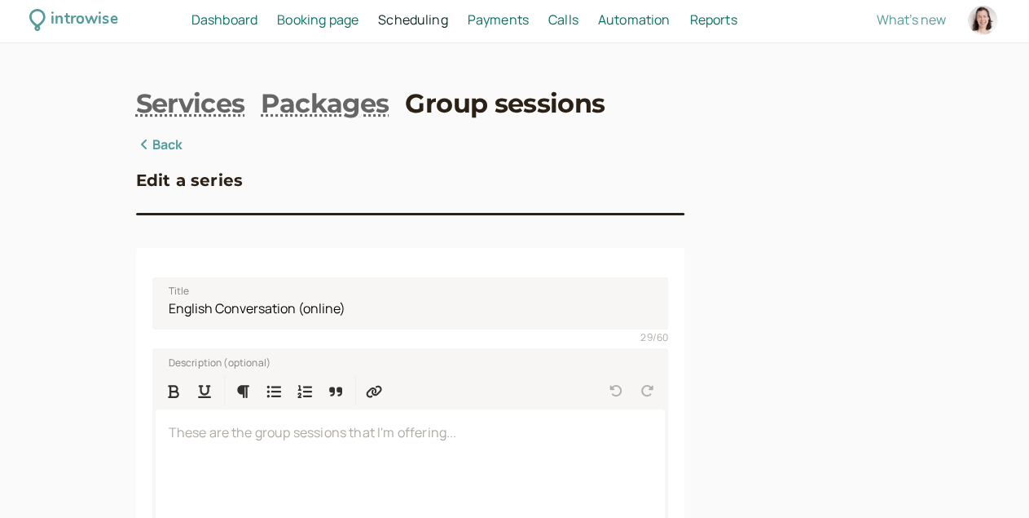
scroll to position [0, 0]
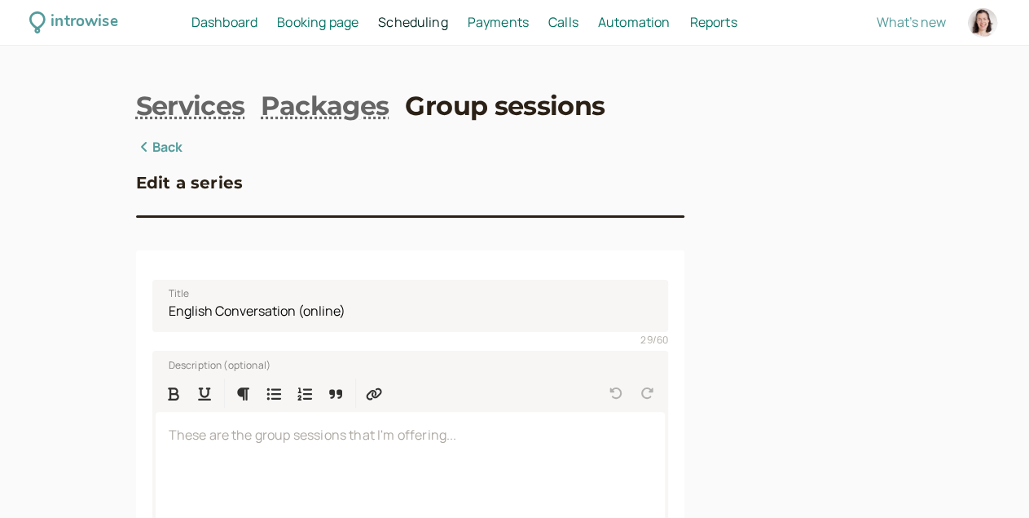
click at [579, 25] on span "Calls" at bounding box center [563, 22] width 30 height 18
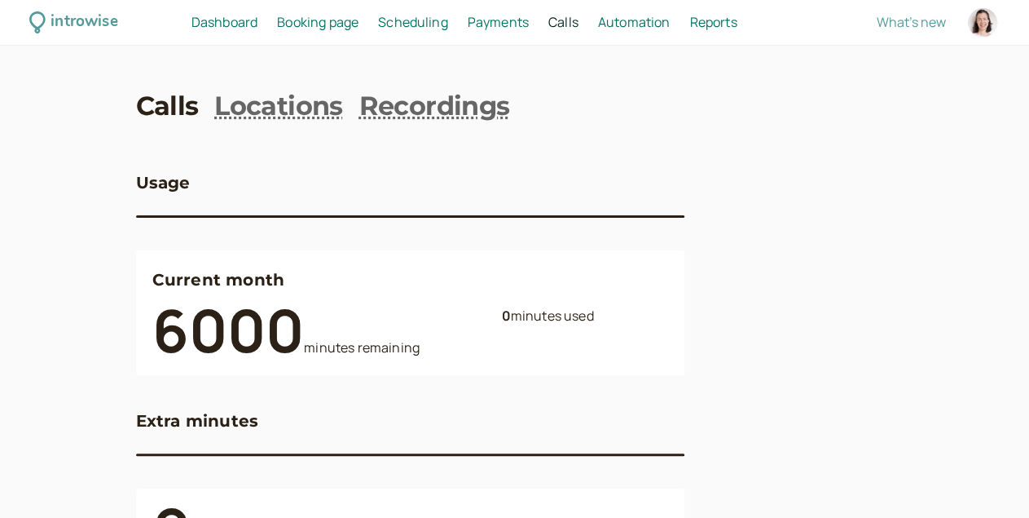
click at [258, 15] on span "Dashboard" at bounding box center [225, 22] width 66 height 18
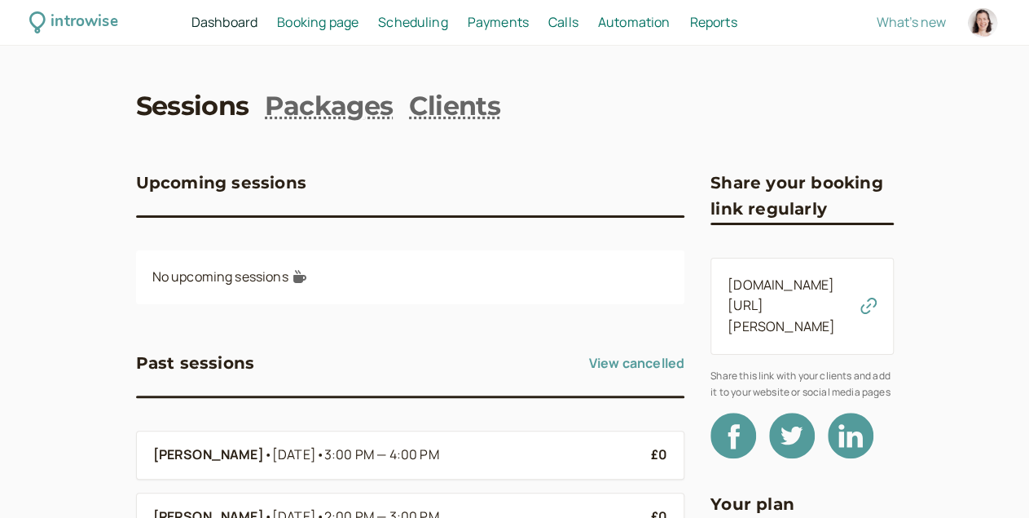
scroll to position [179, 0]
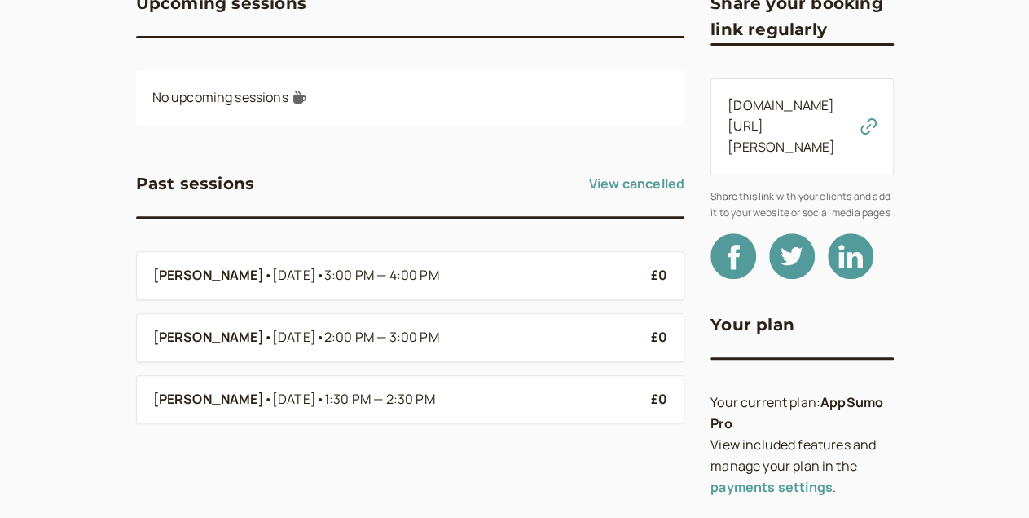
click at [775, 478] on link "payments settings" at bounding box center [772, 487] width 122 height 18
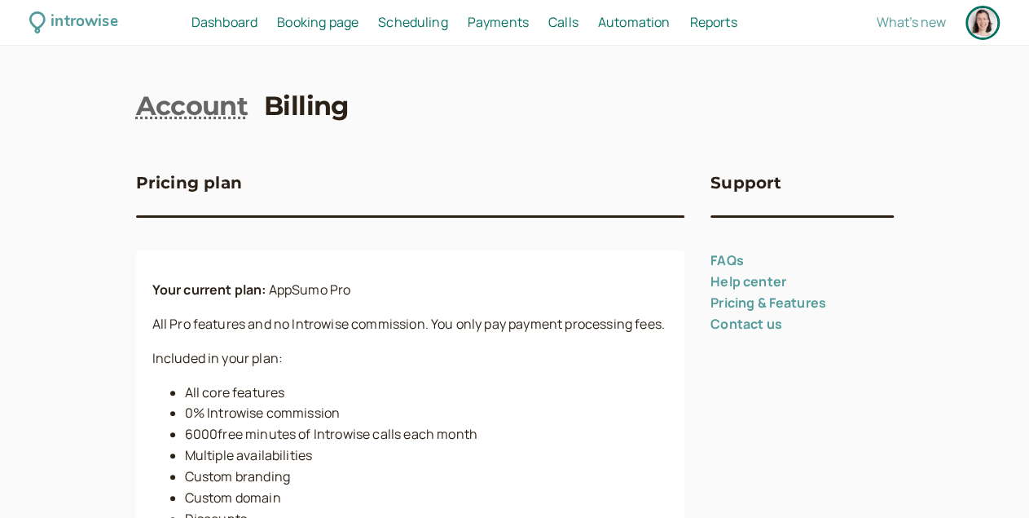
click at [448, 19] on span "Scheduling" at bounding box center [413, 22] width 70 height 18
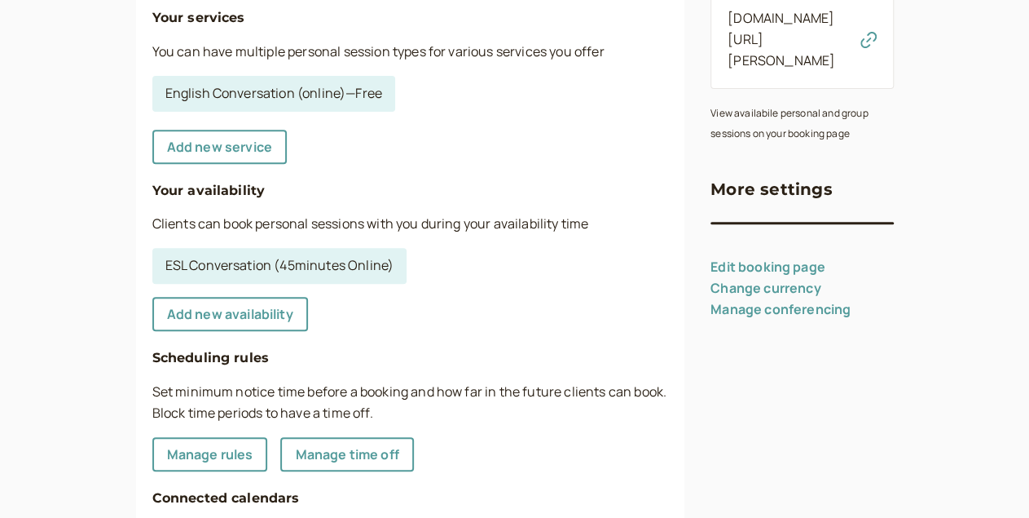
scroll to position [288, 0]
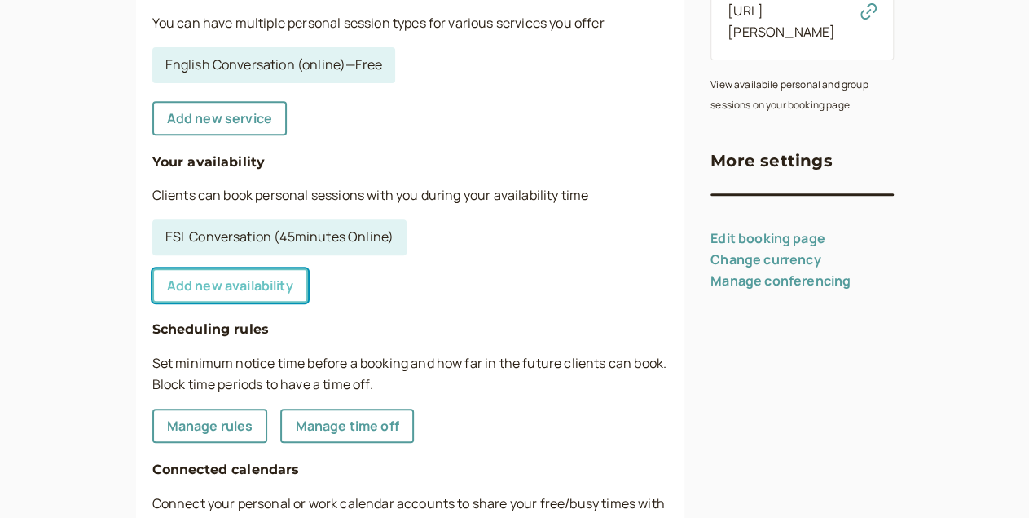
click at [159, 284] on link "Add new availability" at bounding box center [230, 285] width 156 height 34
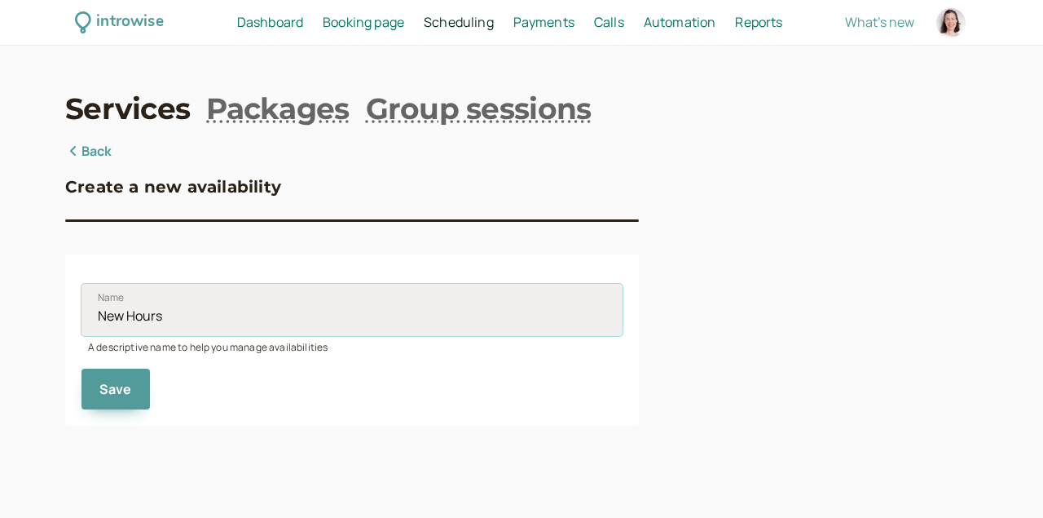
click at [178, 312] on input "New Hours" at bounding box center [352, 310] width 541 height 52
type input "ESL Availability"
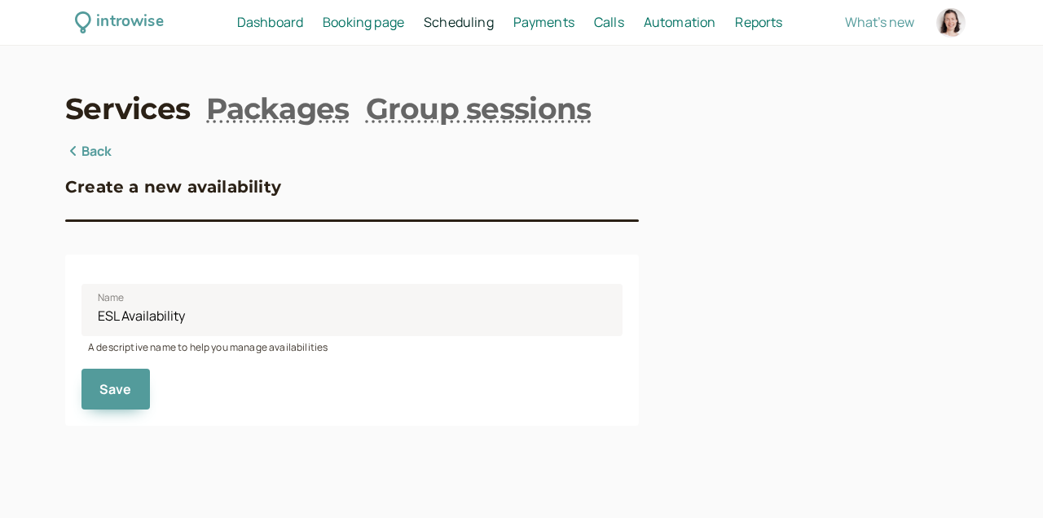
click at [140, 123] on link "Services" at bounding box center [127, 108] width 125 height 41
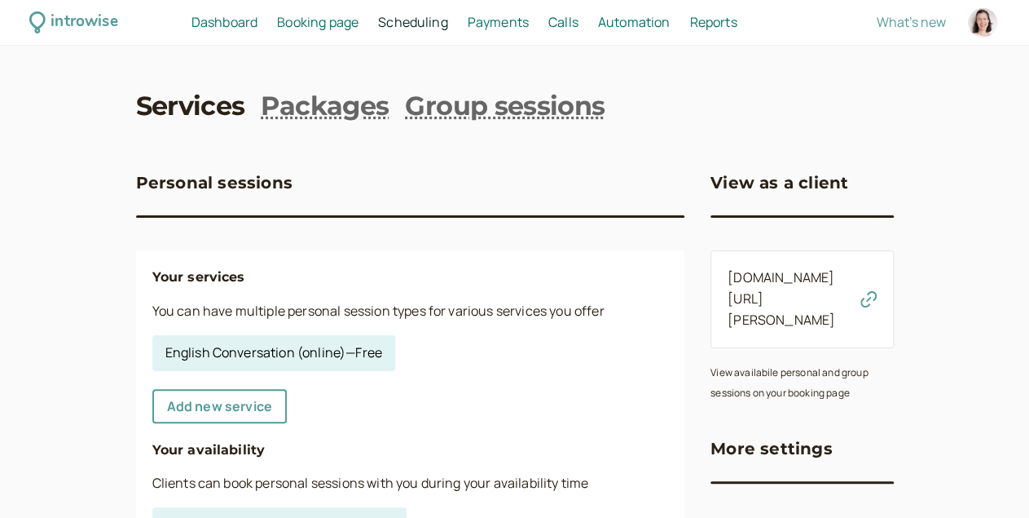
click at [253, 363] on link "English Conversation (online) — Free" at bounding box center [273, 353] width 243 height 36
select select "45"
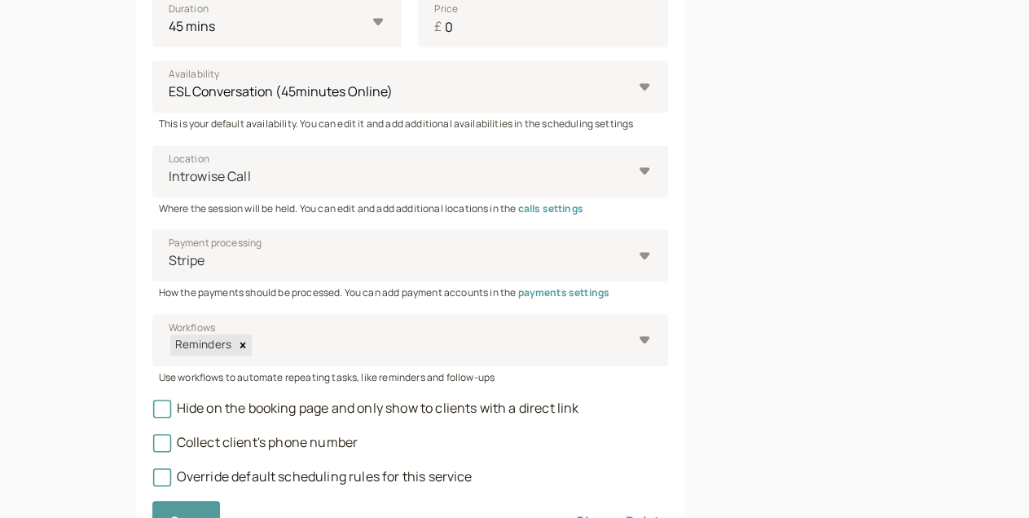
scroll to position [734, 0]
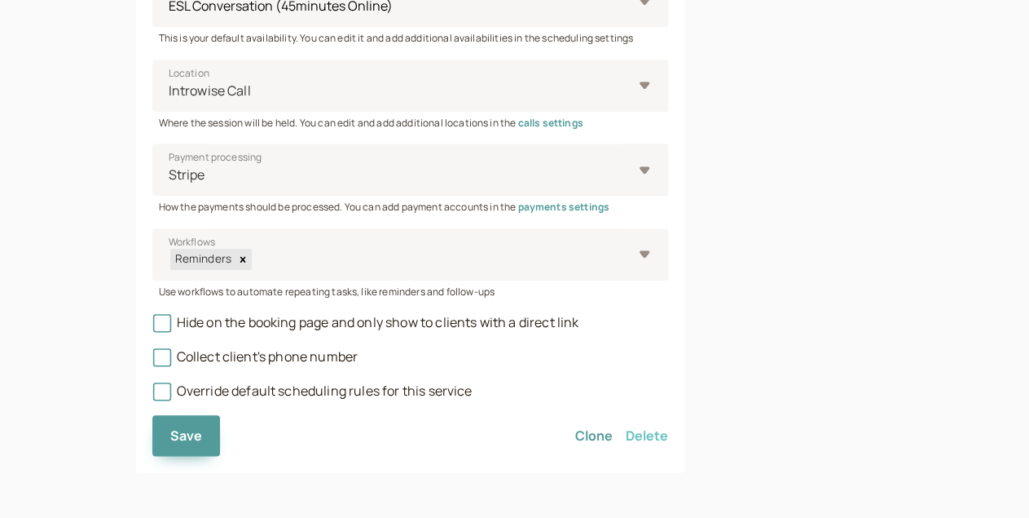
click at [626, 435] on button "Delete" at bounding box center [647, 435] width 42 height 41
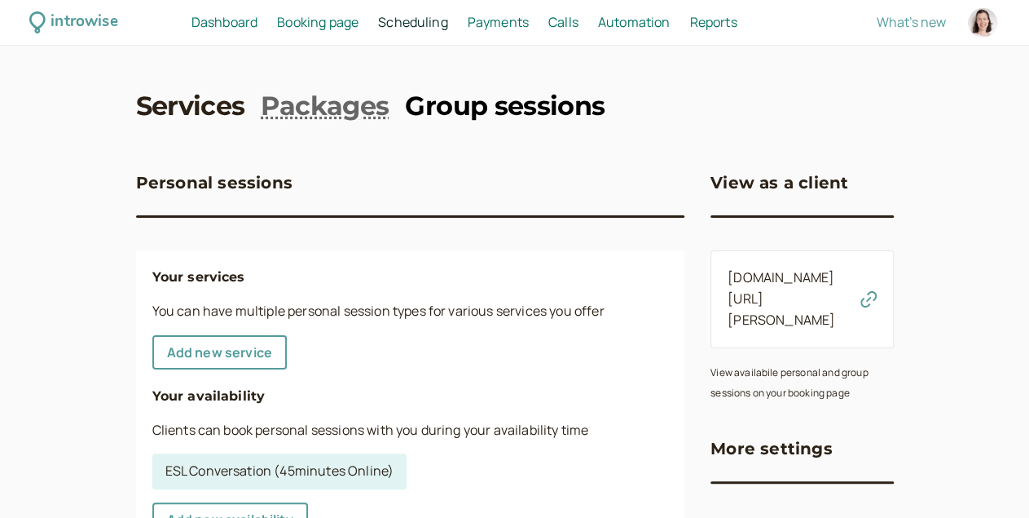
click at [425, 111] on link "Group sessions" at bounding box center [505, 106] width 200 height 37
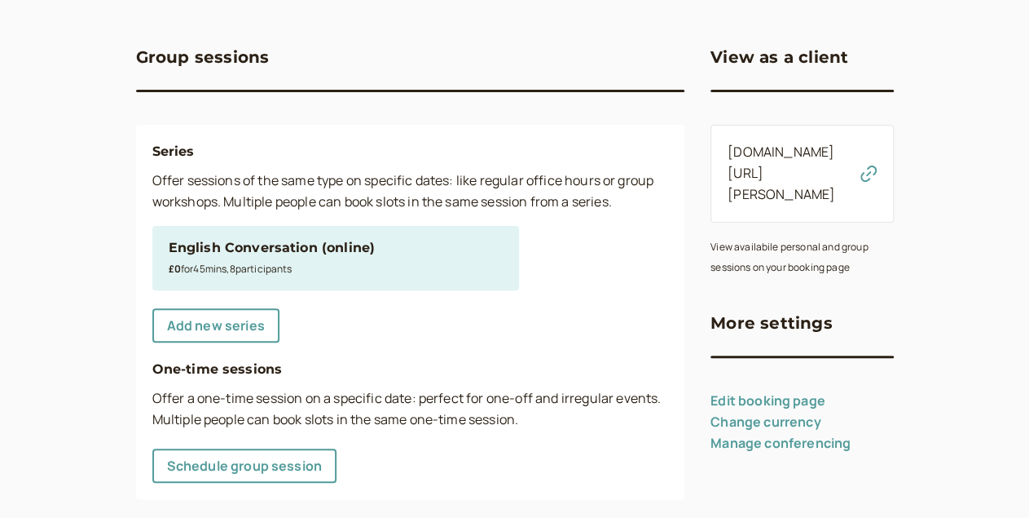
scroll to position [156, 0]
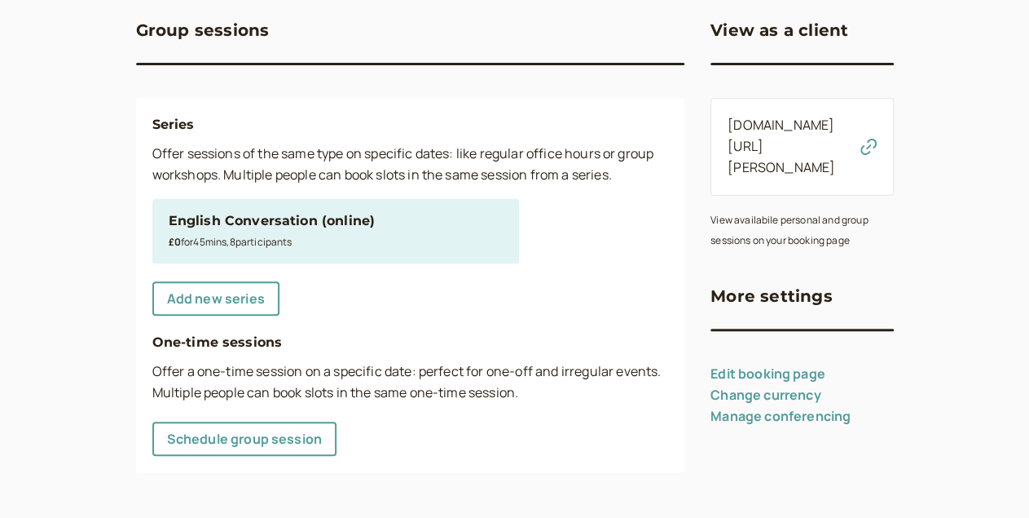
click at [317, 307] on div "Add new series" at bounding box center [411, 298] width 530 height 44
click at [175, 231] on div "English Conversation (online)" at bounding box center [336, 220] width 334 height 21
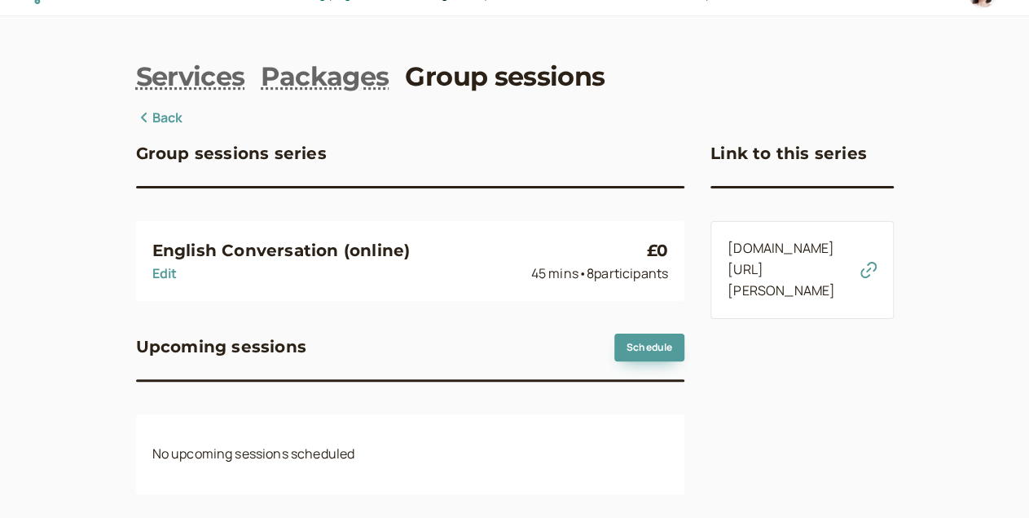
scroll to position [55, 0]
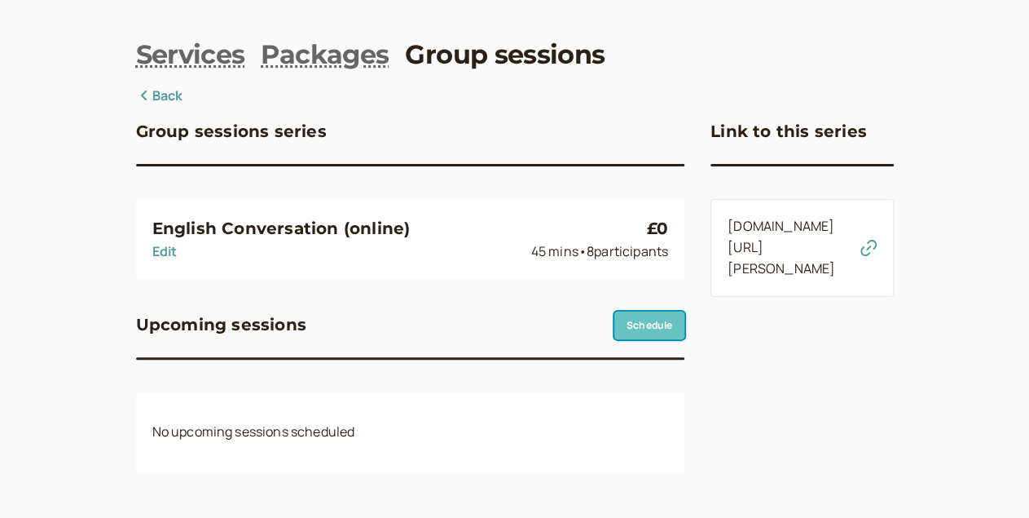
click at [615, 324] on link "Schedule" at bounding box center [650, 325] width 70 height 28
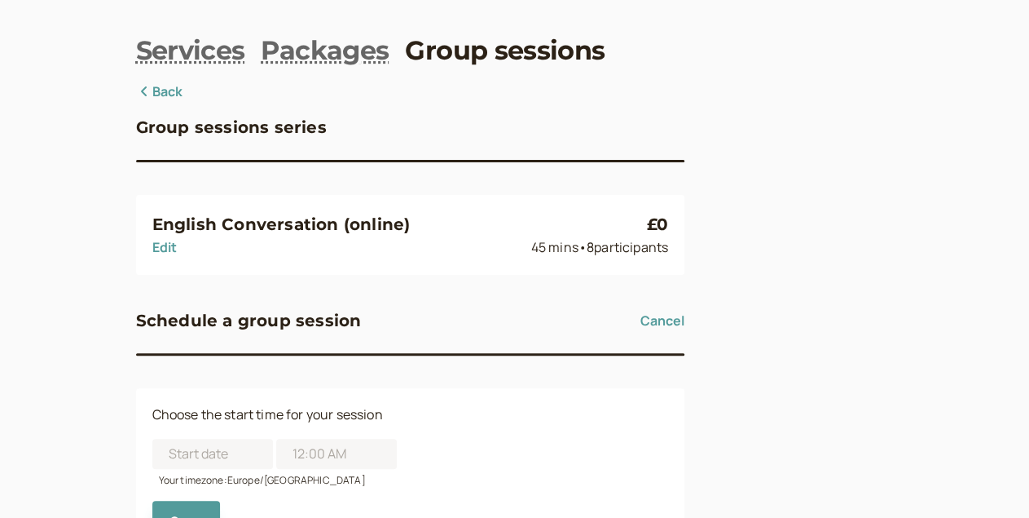
scroll to position [145, 0]
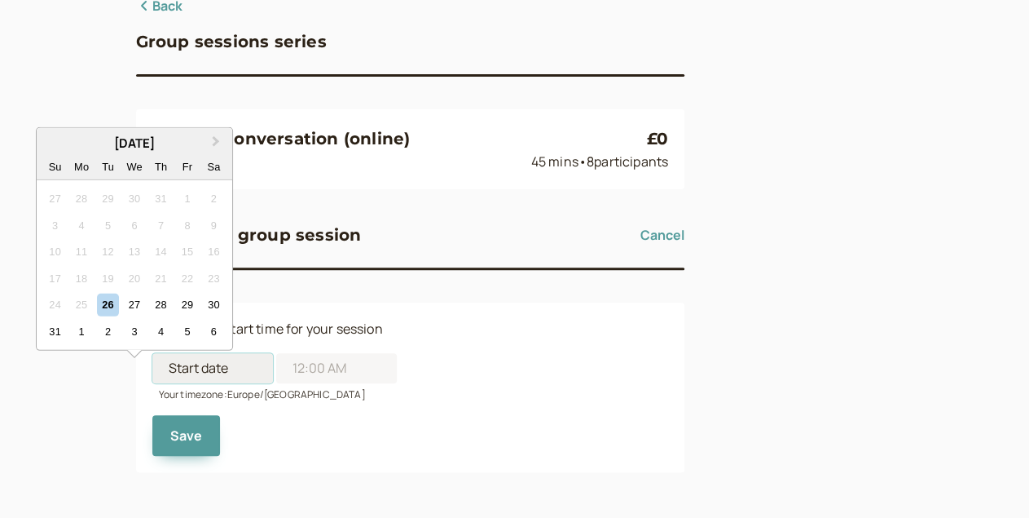
click at [152, 368] on input at bounding box center [212, 368] width 121 height 30
click at [216, 138] on span "Next Month" at bounding box center [216, 141] width 0 height 19
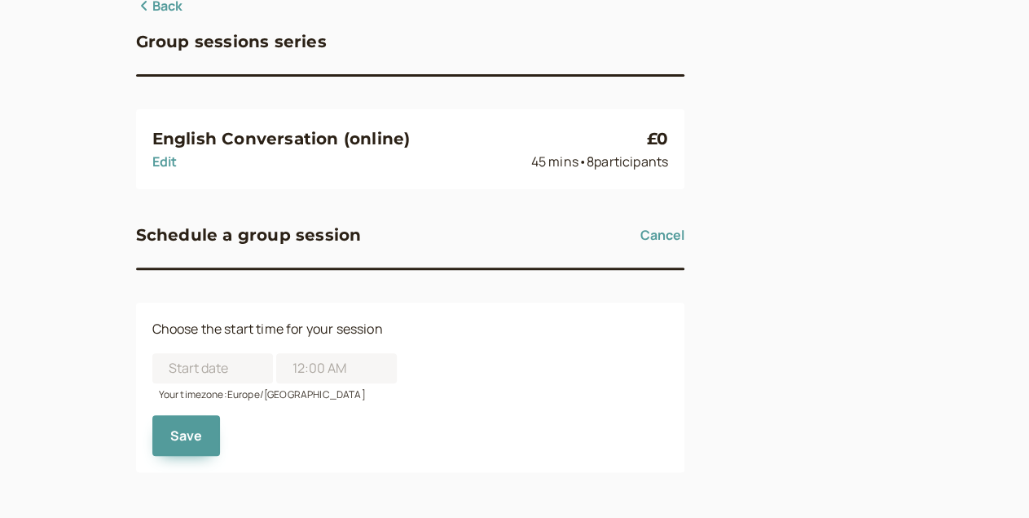
click at [214, 138] on h3 "English Conversation (online)" at bounding box center [281, 139] width 258 height 26
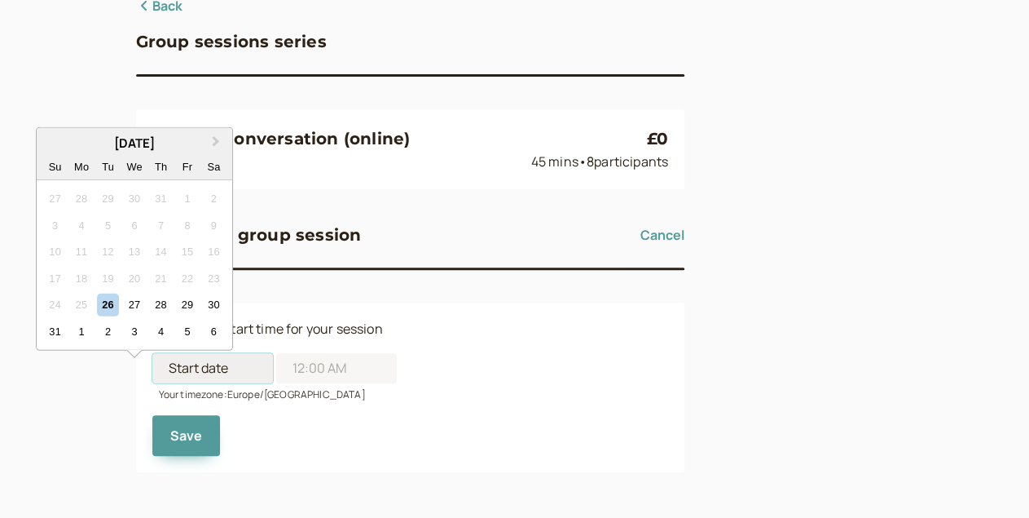
click at [152, 361] on input at bounding box center [212, 368] width 121 height 30
click at [218, 141] on button "Next Month" at bounding box center [218, 143] width 26 height 26
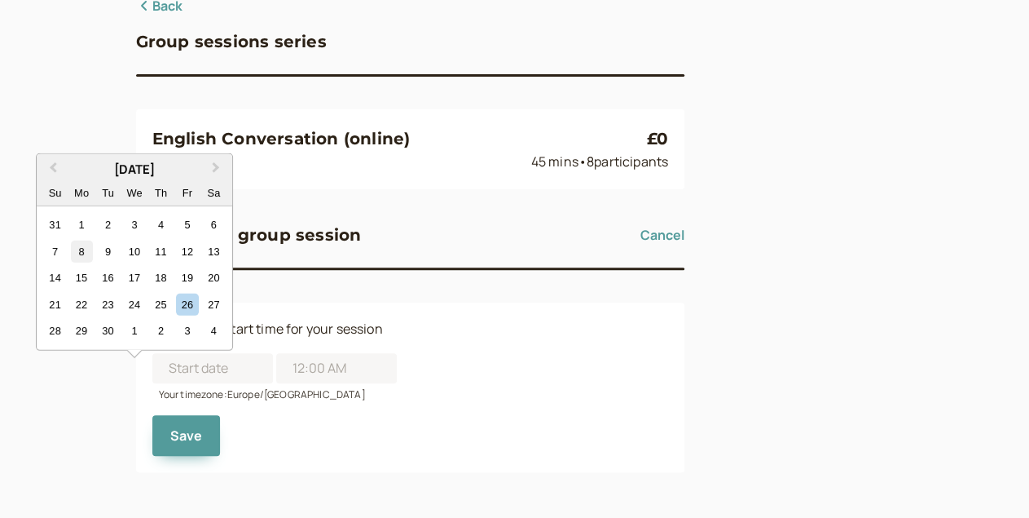
click at [79, 243] on div "8" at bounding box center [82, 251] width 22 height 22
type input "09/08/2025"
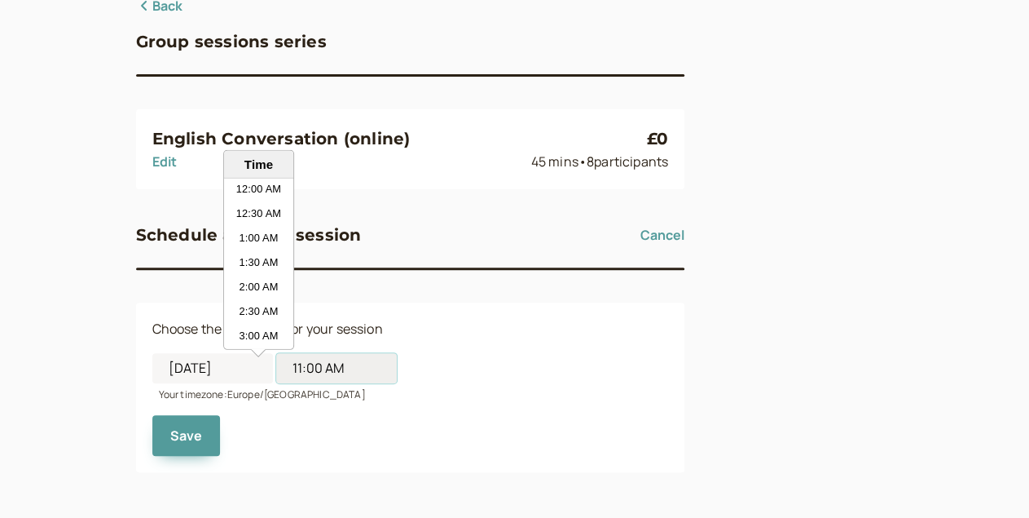
scroll to position [465, 0]
click at [276, 377] on input "11:00 AM" at bounding box center [336, 368] width 121 height 30
click at [248, 277] on li "7:00 PM" at bounding box center [258, 289] width 69 height 24
type input "7:00 PM"
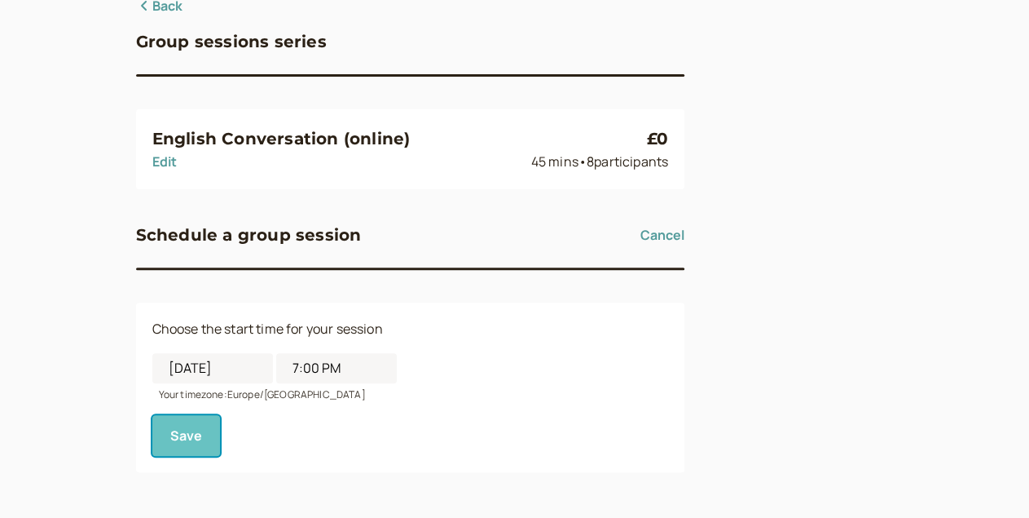
click at [152, 443] on button "Save" at bounding box center [186, 435] width 68 height 41
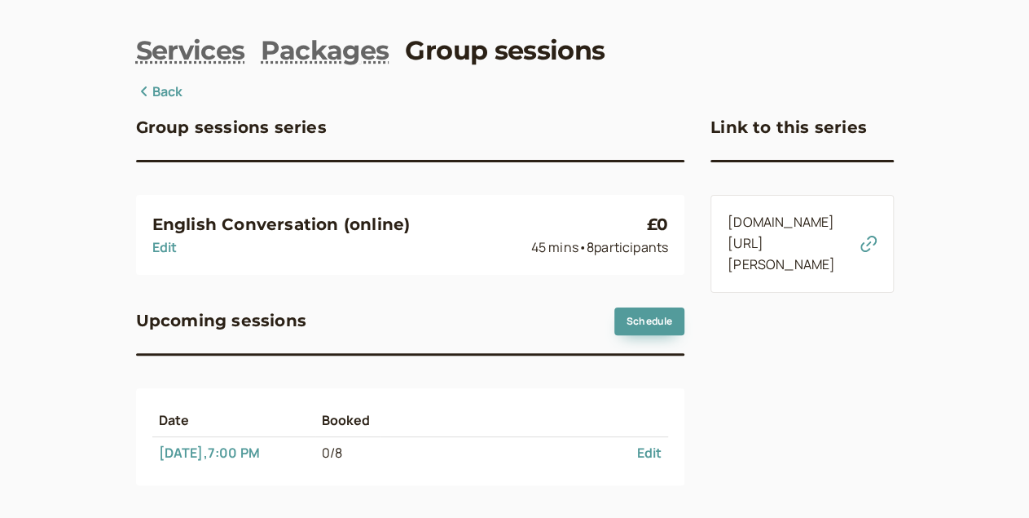
scroll to position [72, 0]
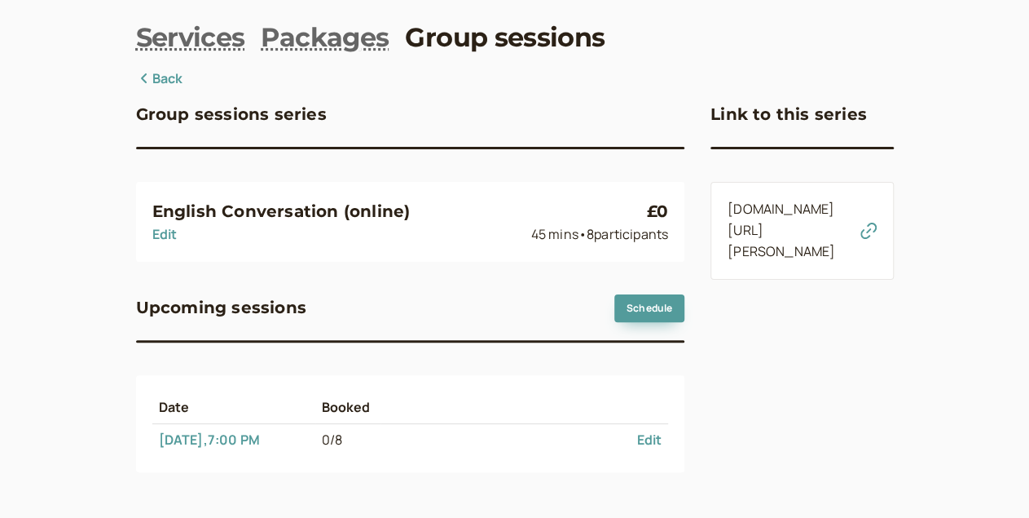
click at [219, 209] on h3 "English Conversation (online)" at bounding box center [281, 211] width 258 height 26
click at [152, 242] on link "Edit" at bounding box center [164, 234] width 25 height 18
select select "45"
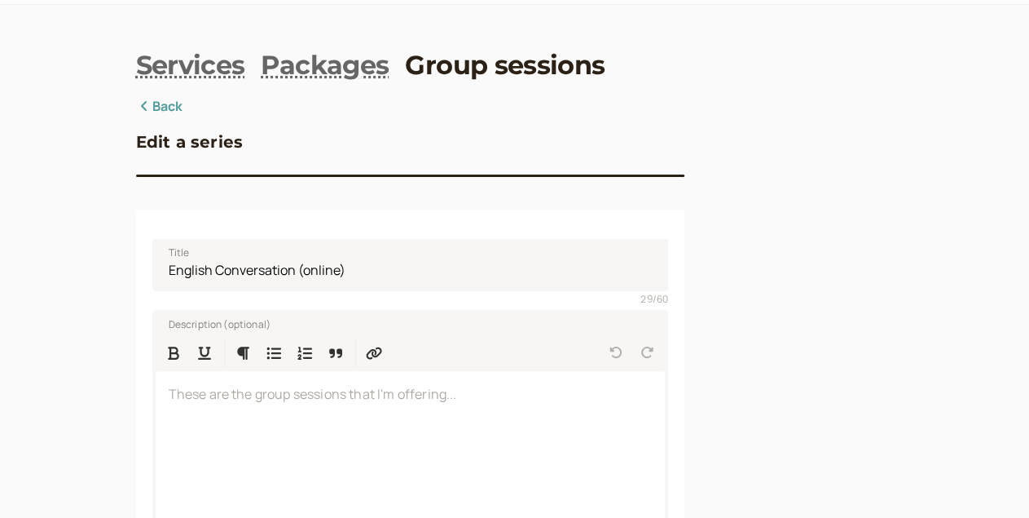
scroll to position [46, 0]
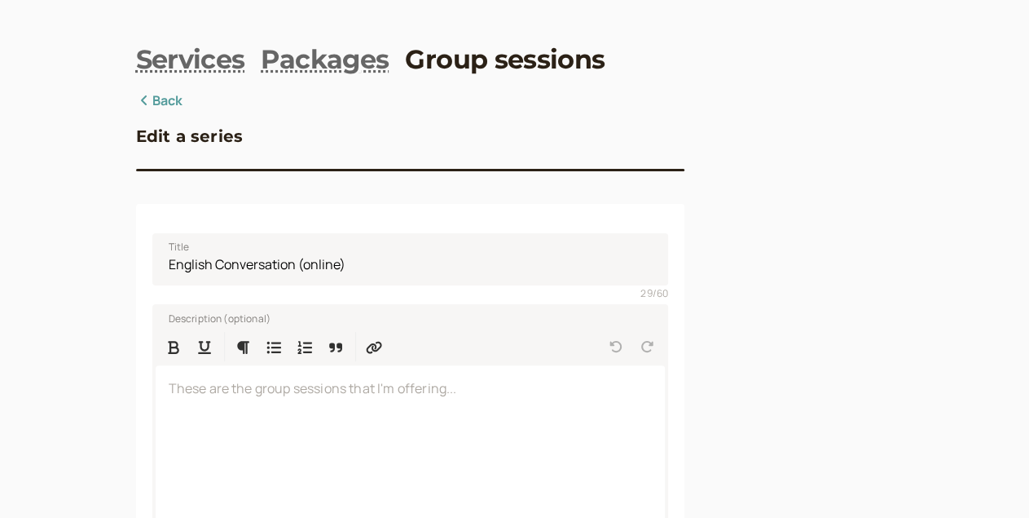
click at [136, 100] on link "Back" at bounding box center [159, 100] width 47 height 21
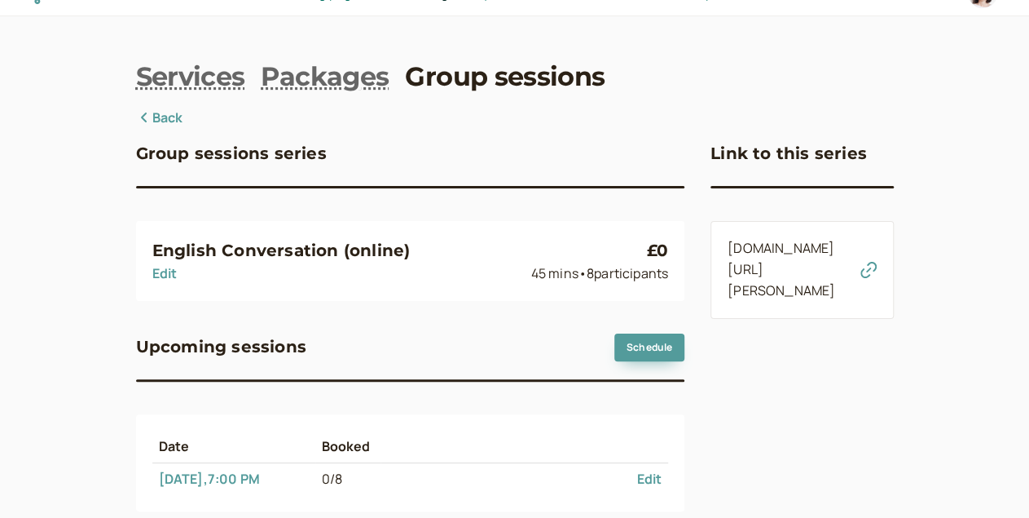
scroll to position [72, 0]
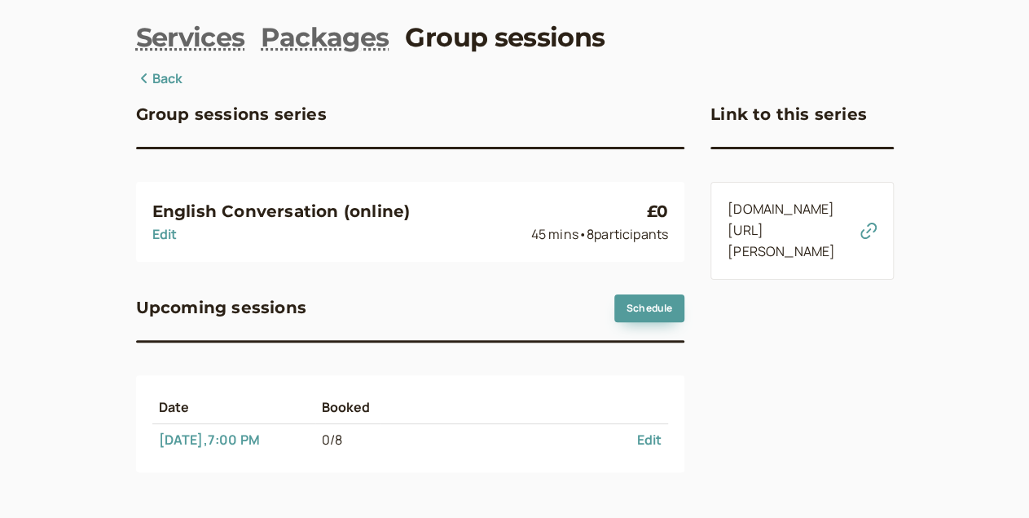
click at [136, 79] on link "Back" at bounding box center [159, 78] width 47 height 21
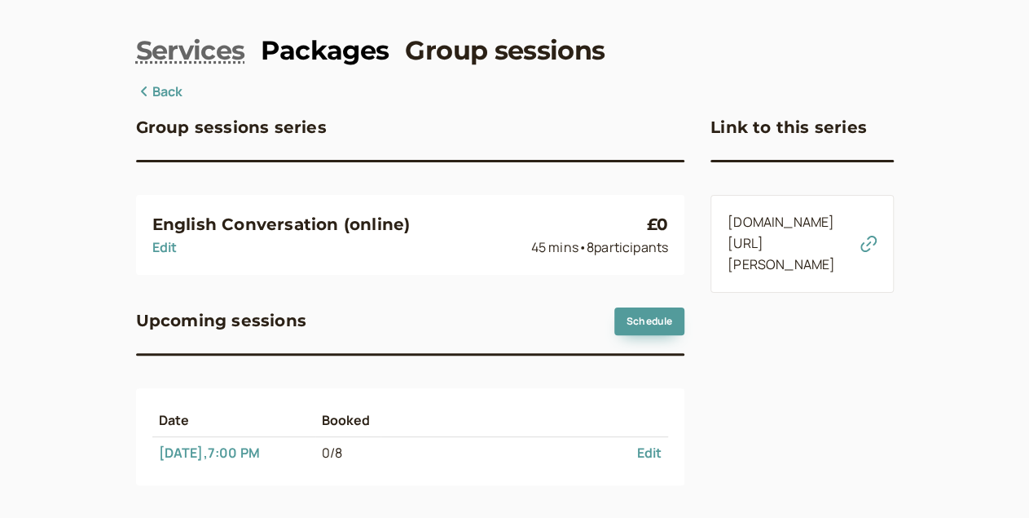
click at [261, 55] on link "Packages" at bounding box center [325, 51] width 128 height 37
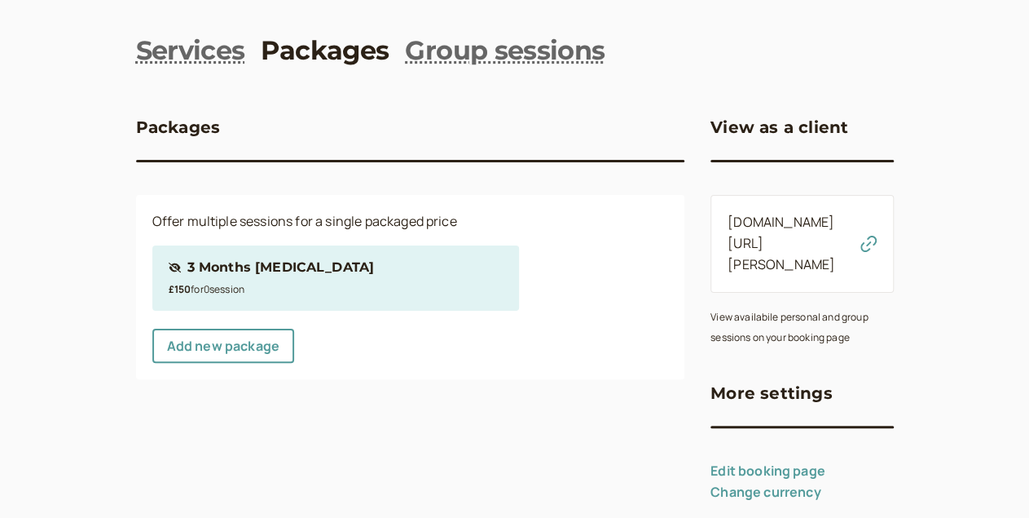
scroll to position [47, 0]
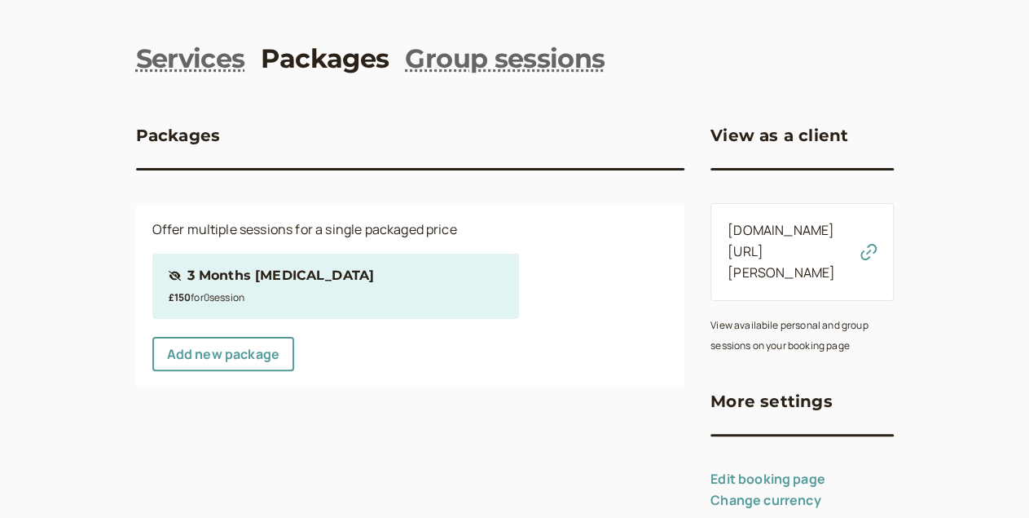
click at [196, 283] on div "3 Months [MEDICAL_DATA]" at bounding box center [280, 275] width 187 height 21
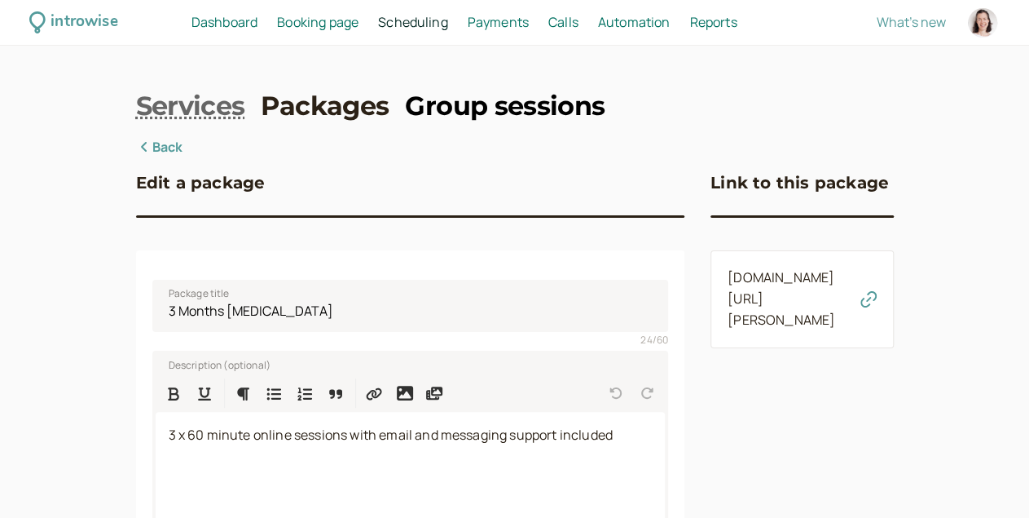
click at [405, 121] on link "Group sessions" at bounding box center [505, 106] width 200 height 37
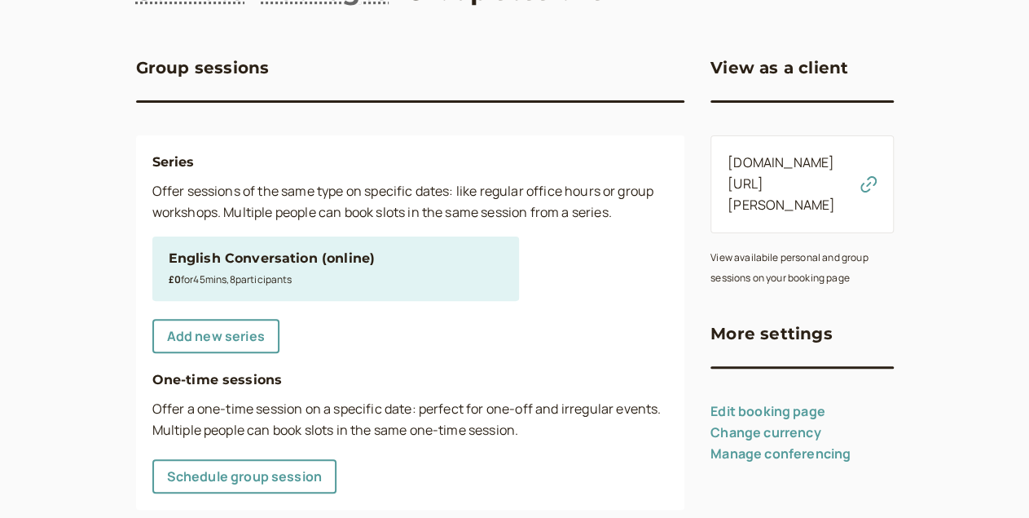
scroll to position [156, 0]
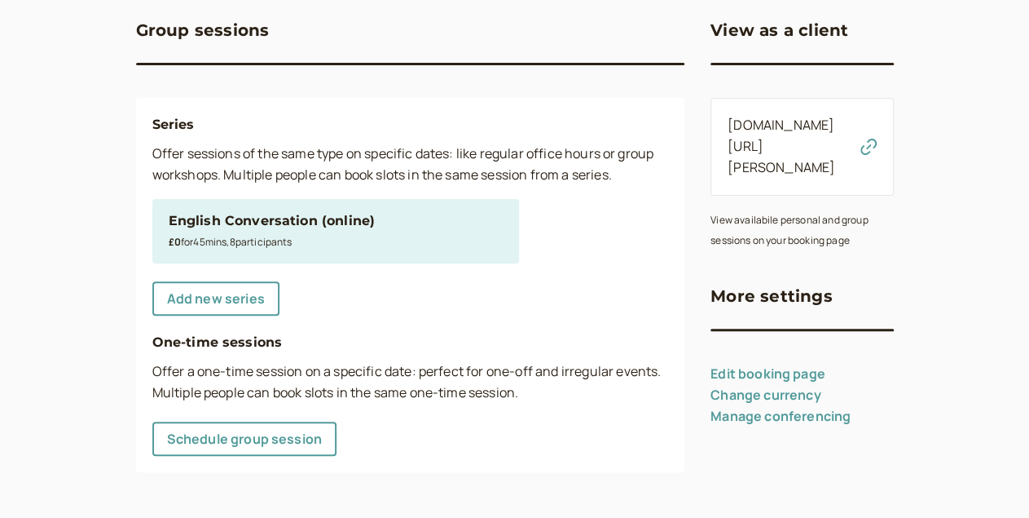
click at [236, 206] on div "English Conversation (online) £0 for 45 min s , 8 participant s" at bounding box center [335, 231] width 367 height 65
click at [209, 224] on div "English Conversation (online)" at bounding box center [336, 220] width 334 height 21
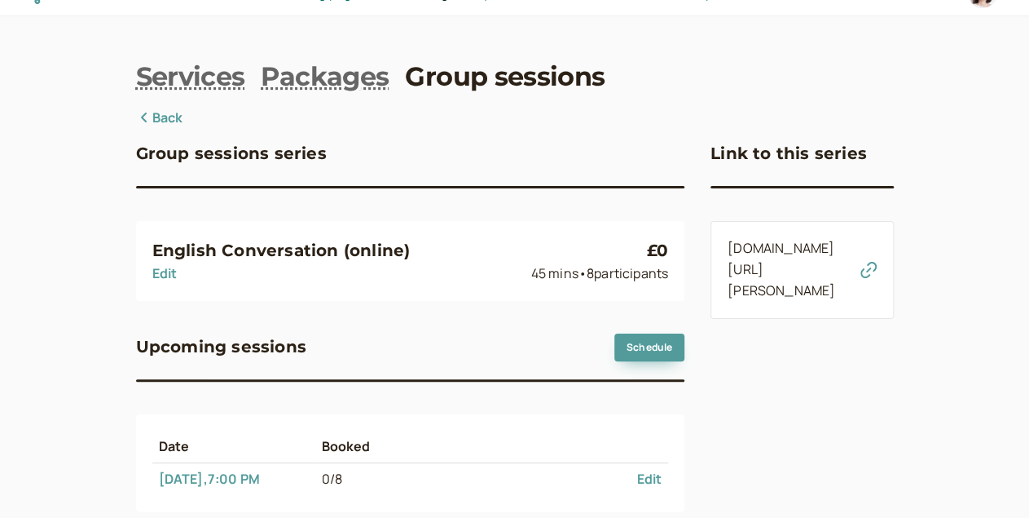
scroll to position [72, 0]
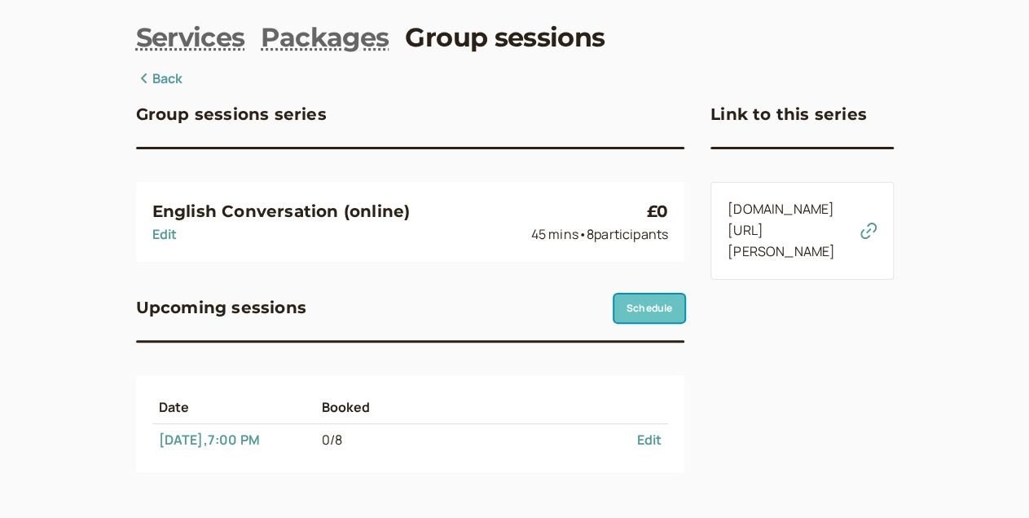
click at [615, 308] on link "Schedule" at bounding box center [650, 308] width 70 height 28
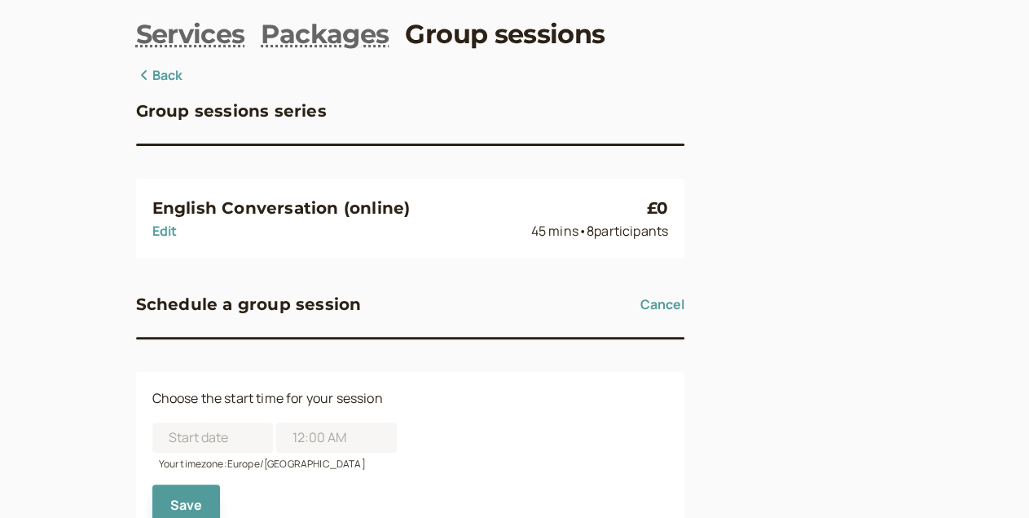
scroll to position [145, 0]
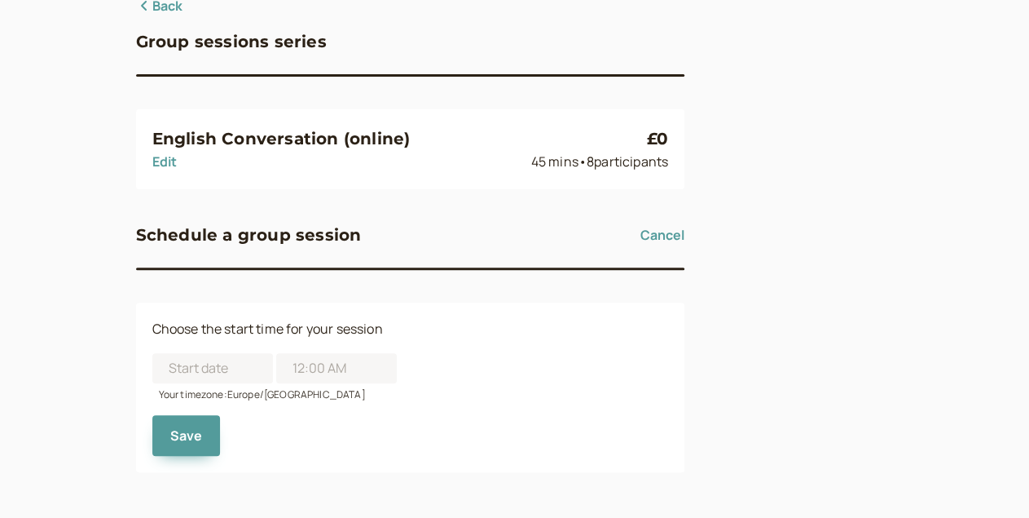
click at [420, 214] on div "Group sessions series English Conversation (online) Edit £0 45 mins • 8 partici…" at bounding box center [410, 234] width 549 height 476
click at [152, 430] on button "Save" at bounding box center [186, 435] width 68 height 41
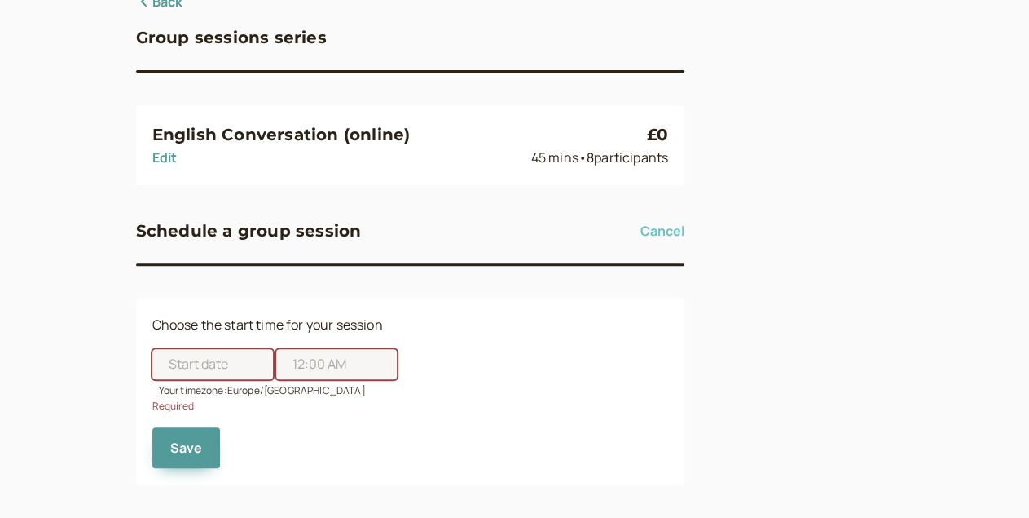
click at [641, 231] on button "Cancel" at bounding box center [663, 231] width 44 height 26
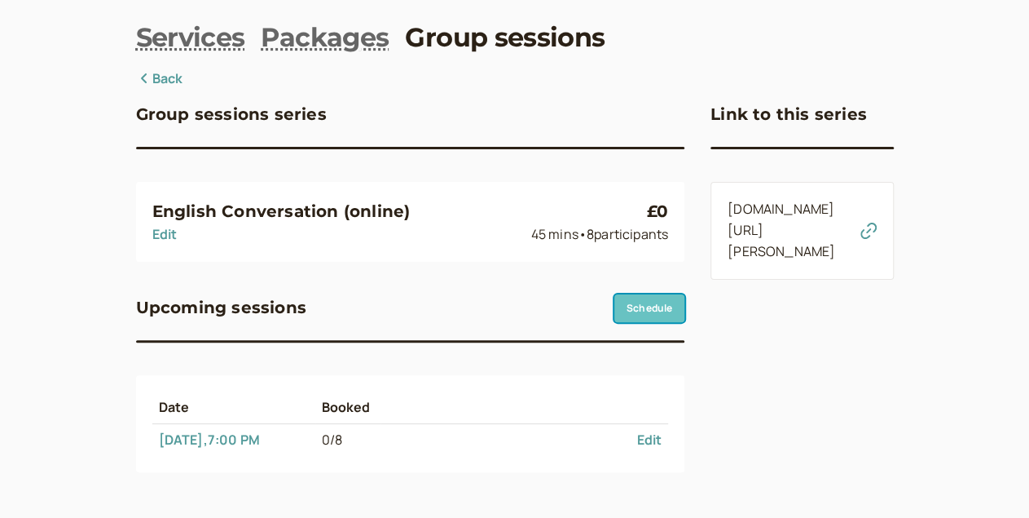
click at [615, 301] on link "Schedule" at bounding box center [650, 308] width 70 height 28
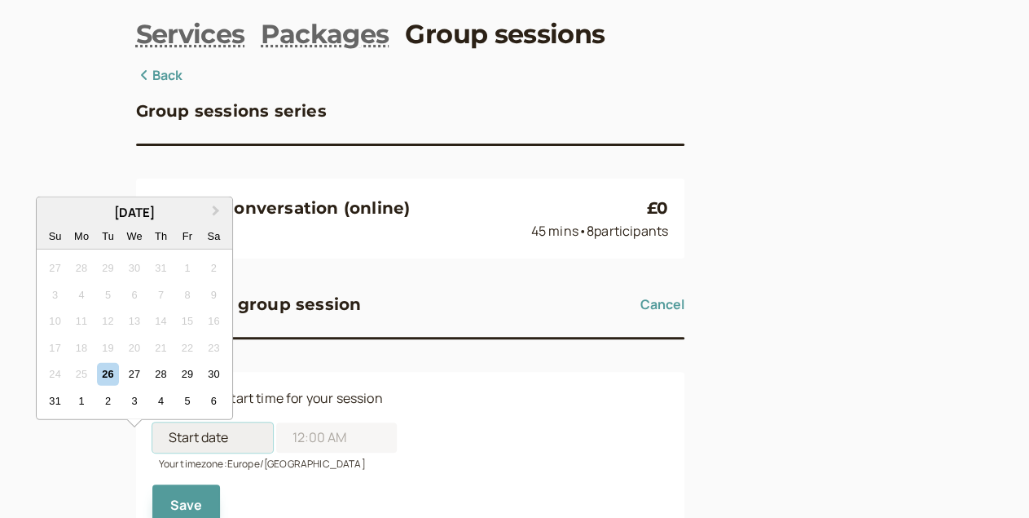
click at [152, 443] on input at bounding box center [212, 437] width 121 height 30
click at [216, 207] on span "Next Month" at bounding box center [216, 210] width 0 height 19
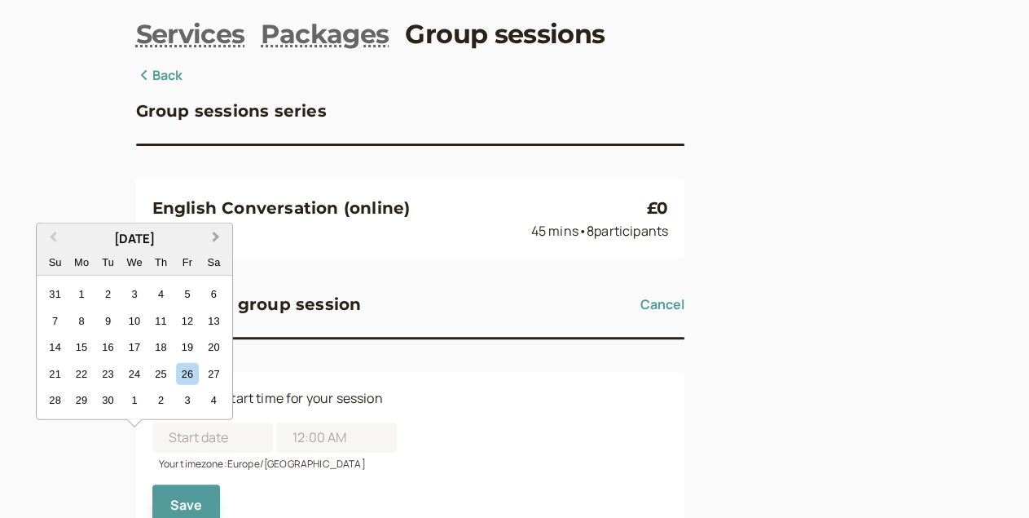
click at [208, 239] on button "Next Month" at bounding box center [218, 238] width 26 height 26
click at [53, 236] on span "Previous Month" at bounding box center [53, 236] width 0 height 19
click at [86, 346] on div "15" at bounding box center [82, 347] width 22 height 22
type input "09/15/2025"
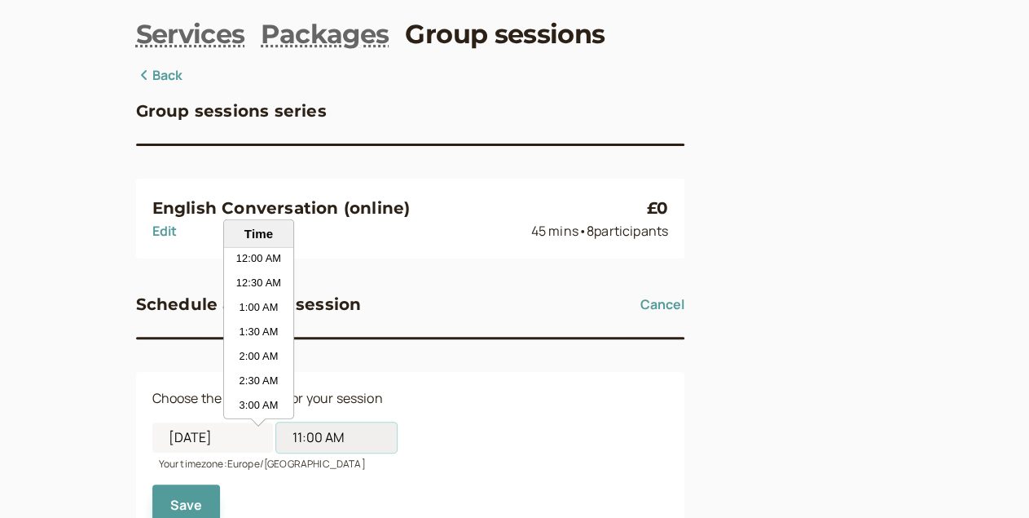
click at [276, 449] on input "11:00 AM" at bounding box center [336, 437] width 121 height 30
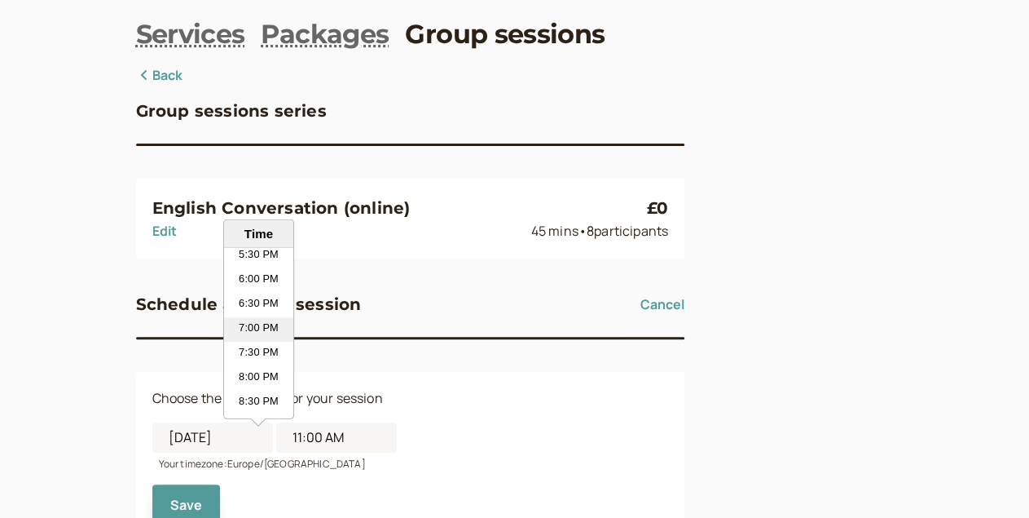
click at [250, 325] on li "7:00 PM" at bounding box center [258, 330] width 69 height 24
type input "7:00 PM"
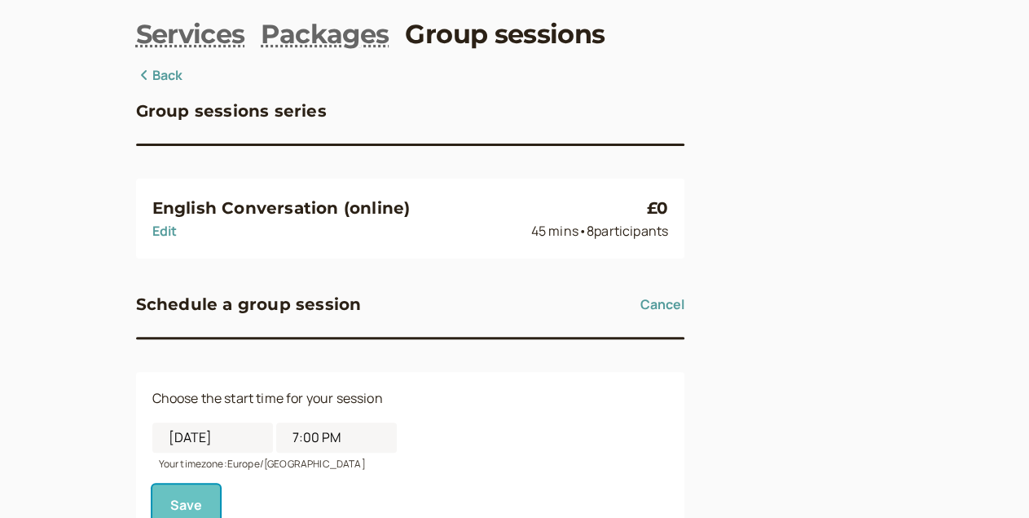
click at [152, 504] on button "Save" at bounding box center [186, 504] width 68 height 41
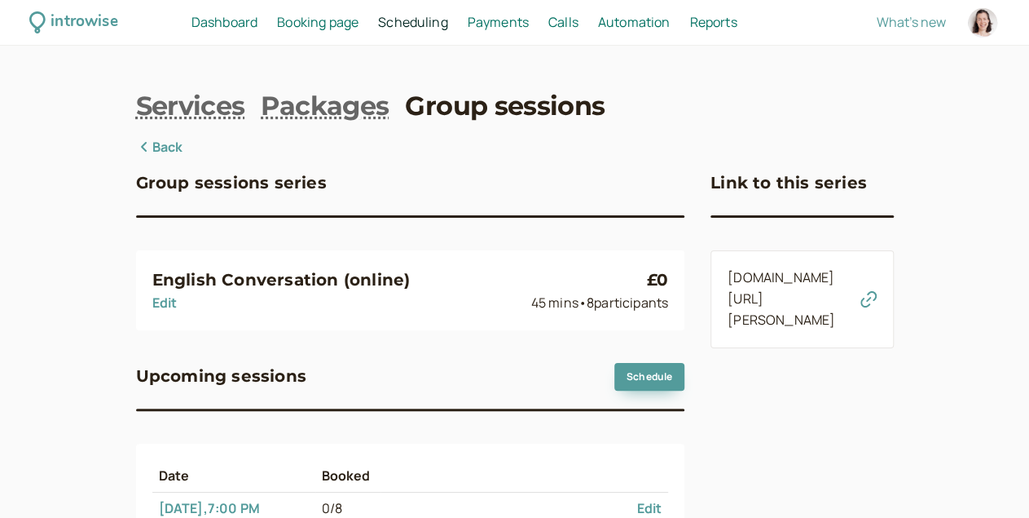
scroll to position [104, 0]
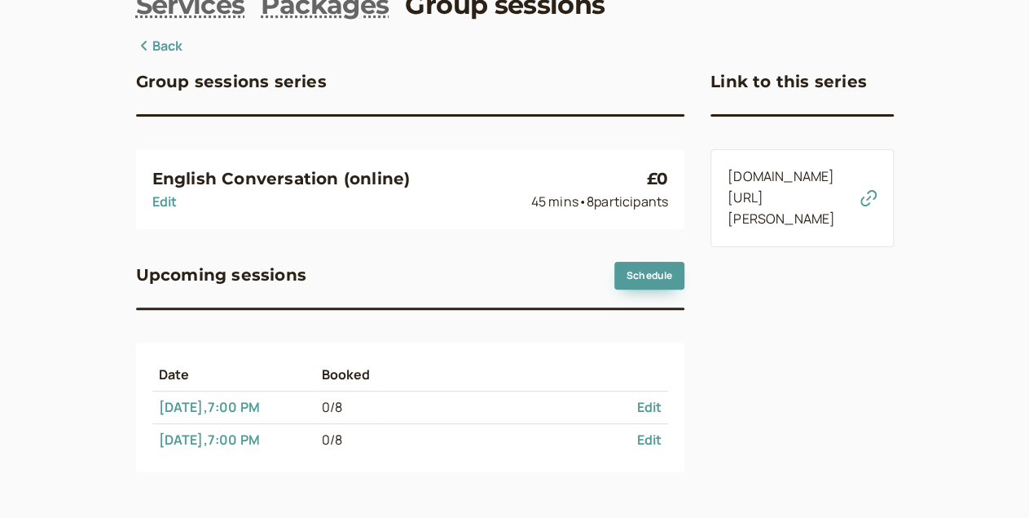
click at [136, 43] on link "Back" at bounding box center [159, 46] width 47 height 21
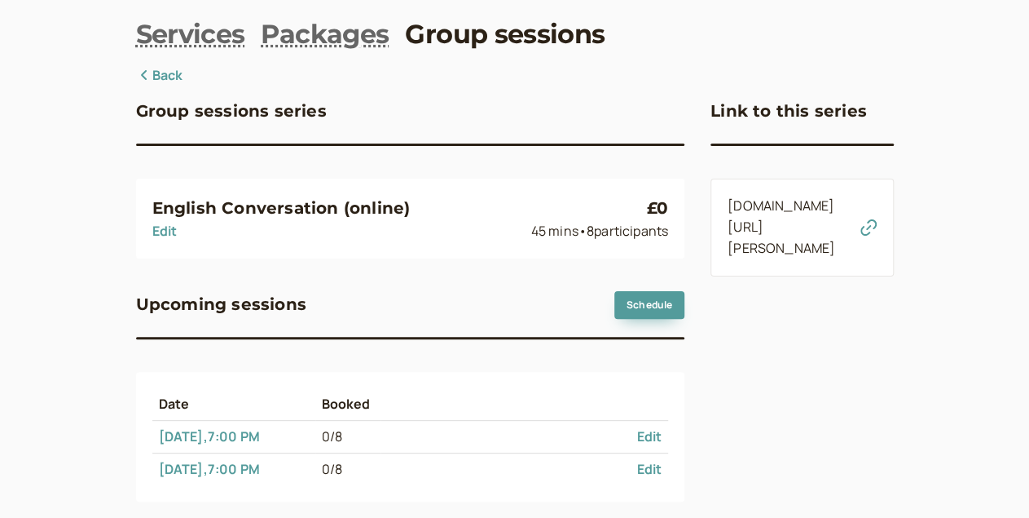
scroll to position [0, 0]
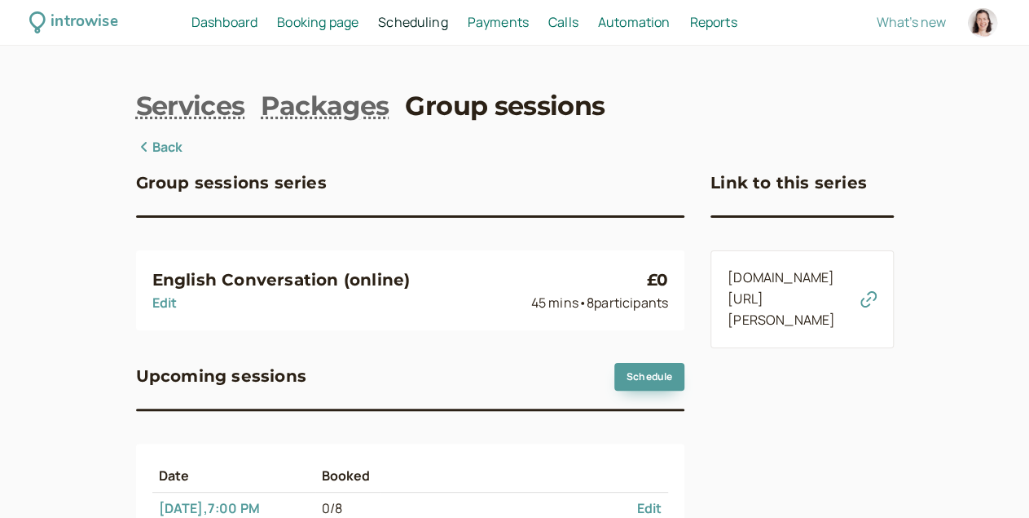
click at [877, 291] on icon "button" at bounding box center [869, 299] width 16 height 16
click at [445, 99] on link "Group sessions" at bounding box center [505, 106] width 200 height 37
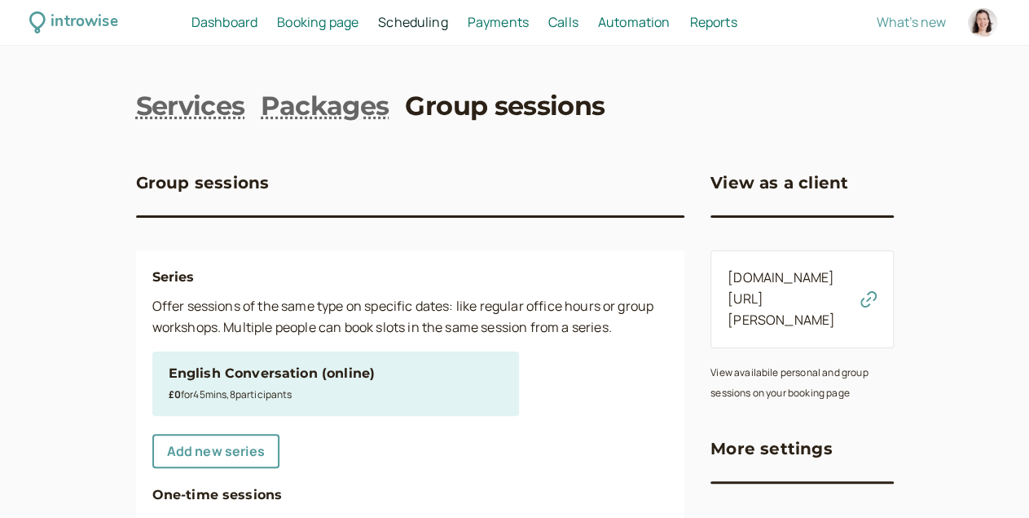
scroll to position [156, 0]
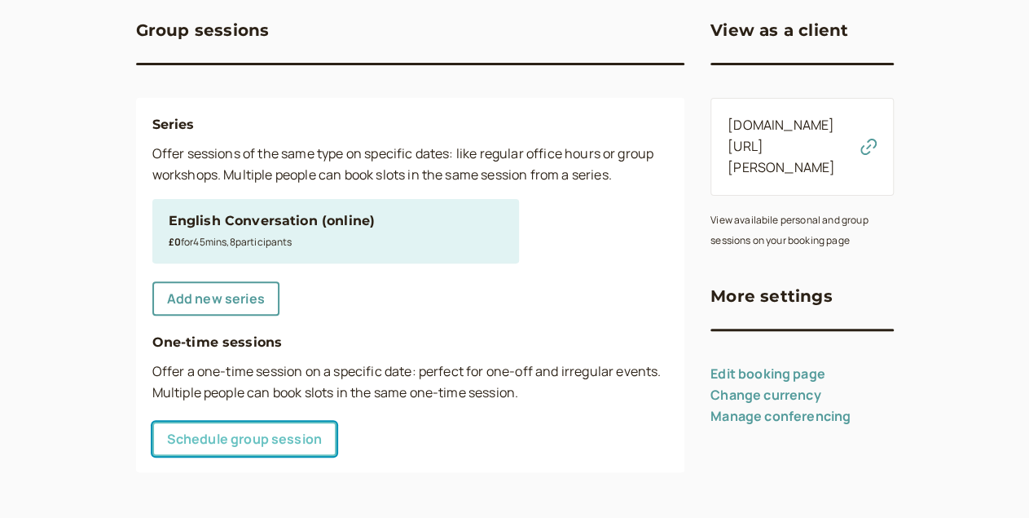
click at [168, 444] on link "Schedule group session" at bounding box center [244, 438] width 185 height 34
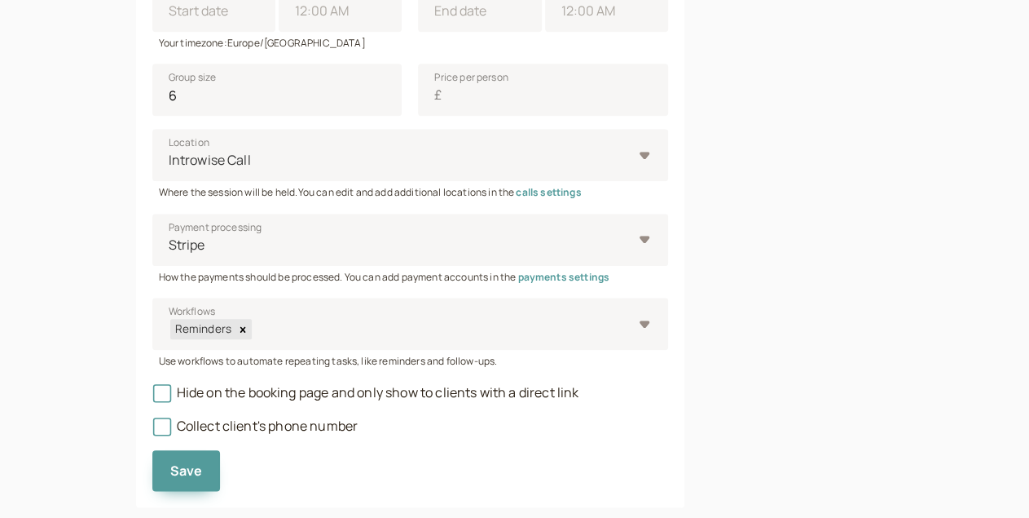
scroll to position [718, 0]
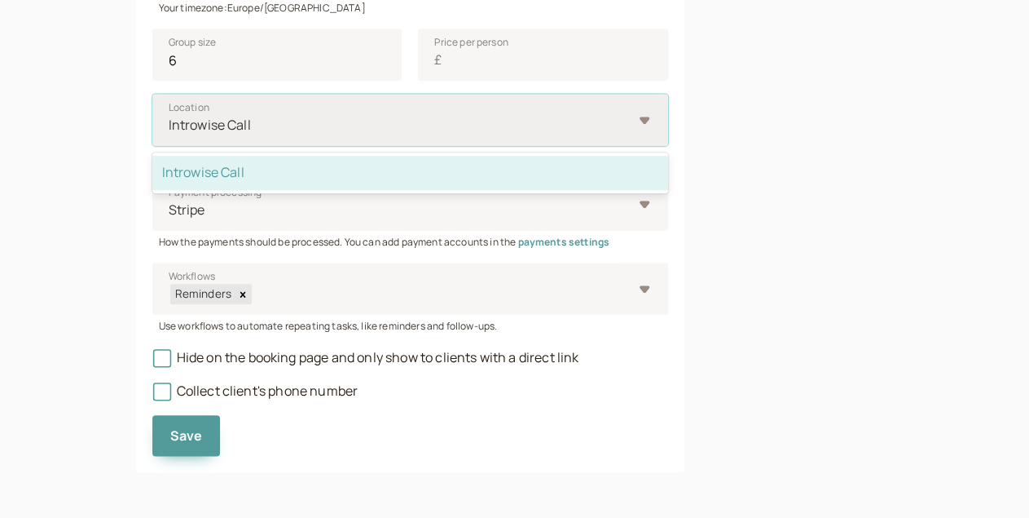
click at [532, 116] on div at bounding box center [400, 125] width 466 height 22
click at [170, 116] on input "Location option Introwise Call selected, 1 of 1. 1 result available. Use Up and…" at bounding box center [168, 125] width 2 height 19
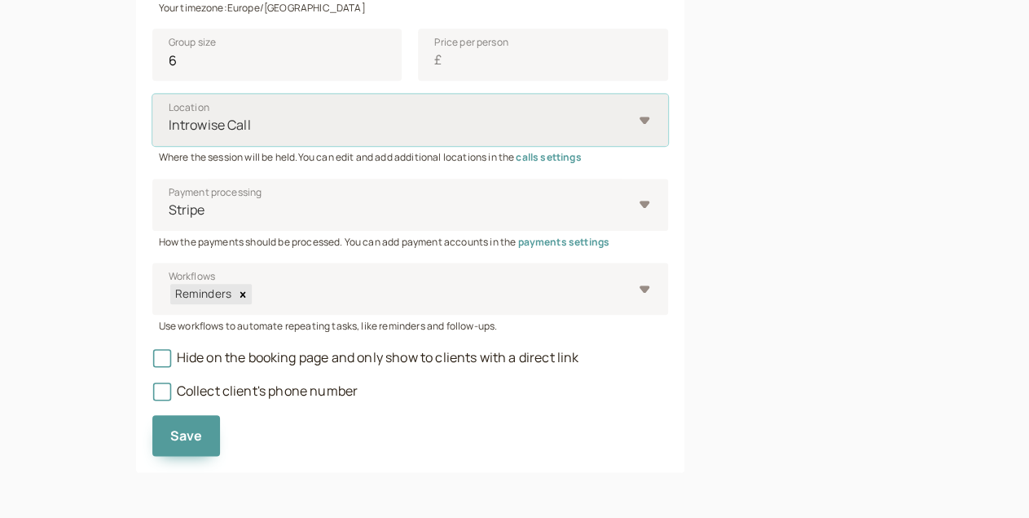
click at [532, 116] on div at bounding box center [400, 125] width 466 height 22
click at [170, 116] on input "Location Select is focused ,type to refine list, press Down to open the menu, I…" at bounding box center [168, 125] width 2 height 19
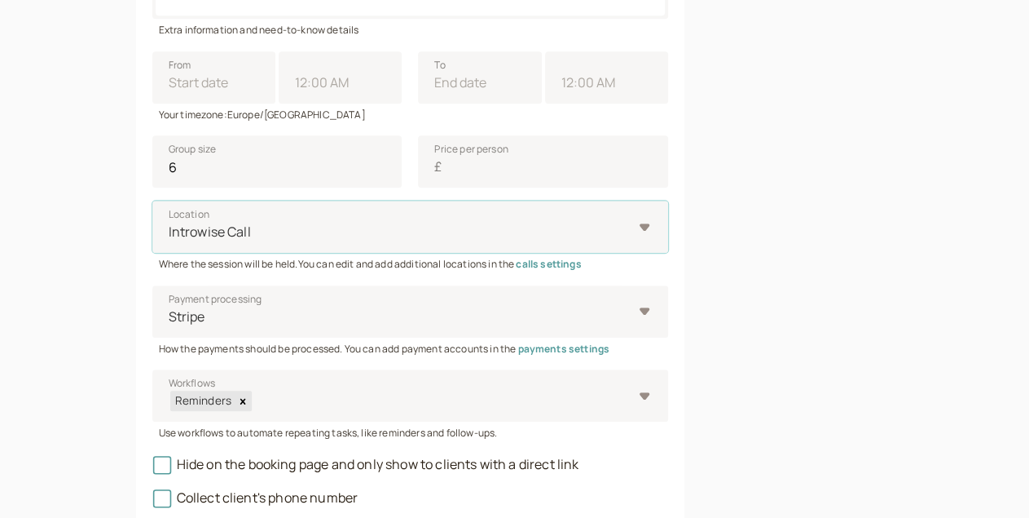
scroll to position [610, 0]
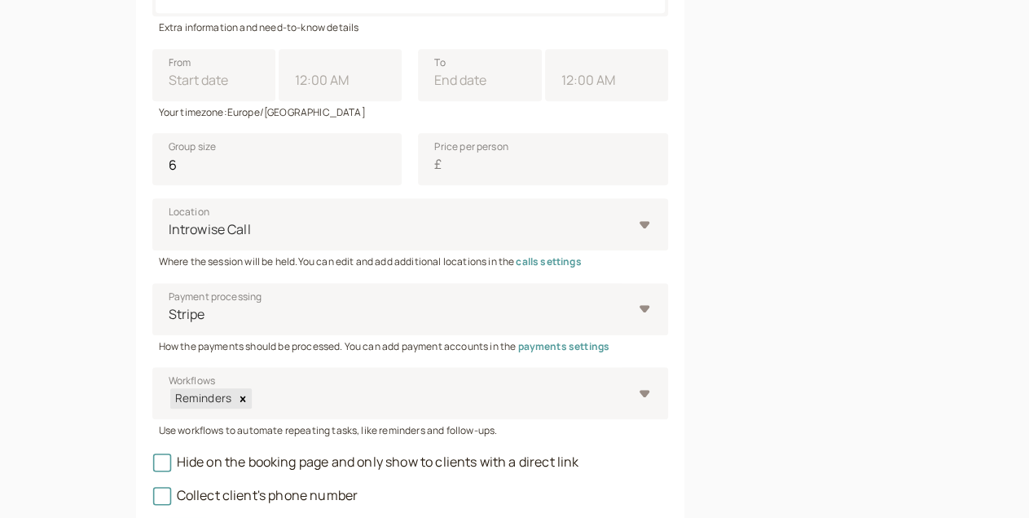
click at [516, 268] on link "calls settings" at bounding box center [548, 261] width 65 height 14
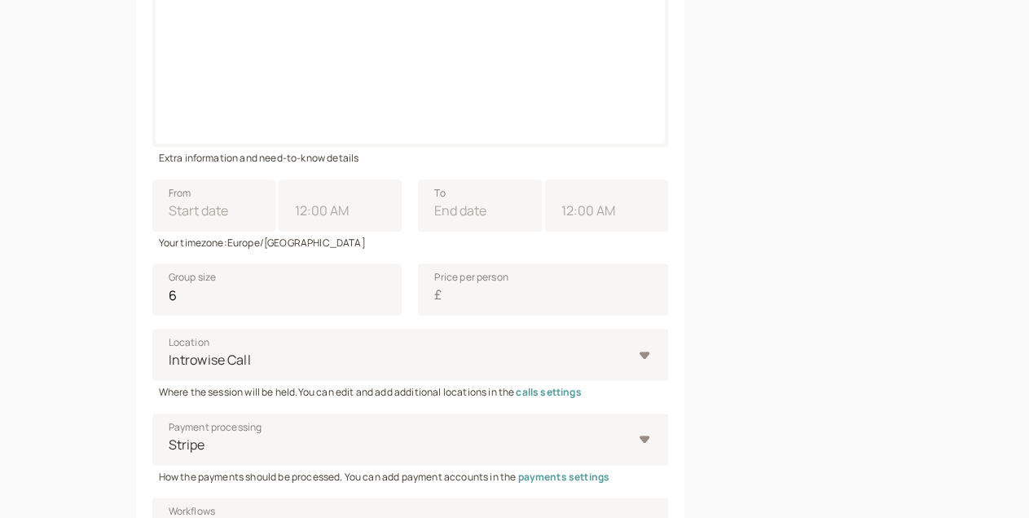
scroll to position [473, 0]
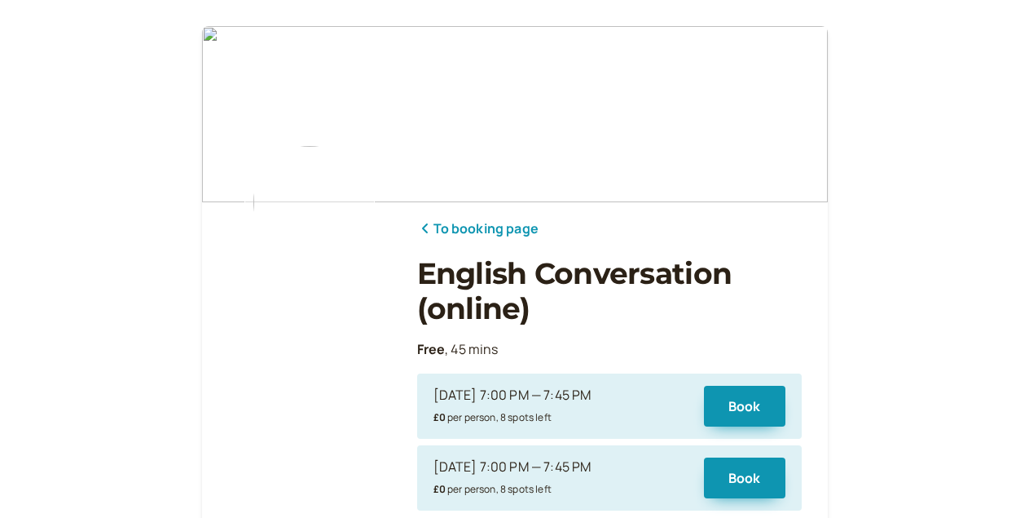
scroll to position [218, 0]
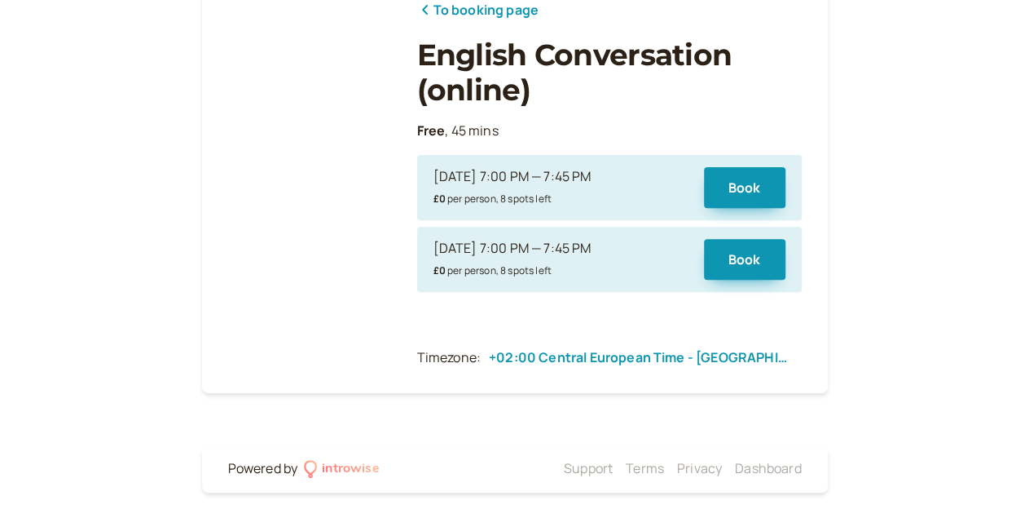
click at [522, 7] on link "To booking page" at bounding box center [477, 10] width 121 height 21
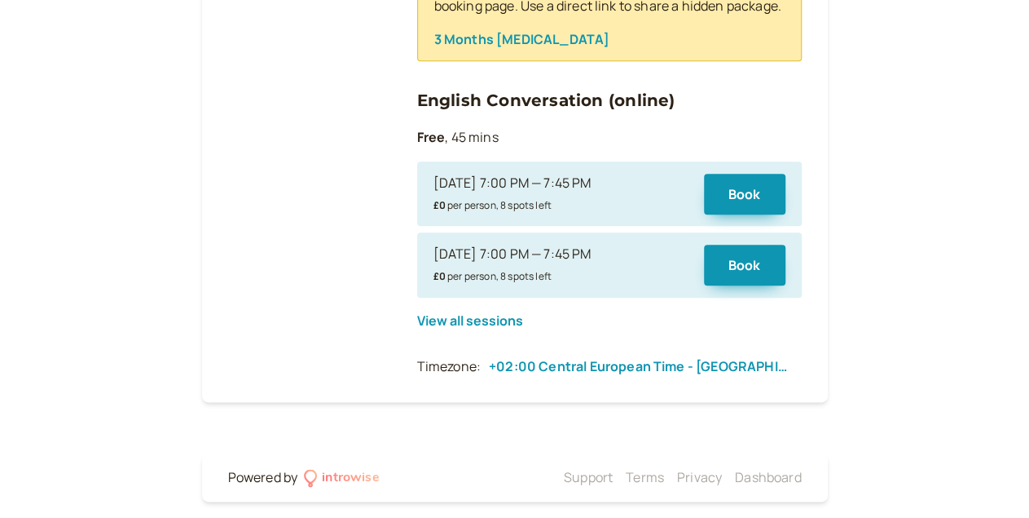
scroll to position [857, 0]
click at [472, 328] on button "View all sessions" at bounding box center [470, 320] width 106 height 15
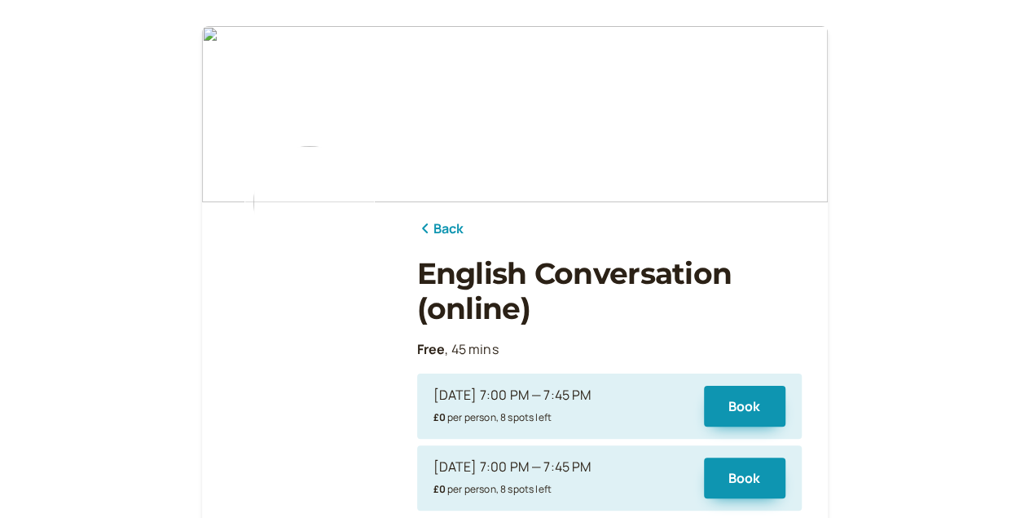
click at [438, 227] on link "Back" at bounding box center [440, 228] width 47 height 21
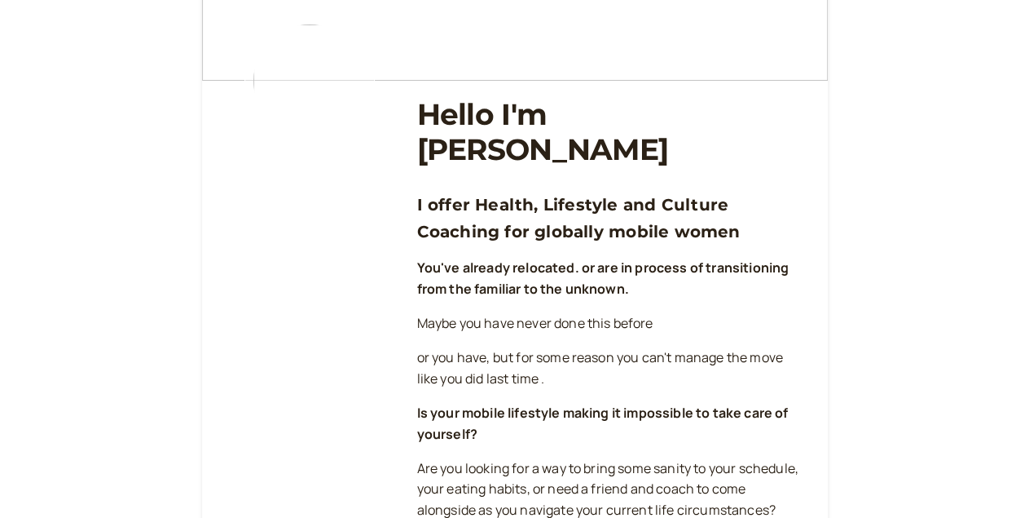
scroll to position [92, 0]
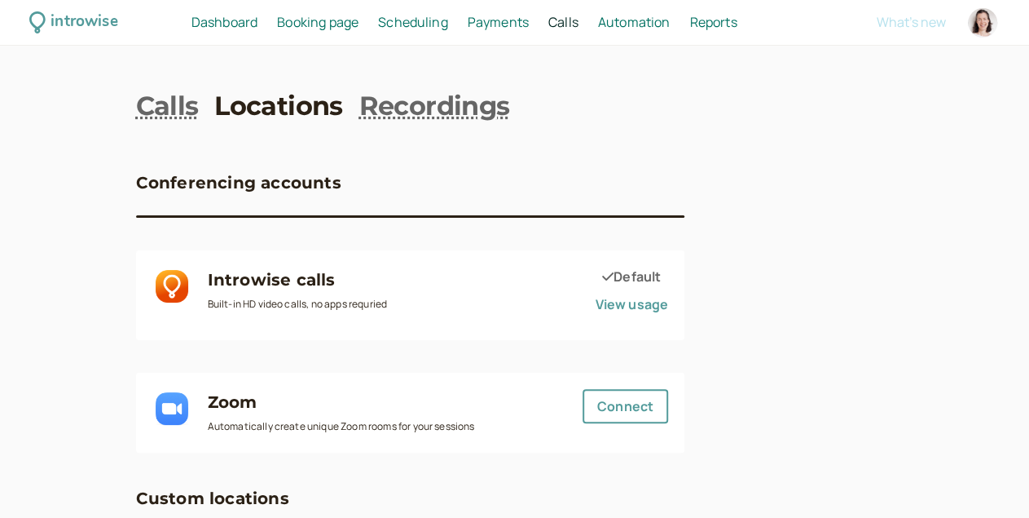
scroll to position [152, 0]
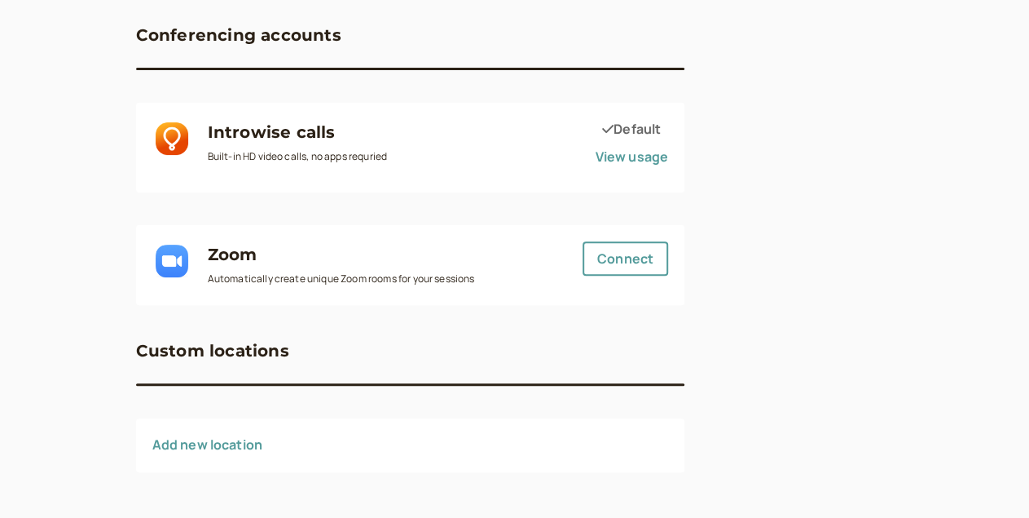
click at [152, 448] on link "Add new location" at bounding box center [207, 444] width 111 height 18
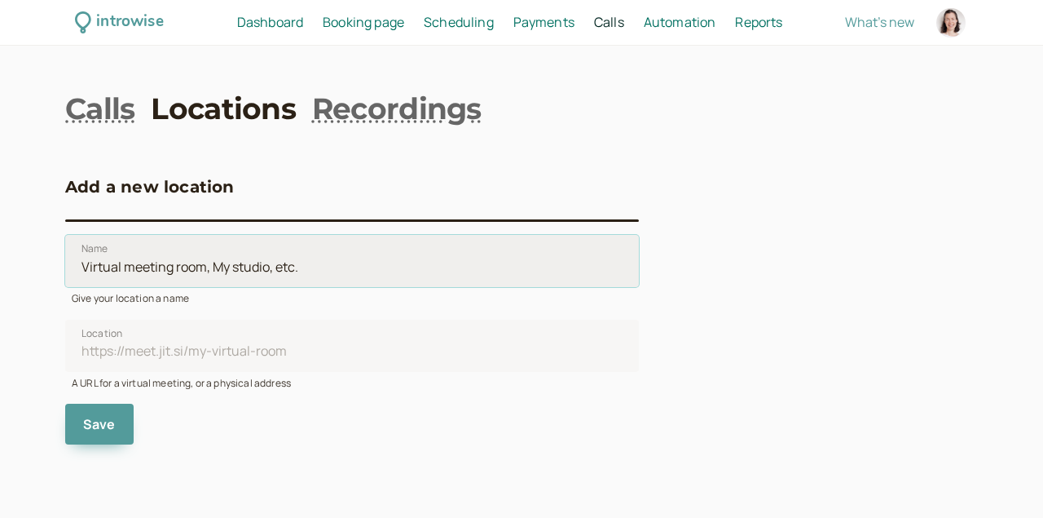
click at [283, 264] on input "Name" at bounding box center [352, 261] width 574 height 52
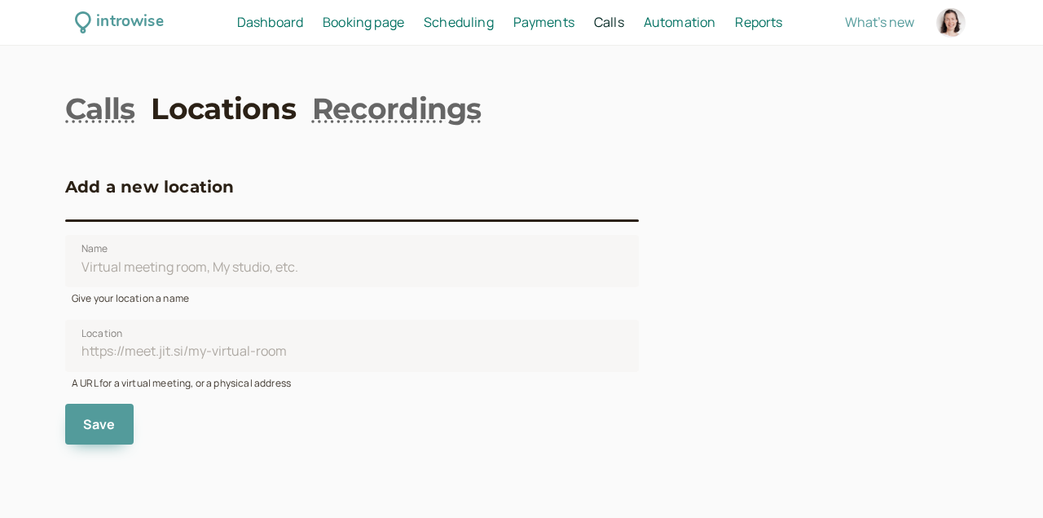
click at [256, 26] on span "Dashboard" at bounding box center [270, 22] width 66 height 18
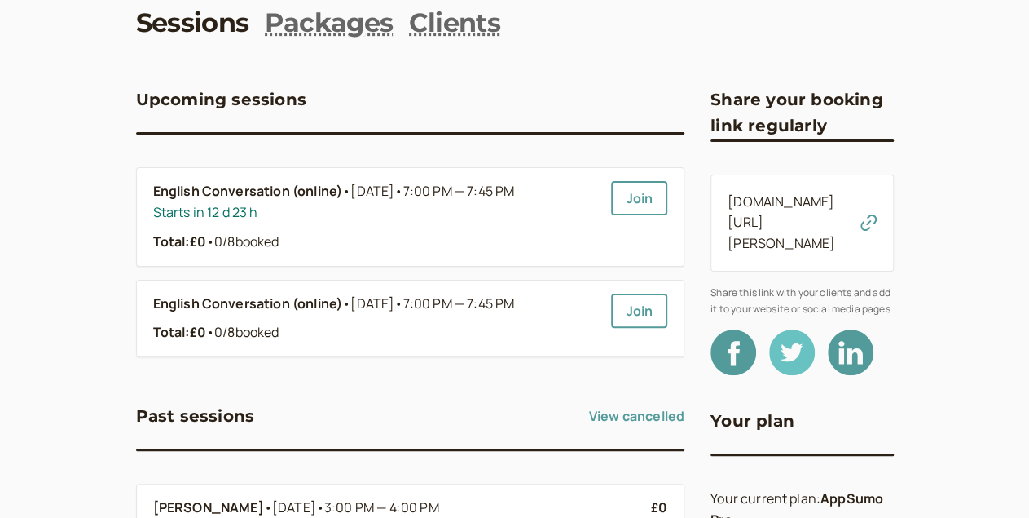
scroll to position [91, 0]
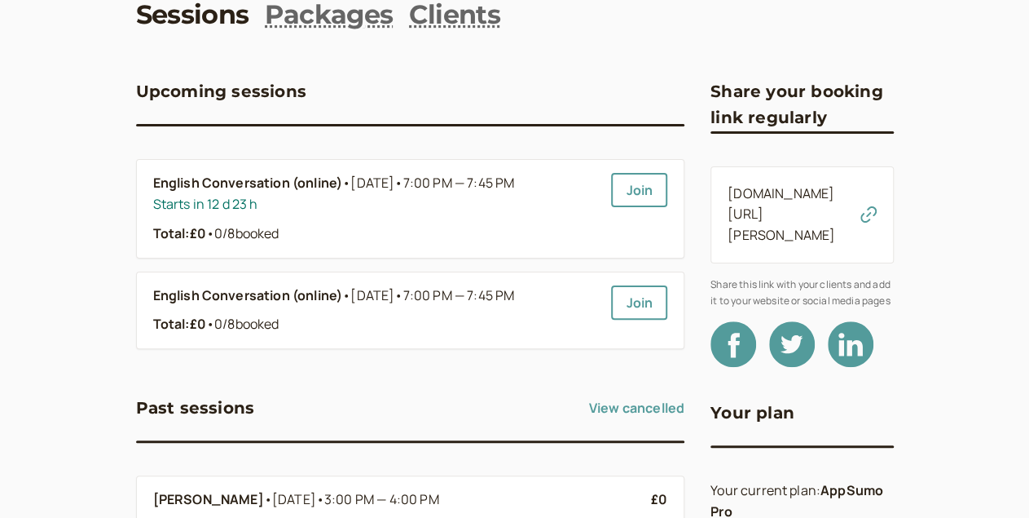
click at [0, 0] on icon at bounding box center [0, 0] width 0 height 0
click at [809, 200] on link "introwise.com/rachel" at bounding box center [782, 214] width 108 height 60
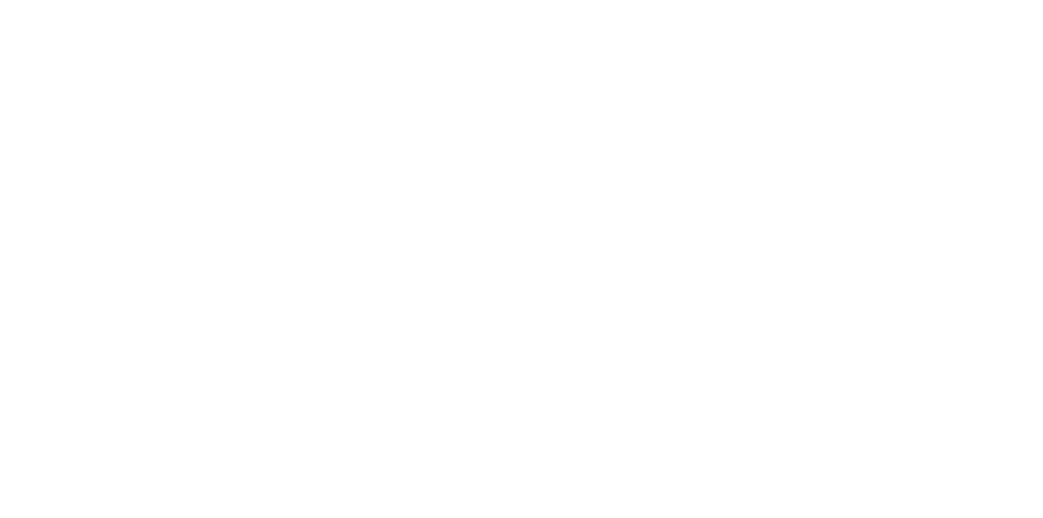
click at [809, 201] on div at bounding box center [521, 233] width 1043 height 466
